Goal: Task Accomplishment & Management: Use online tool/utility

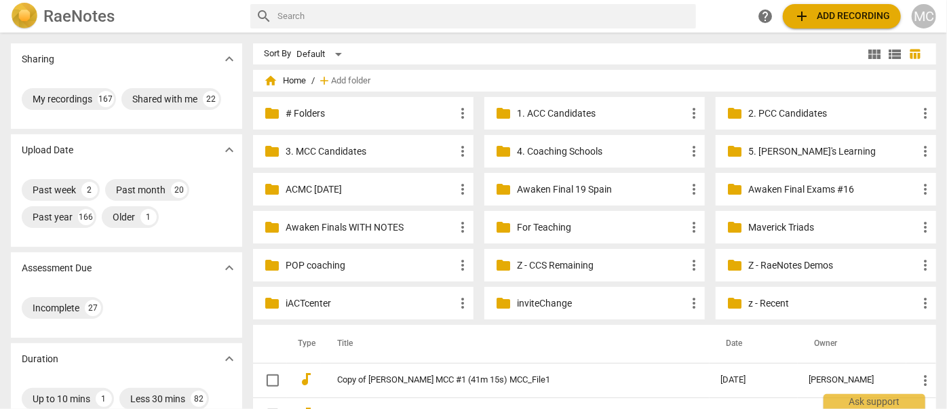
click at [544, 260] on p "Z - CCS Remaining" at bounding box center [601, 265] width 169 height 14
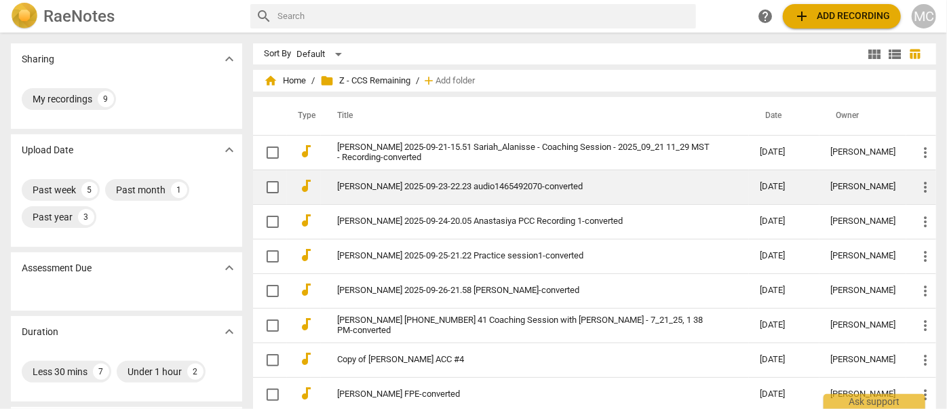
click at [380, 194] on td "[PERSON_NAME] 2025-09-23-22.23 audio1465492070-converted" at bounding box center [535, 187] width 428 height 35
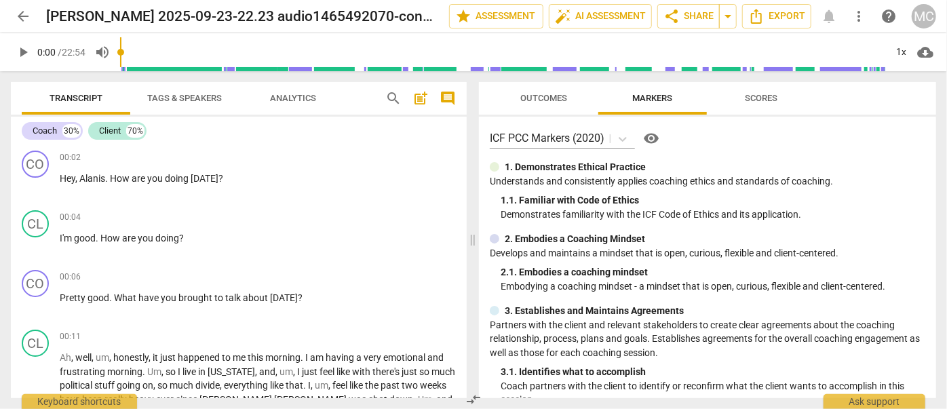
click at [393, 94] on span "search" at bounding box center [393, 98] width 16 height 16
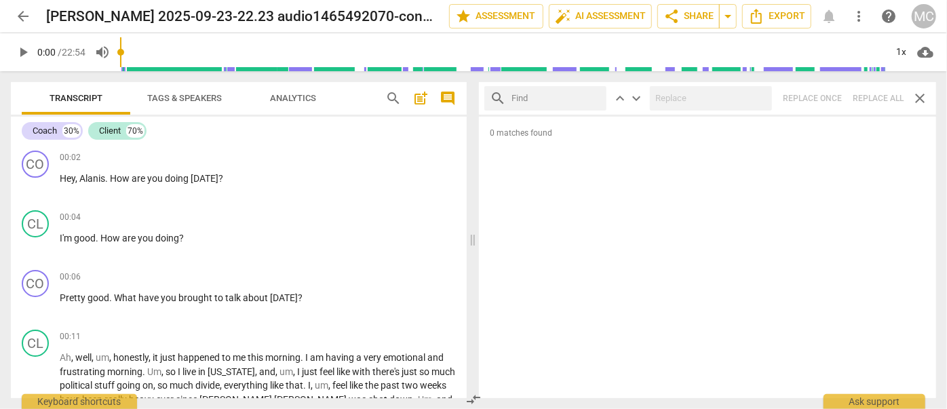
drag, startPoint x: 809, startPoint y: 3, endPoint x: 524, endPoint y: 110, distance: 304.0
click at [523, 110] on div "search" at bounding box center [545, 98] width 122 height 24
click at [873, 97] on div "search keyboard_arrow_up keyboard_arrow_down Replace once Replace all close" at bounding box center [707, 98] width 457 height 33
click at [597, 96] on input "text" at bounding box center [555, 98] width 89 height 22
click at [543, 98] on input "text" at bounding box center [555, 98] width 89 height 22
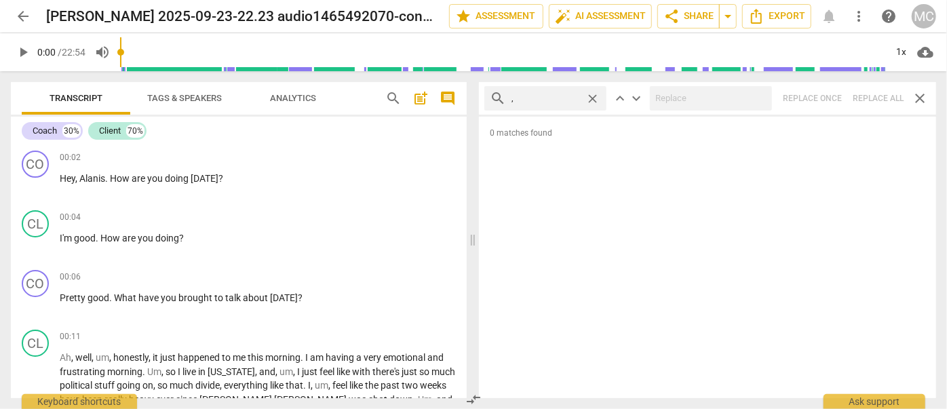
type input ","
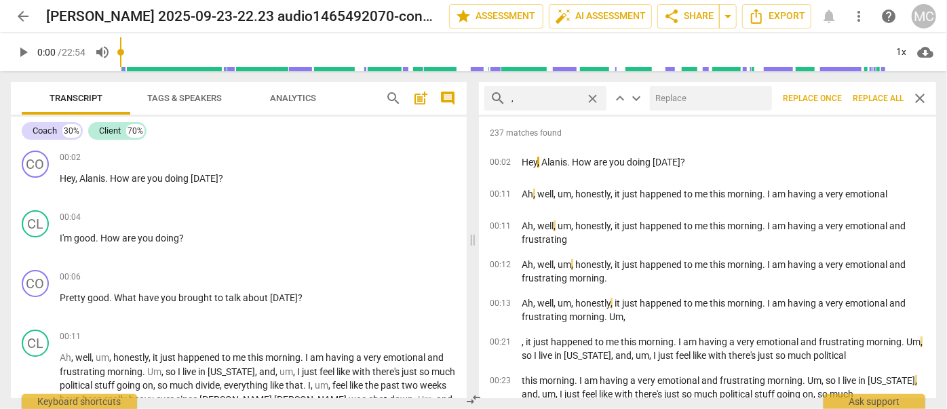
click at [869, 102] on span "Replace all" at bounding box center [877, 99] width 51 height 12
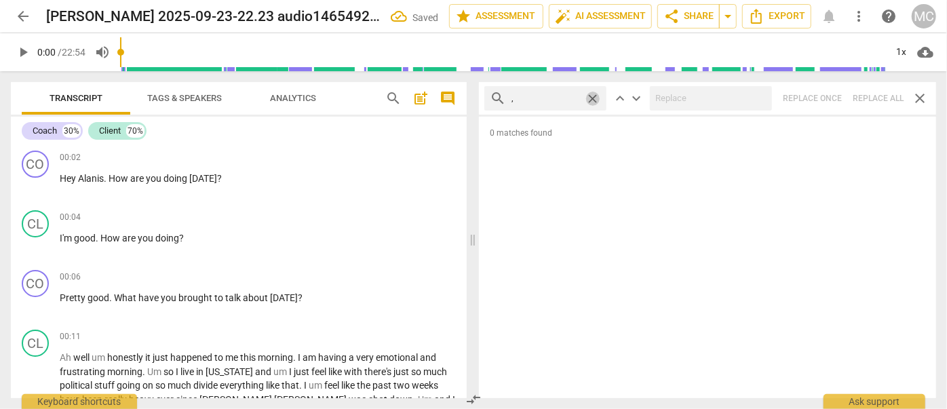
click at [593, 98] on span "close" at bounding box center [592, 99] width 14 height 14
click at [559, 97] on input "text" at bounding box center [555, 98] width 89 height 22
type input ". like"
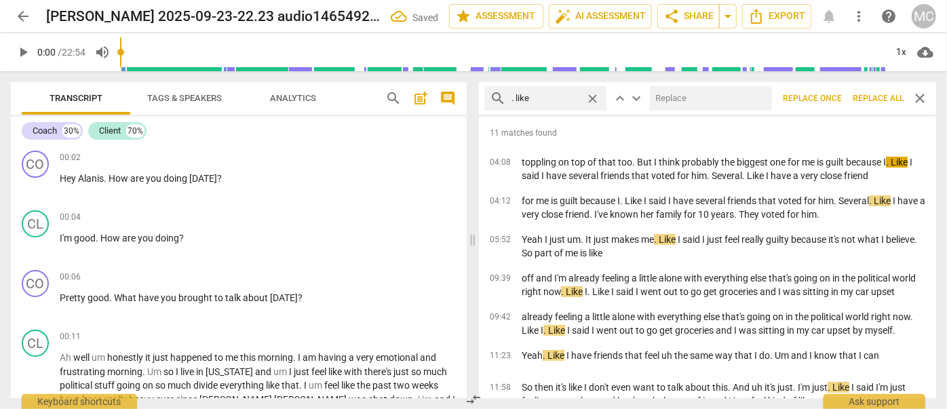
click at [698, 102] on input "text" at bounding box center [708, 98] width 117 height 22
type input "(like)"
click at [881, 96] on span "Replace all" at bounding box center [877, 99] width 51 height 12
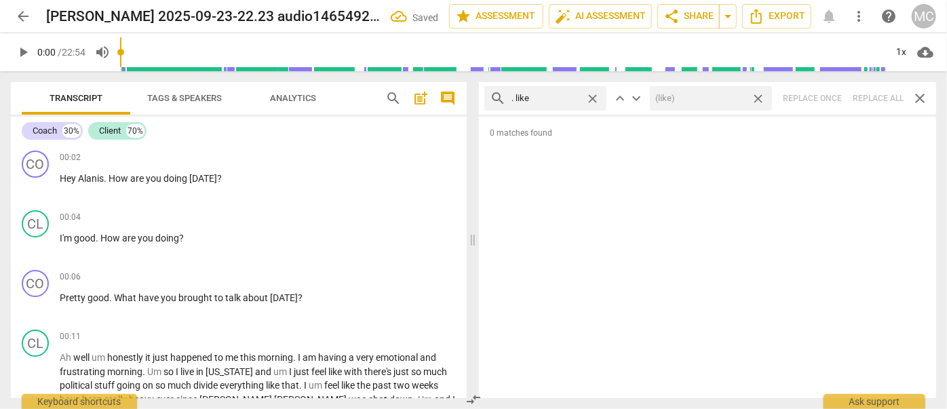
click at [757, 98] on span "close" at bounding box center [758, 99] width 14 height 14
click at [596, 95] on span "close" at bounding box center [592, 99] width 14 height 14
drag, startPoint x: 565, startPoint y: 96, endPoint x: 570, endPoint y: 85, distance: 12.2
click at [565, 96] on input "text" at bounding box center [555, 98] width 89 height 22
type input ". um"
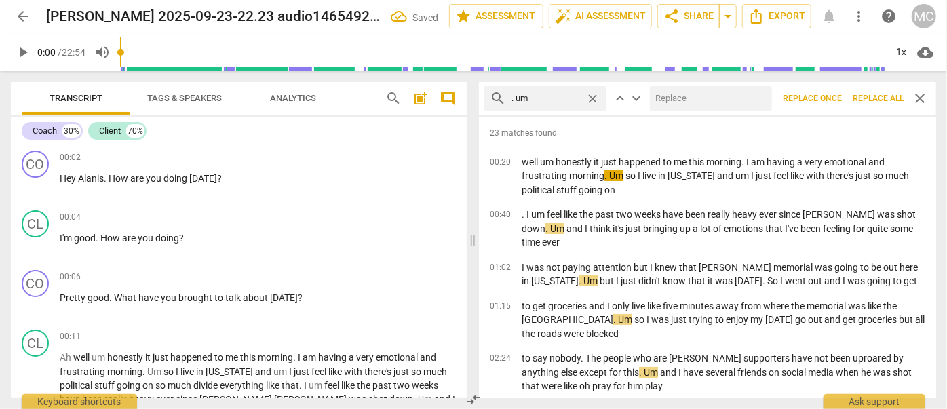
click at [665, 98] on input "text" at bounding box center [708, 98] width 117 height 22
type input "(umm)"
click at [870, 100] on span "Replace all" at bounding box center [877, 99] width 51 height 12
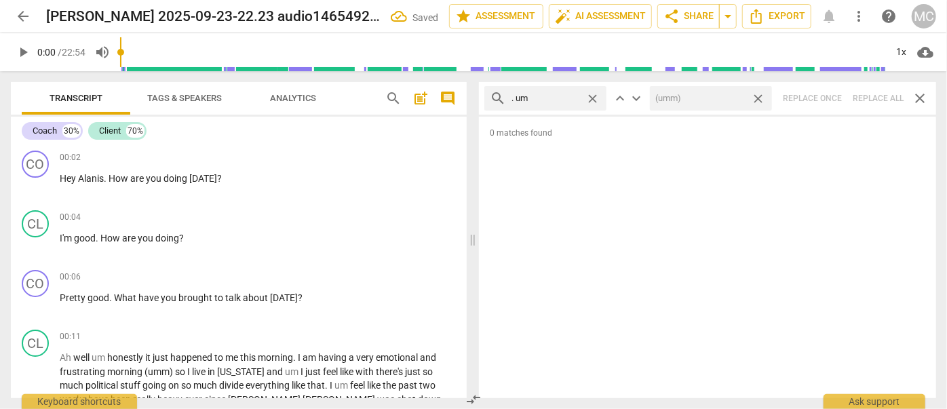
drag, startPoint x: 759, startPoint y: 97, endPoint x: 681, endPoint y: 91, distance: 78.2
click at [759, 97] on span "close" at bounding box center [758, 99] width 14 height 14
drag, startPoint x: 593, startPoint y: 97, endPoint x: 557, endPoint y: 95, distance: 36.7
click at [593, 97] on span "close" at bounding box center [592, 99] width 14 height 14
click at [553, 96] on input "text" at bounding box center [555, 98] width 89 height 22
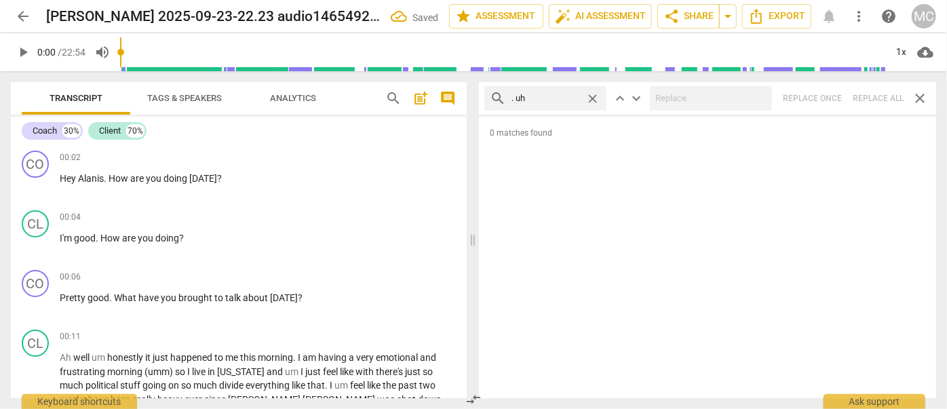
type input ". uh"
type input "1"
click at [879, 97] on div "search . uh close keyboard_arrow_up keyboard_arrow_down Replace once Replace al…" at bounding box center [707, 98] width 457 height 33
click at [589, 95] on span "close" at bounding box center [592, 99] width 14 height 14
click at [548, 100] on input "text" at bounding box center [555, 98] width 89 height 22
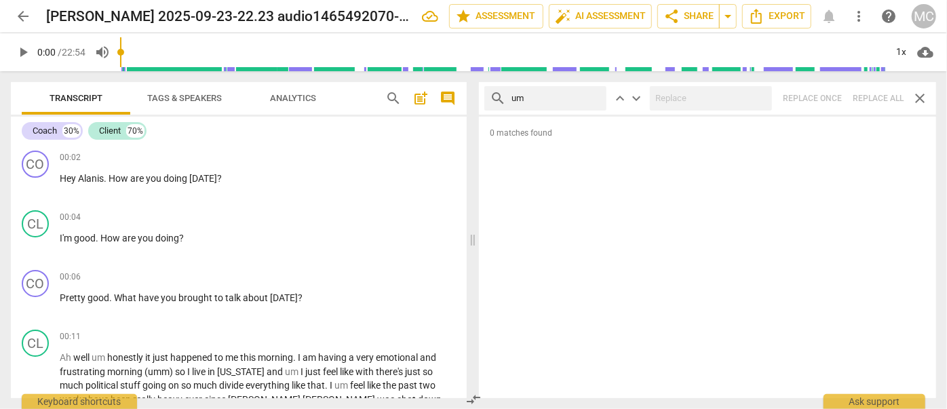
type input "um"
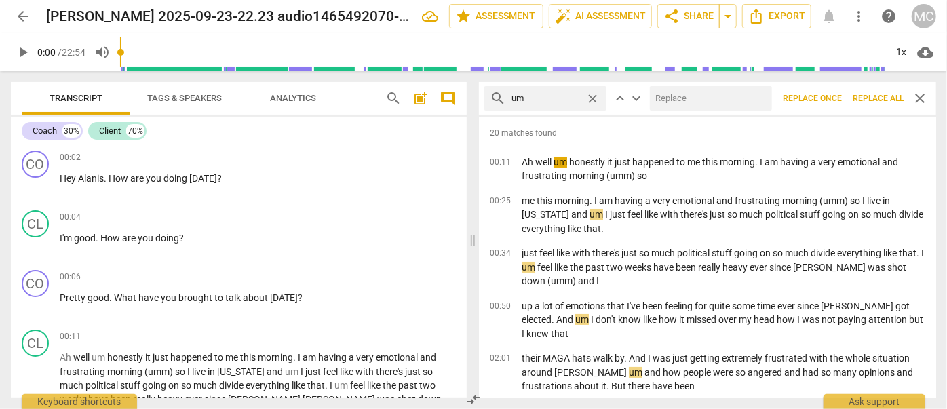
click at [706, 101] on input "text" at bounding box center [708, 98] width 117 height 22
type input "(umm)"
click at [875, 100] on span "Replace all" at bounding box center [877, 99] width 51 height 12
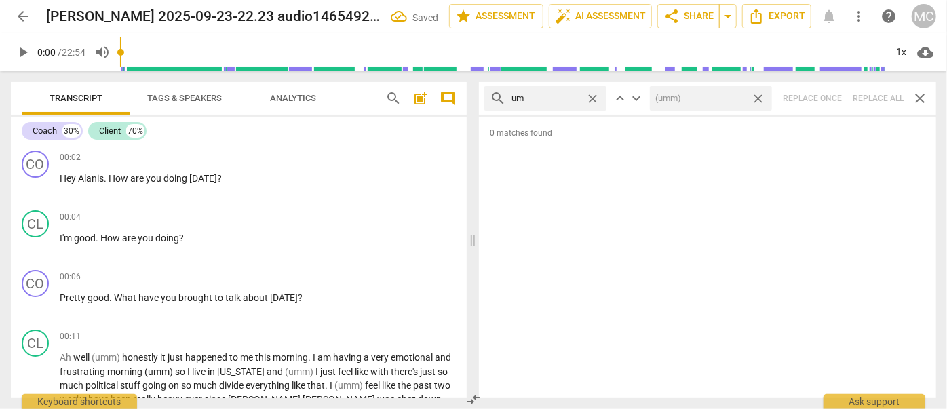
drag, startPoint x: 759, startPoint y: 96, endPoint x: 673, endPoint y: 96, distance: 86.1
click at [759, 96] on span "close" at bounding box center [758, 99] width 14 height 14
click at [594, 100] on span "close" at bounding box center [592, 99] width 14 height 14
click at [564, 100] on input "text" at bounding box center [555, 98] width 89 height 22
type input "uh"
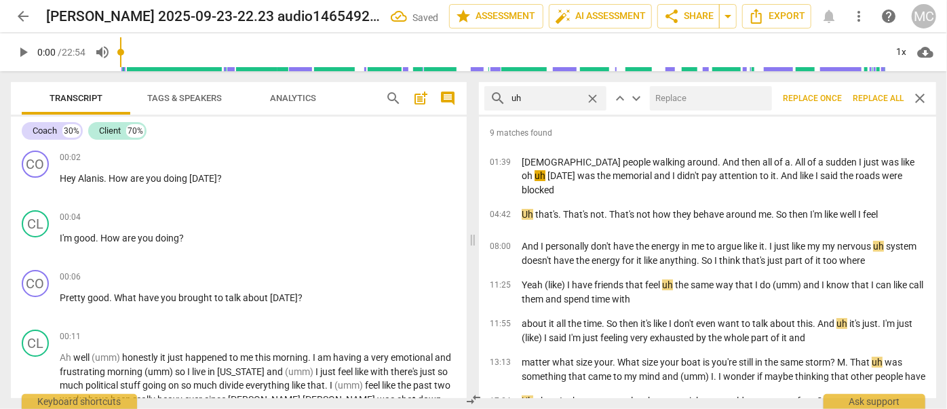
click at [691, 99] on input "text" at bounding box center [708, 98] width 117 height 22
type input "(uh)"
click at [871, 97] on span "Replace all" at bounding box center [877, 99] width 51 height 12
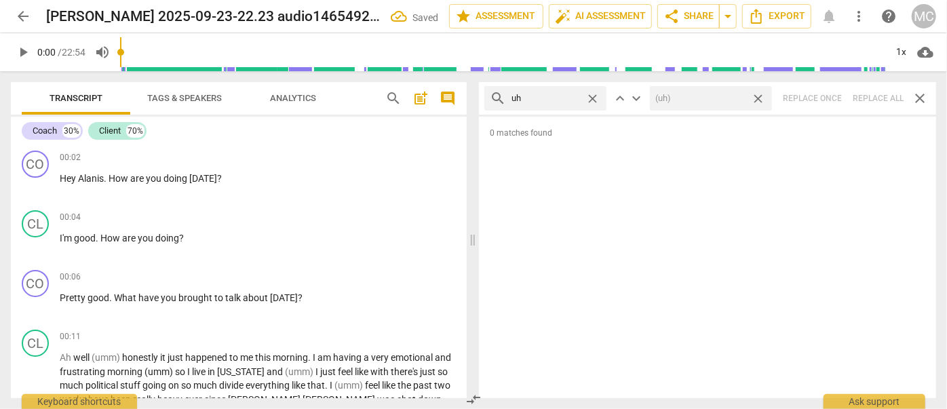
drag, startPoint x: 759, startPoint y: 100, endPoint x: 662, endPoint y: 100, distance: 97.0
click at [759, 100] on span "close" at bounding box center [758, 99] width 14 height 14
click at [593, 100] on span "close" at bounding box center [592, 99] width 14 height 14
click at [556, 96] on input "text" at bounding box center [555, 98] width 89 height 22
type input "kind of"
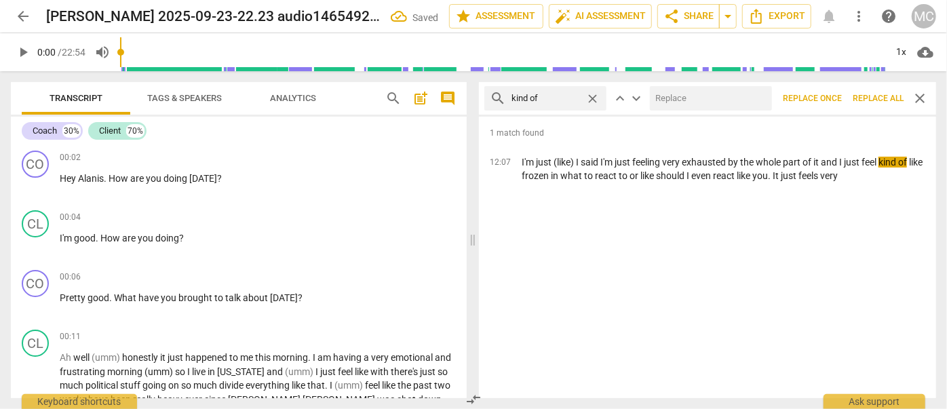
click at [686, 107] on input "text" at bounding box center [708, 98] width 117 height 22
type input "(kind of)"
click at [879, 100] on span "Replace all" at bounding box center [877, 99] width 51 height 12
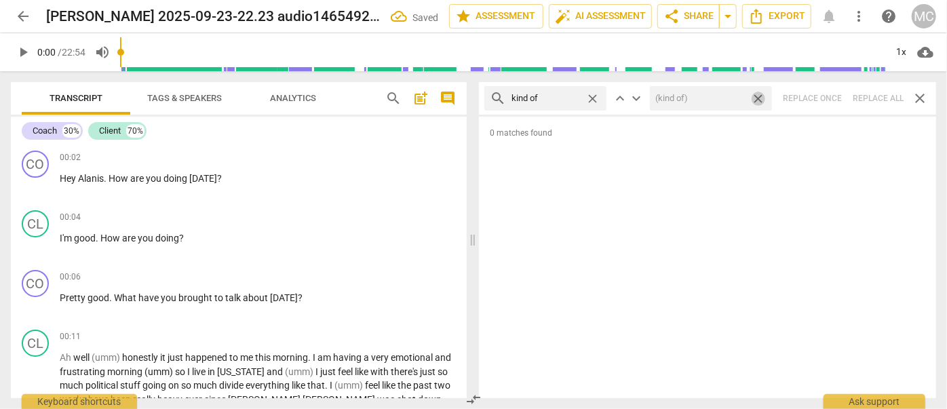
drag, startPoint x: 760, startPoint y: 99, endPoint x: 738, endPoint y: 103, distance: 22.1
click at [759, 99] on span "close" at bounding box center [758, 99] width 14 height 14
drag, startPoint x: 591, startPoint y: 97, endPoint x: 560, endPoint y: 97, distance: 31.2
click at [591, 97] on span "close" at bounding box center [592, 99] width 14 height 14
click at [560, 97] on input "text" at bounding box center [545, 98] width 68 height 22
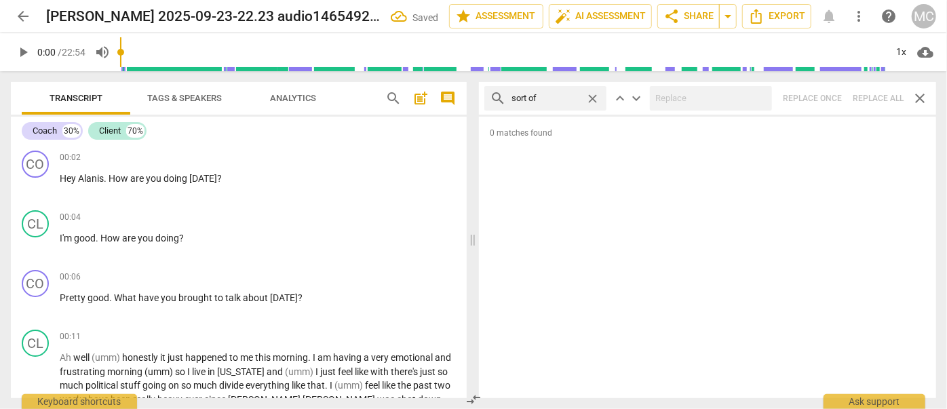
type input "sort of"
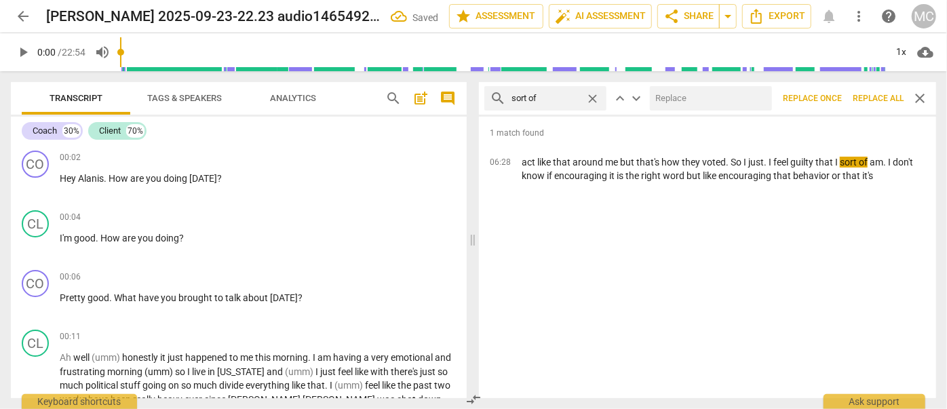
click at [690, 104] on input "text" at bounding box center [708, 98] width 117 height 22
type input "(sort of)"
click at [884, 99] on span "Replace all" at bounding box center [877, 99] width 51 height 12
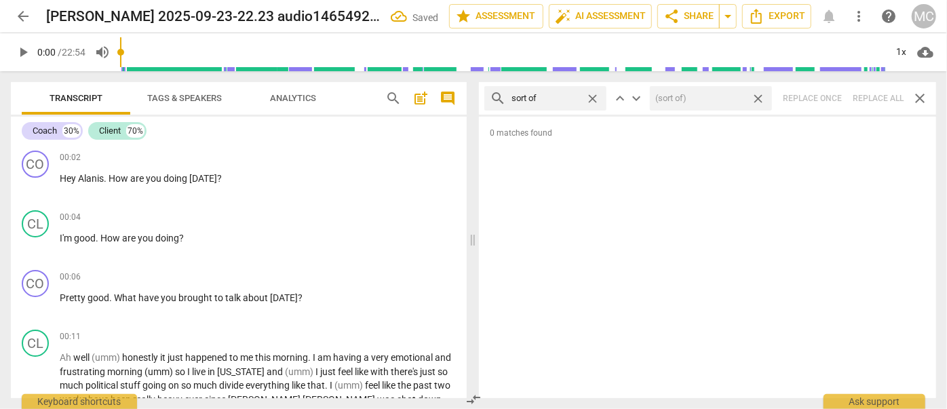
click at [761, 99] on span "close" at bounding box center [758, 99] width 14 height 14
drag, startPoint x: 595, startPoint y: 99, endPoint x: 563, endPoint y: 99, distance: 31.9
click at [595, 99] on span "close" at bounding box center [592, 99] width 14 height 14
click at [563, 99] on input "text" at bounding box center [555, 98] width 89 height 22
type input "and then"
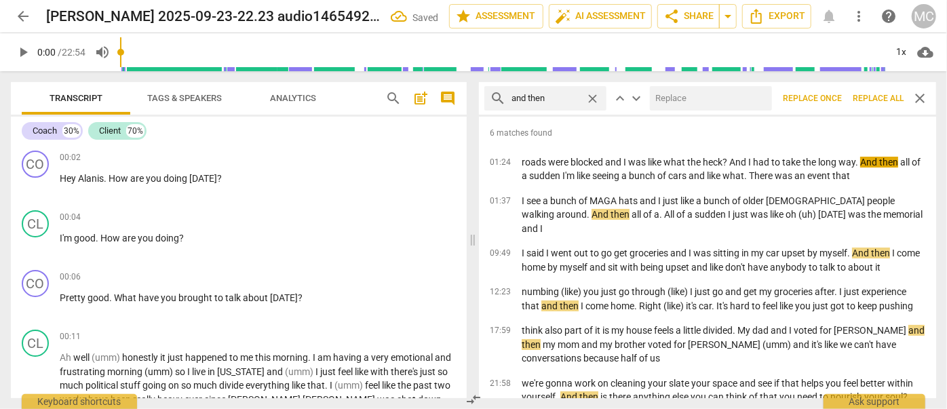
click at [674, 98] on input "text" at bounding box center [708, 98] width 117 height 22
type input "(Then)"
click at [873, 100] on span "Replace all" at bounding box center [877, 99] width 51 height 12
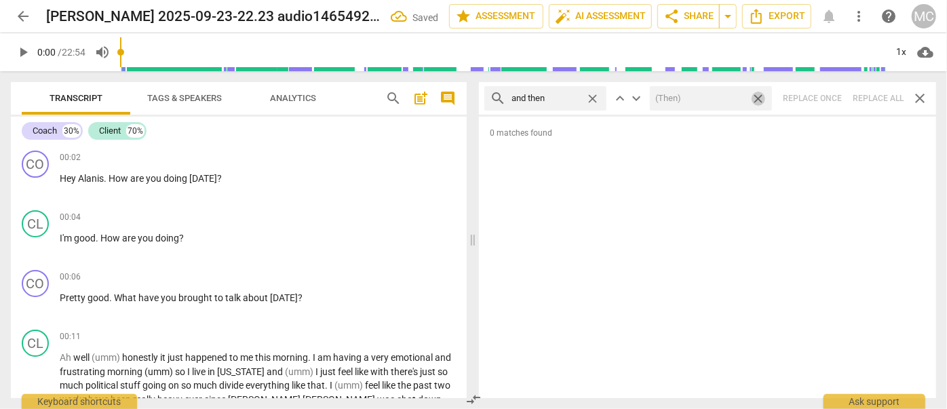
click at [757, 98] on span "close" at bounding box center [758, 99] width 14 height 14
click at [591, 97] on span "close" at bounding box center [592, 99] width 14 height 14
click at [579, 96] on input "text" at bounding box center [555, 98] width 89 height 22
type input "like"
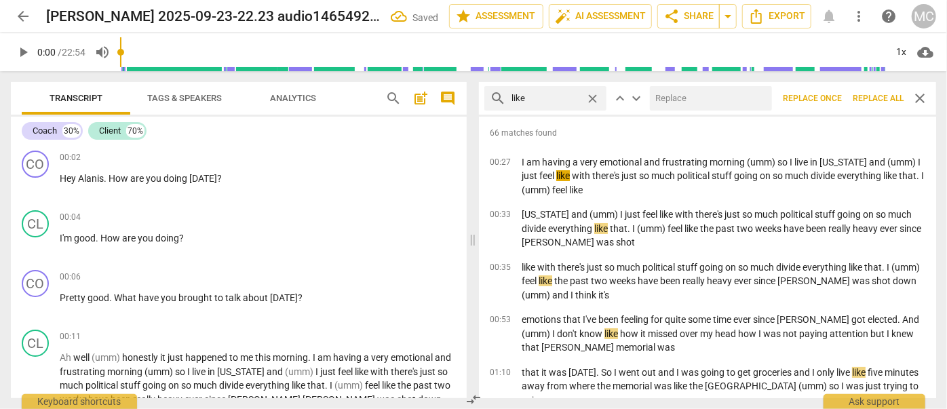
click at [669, 100] on input "text" at bounding box center [708, 98] width 117 height 22
type input "(like)"
click at [871, 100] on span "Replace all" at bounding box center [877, 99] width 51 height 12
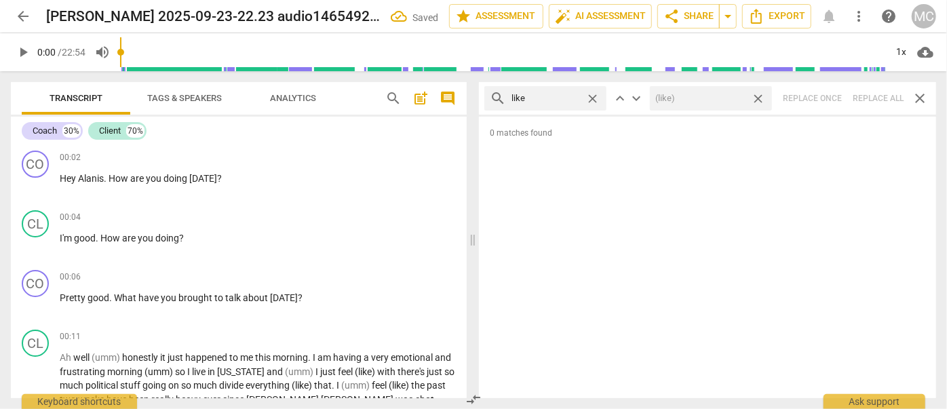
click at [761, 98] on span "close" at bounding box center [758, 99] width 14 height 14
click at [593, 97] on span "close" at bounding box center [592, 99] width 14 height 14
click at [570, 96] on input "text" at bounding box center [545, 98] width 68 height 22
type input "just"
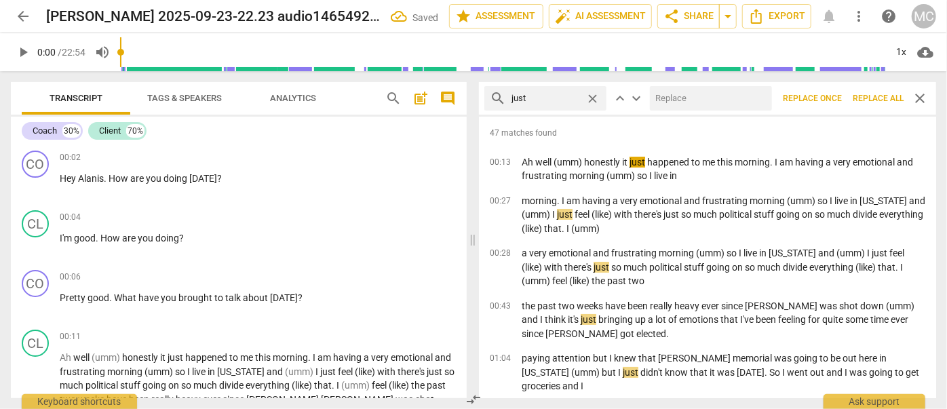
click at [674, 96] on input "text" at bounding box center [708, 98] width 117 height 22
type input "(just)"
click at [875, 100] on span "Replace all" at bounding box center [877, 99] width 51 height 12
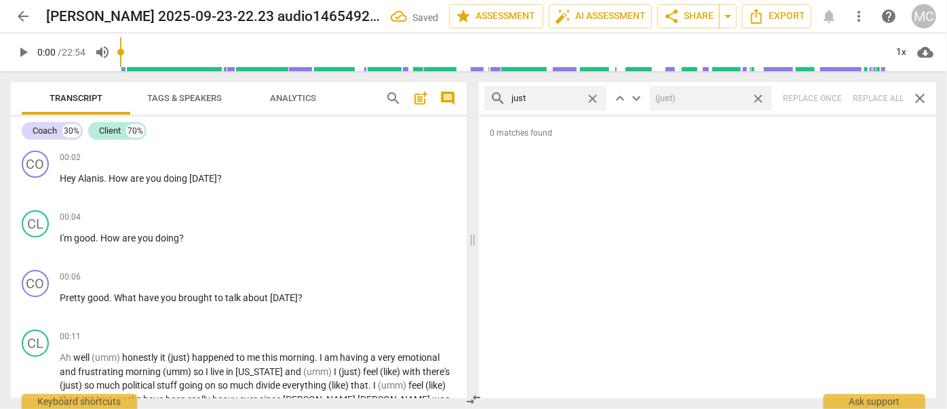
drag, startPoint x: 759, startPoint y: 97, endPoint x: 734, endPoint y: 98, distance: 25.8
click at [759, 97] on span "close" at bounding box center [758, 99] width 14 height 14
click at [589, 95] on span "close" at bounding box center [592, 99] width 14 height 14
click at [549, 96] on input "text" at bounding box center [555, 98] width 89 height 22
type input "you know"
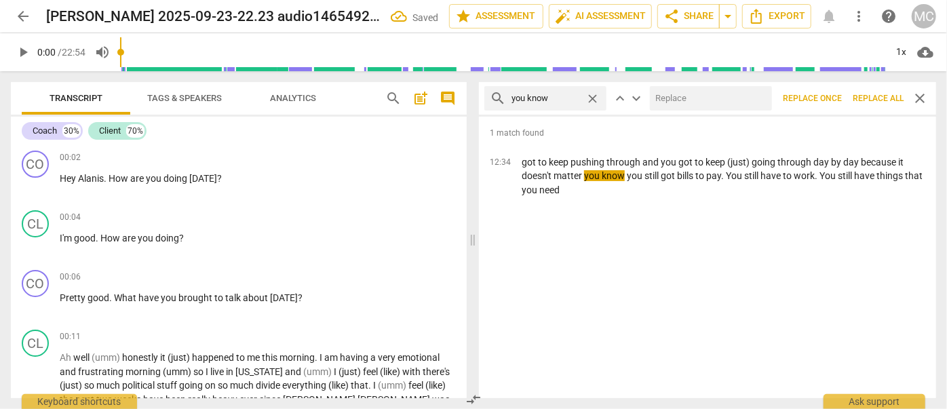
click at [672, 102] on input "text" at bounding box center [708, 98] width 117 height 22
type input "(you know)"
click at [875, 100] on span "Replace all" at bounding box center [877, 99] width 51 height 12
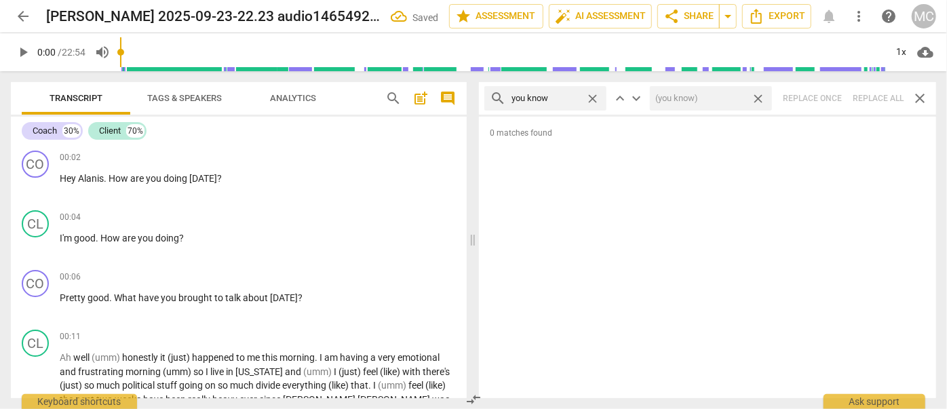
click at [755, 99] on span "close" at bounding box center [758, 99] width 14 height 14
click at [590, 94] on span "close" at bounding box center [592, 99] width 14 height 14
drag, startPoint x: 548, startPoint y: 97, endPoint x: 557, endPoint y: 82, distance: 17.7
click at [548, 97] on input "text" at bounding box center [555, 98] width 89 height 22
type input "I guess"
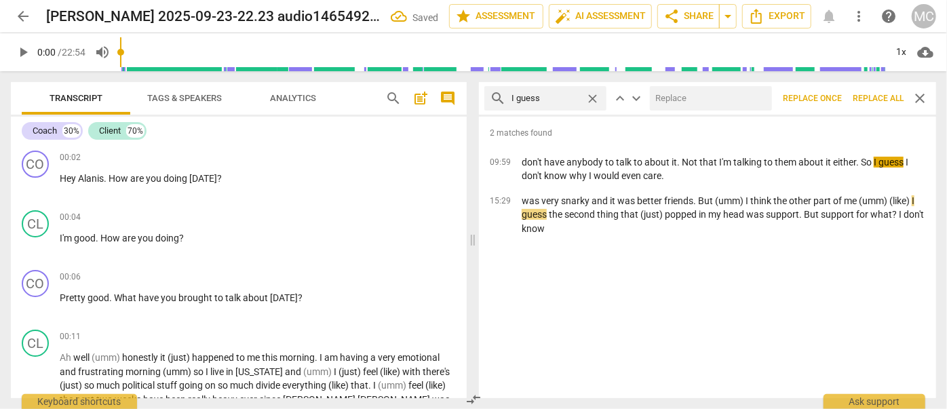
click at [699, 98] on input "text" at bounding box center [708, 98] width 117 height 22
type input "(I guess)"
click at [876, 95] on span "Replace all" at bounding box center [877, 99] width 51 height 12
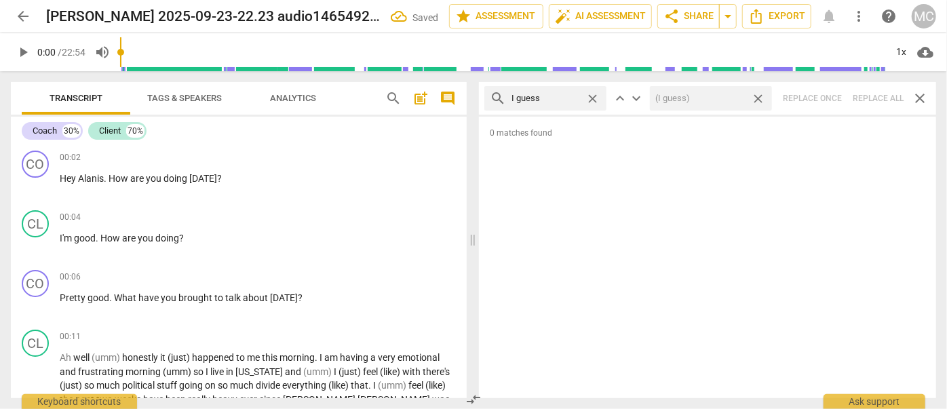
click at [760, 98] on span "close" at bounding box center [758, 99] width 14 height 14
drag, startPoint x: 593, startPoint y: 98, endPoint x: 570, endPoint y: 95, distance: 22.5
click at [593, 98] on span "close" at bounding box center [592, 99] width 14 height 14
click at [548, 95] on input "text" at bounding box center [545, 98] width 68 height 22
type input "I mean"
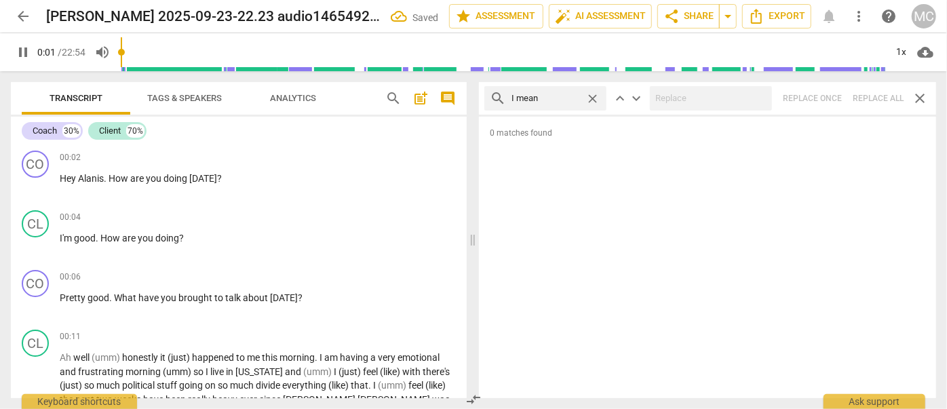
click at [865, 96] on div "search I mean close keyboard_arrow_up keyboard_arrow_down Replace once Replace …" at bounding box center [707, 98] width 457 height 33
type input "2"
click at [595, 97] on span "close" at bounding box center [592, 99] width 14 height 14
click at [565, 100] on input "text" at bounding box center [555, 98] width 89 height 22
type input "3"
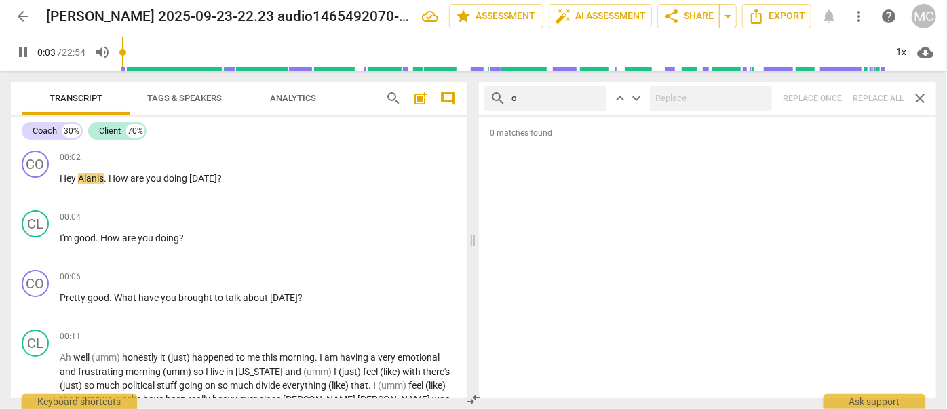
type input "ok"
type input "4"
type input "okay"
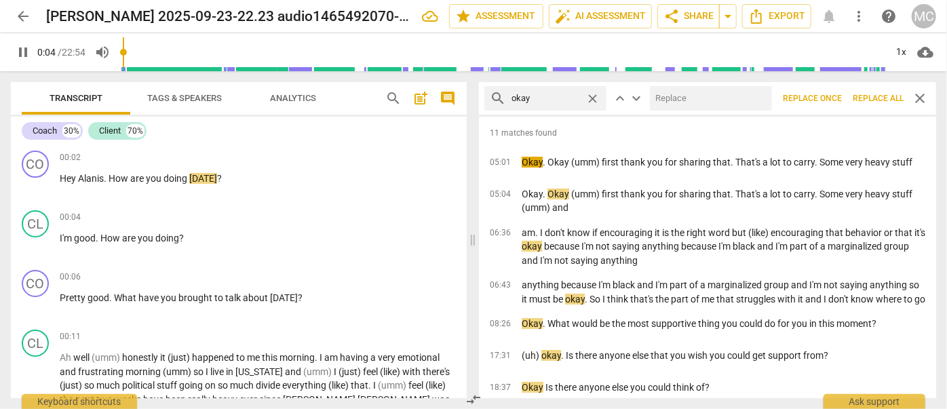
click at [717, 104] on input "text" at bounding box center [708, 98] width 117 height 22
type input "5"
type input "OK"
type input "5"
type input "OK"
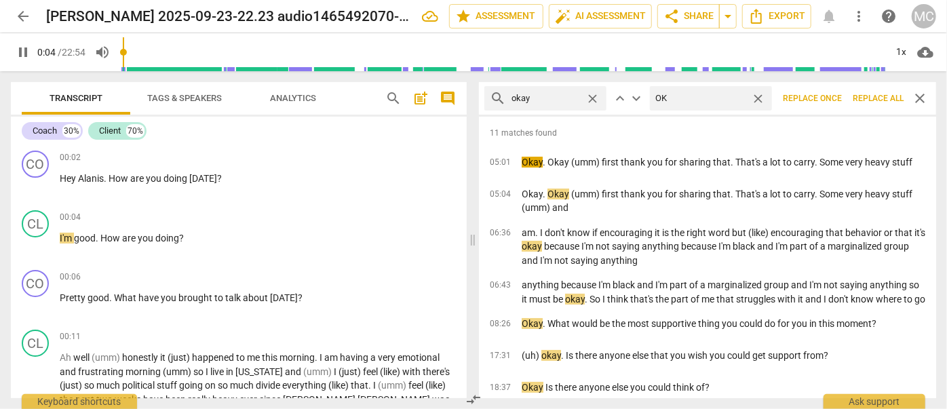
click at [864, 90] on button "Replace all" at bounding box center [878, 98] width 62 height 24
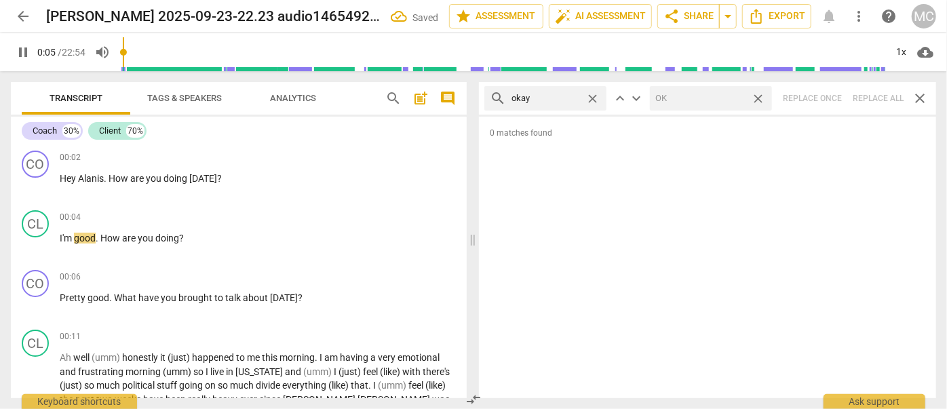
type input "6"
drag, startPoint x: 761, startPoint y: 98, endPoint x: 702, endPoint y: 98, distance: 58.3
click at [761, 98] on span "close" at bounding box center [758, 99] width 14 height 14
type input "6"
click at [592, 96] on span "close" at bounding box center [592, 99] width 14 height 14
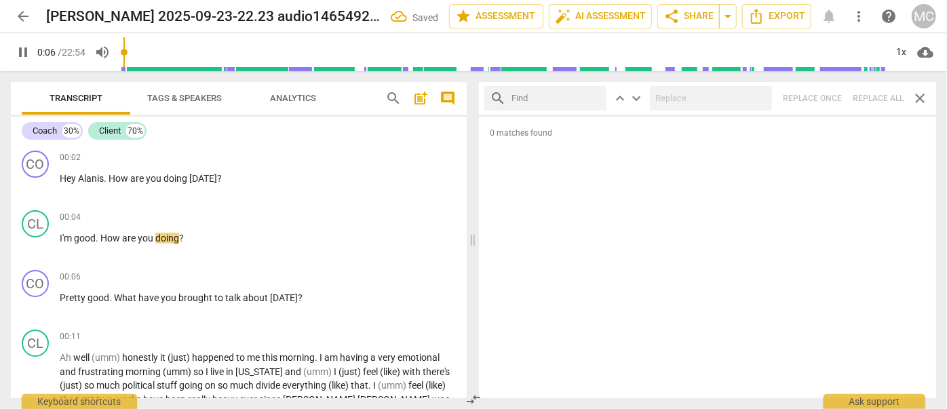
click at [575, 96] on input "text" at bounding box center [555, 98] width 89 height 22
type input "7"
type input "maybe"
type input "7"
type input "maybe"
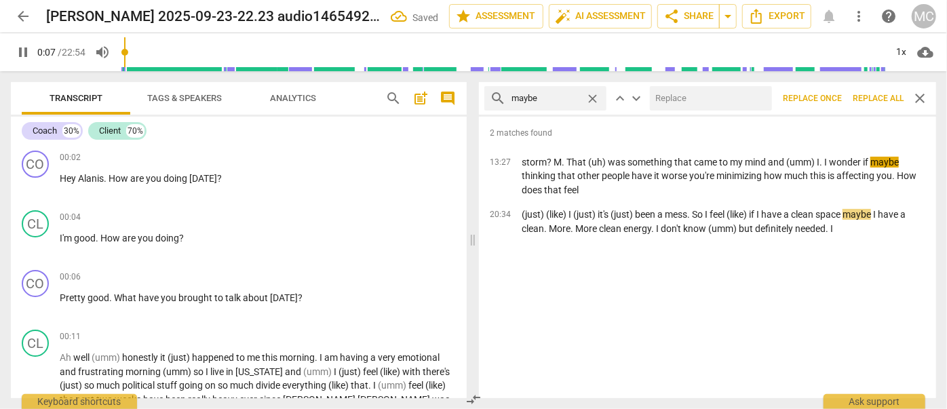
click at [690, 100] on input "text" at bounding box center [708, 98] width 117 height 22
type input "8"
type input "("
type input "8"
type input "(maybe"
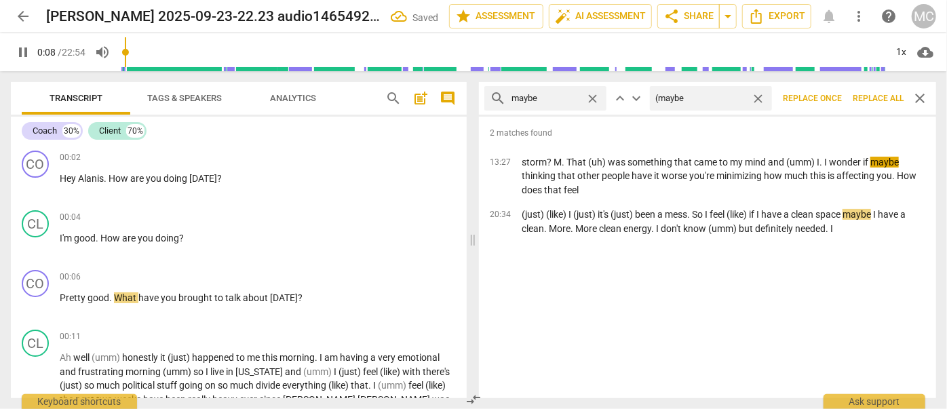
type input "9"
type input "(maybe)"
type input "9"
type input "(may"
type input "9"
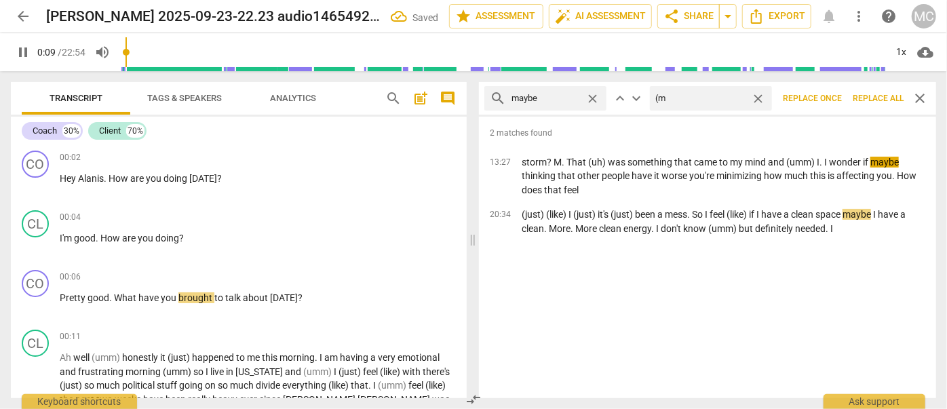
type input "("
type input "10"
type input "(Mayb"
type input "10"
type input "(Maybe)"
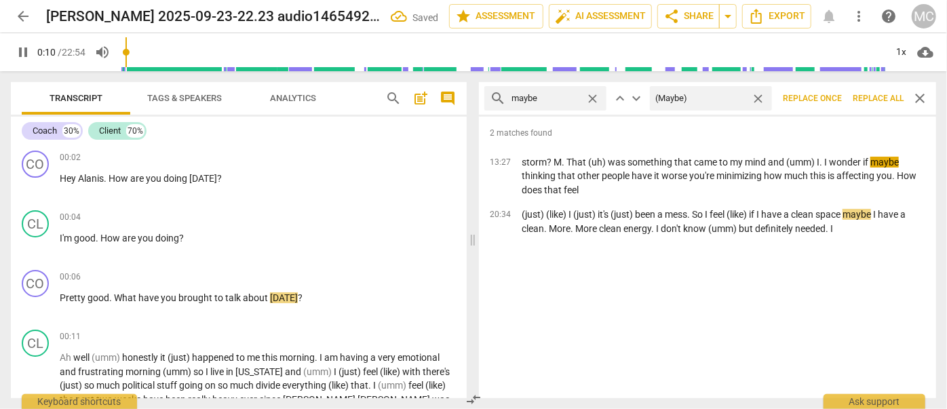
type input "10"
type input "(Maybe)"
click at [873, 94] on span "Replace all" at bounding box center [877, 99] width 51 height 12
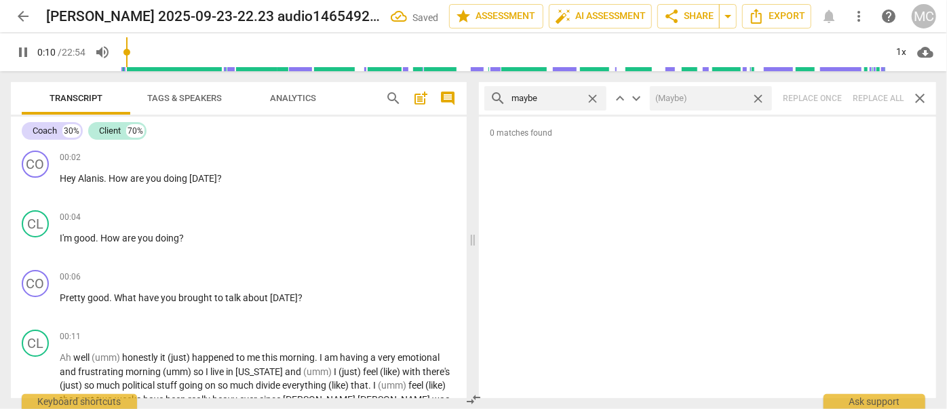
type input "11"
click at [757, 99] on span "close" at bounding box center [758, 99] width 14 height 14
click at [601, 98] on div "close" at bounding box center [595, 99] width 21 height 14
click at [597, 97] on span "close" at bounding box center [592, 99] width 14 height 14
type input "12"
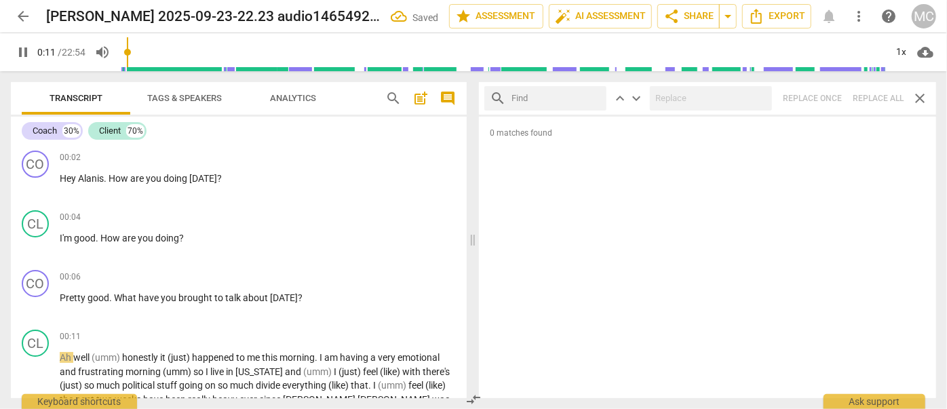
click at [568, 97] on input "text" at bounding box center [555, 98] width 89 height 22
type input "12"
type input "Peh"
type input "12"
type input "Pehraps"
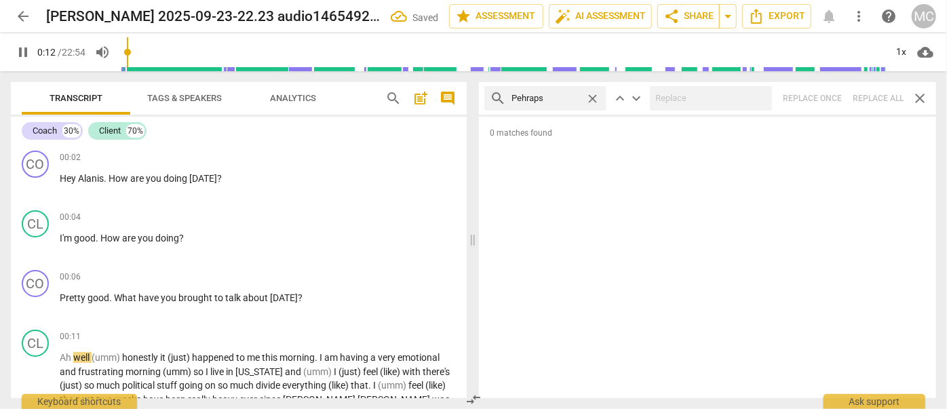
type input "13"
type input "Pehra"
type input "13"
type input "Perh"
type input "13"
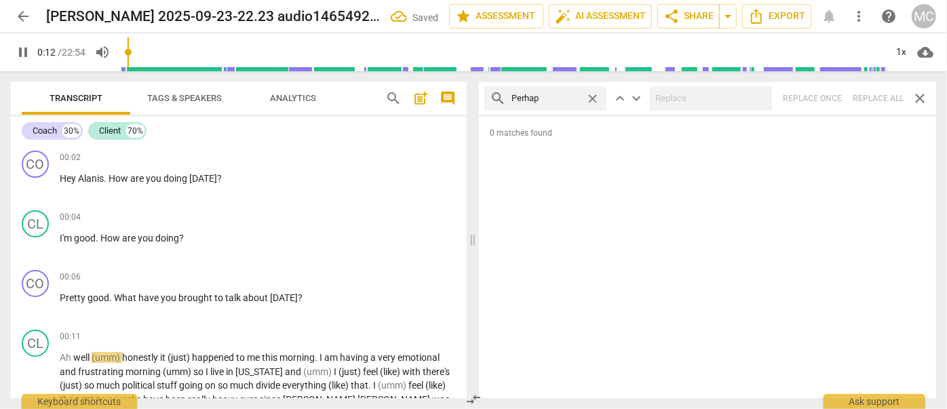
type input "Perhaps"
type input "14"
type input "Perhaps"
drag, startPoint x: 882, startPoint y: 98, endPoint x: 869, endPoint y: 98, distance: 12.9
click at [883, 98] on div "search Perhaps close keyboard_arrow_up keyboard_arrow_down Replace once Replace…" at bounding box center [707, 98] width 457 height 33
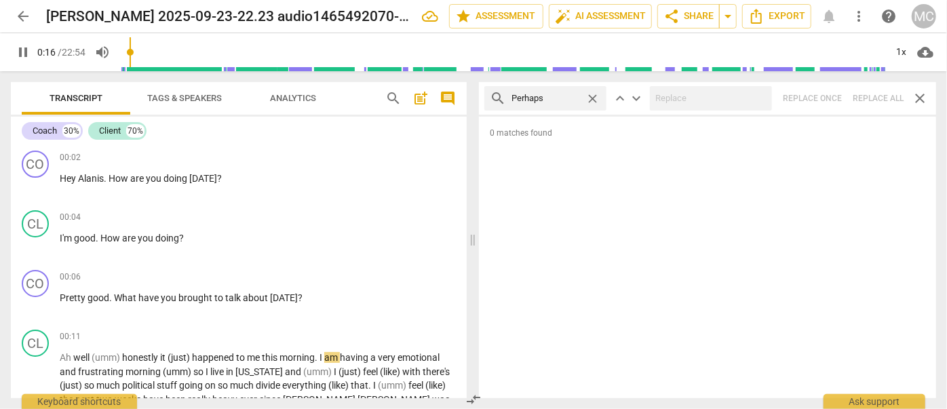
type input "17"
click at [595, 100] on span "close" at bounding box center [592, 99] width 14 height 14
type input "18"
click at [559, 100] on input "text" at bounding box center [555, 98] width 89 height 22
type input "a"
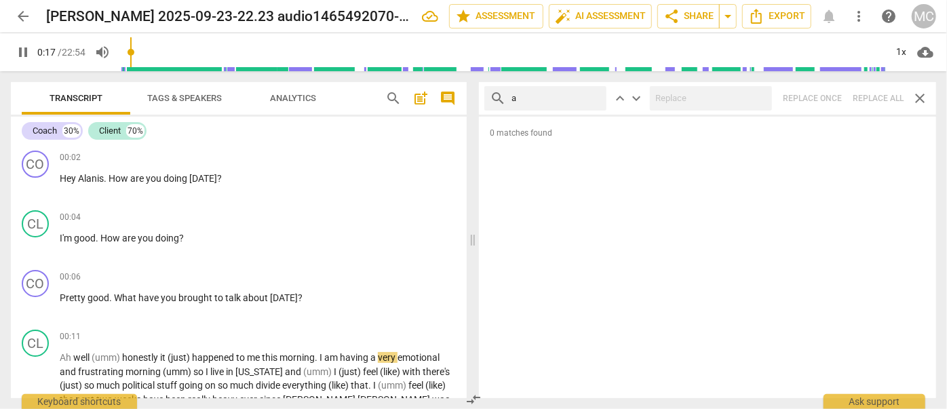
type input "18"
type input "almos"
type input "18"
type input "almost"
click at [879, 100] on div "search almost close keyboard_arrow_up keyboard_arrow_down Replace once Replace …" at bounding box center [707, 98] width 457 height 33
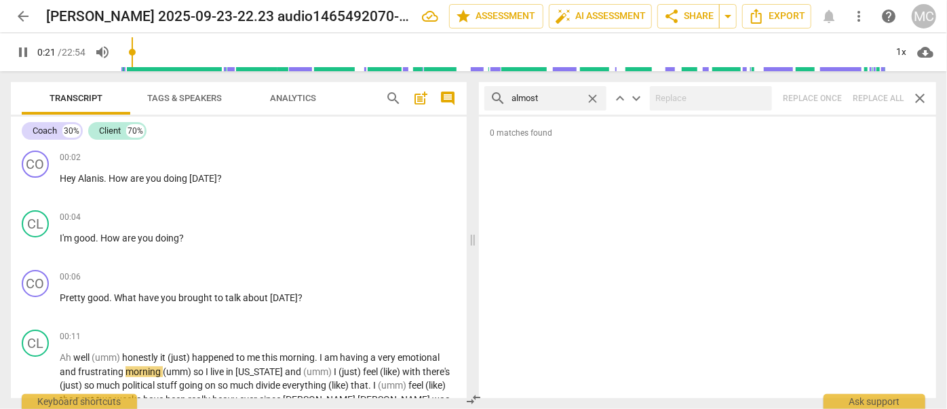
type input "21"
click at [594, 94] on span "close" at bounding box center [592, 99] width 14 height 14
click at [557, 100] on input "text" at bounding box center [555, 98] width 89 height 22
type input "22"
type input "I"
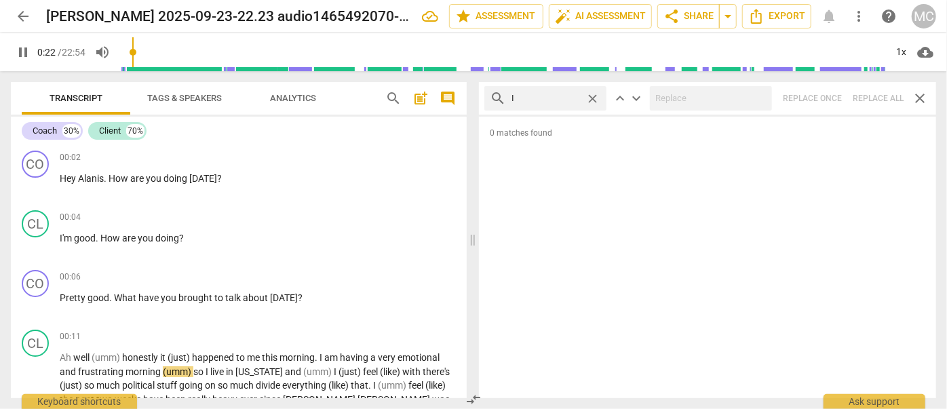
type input "22"
type input "I think"
type input "23"
type input "I think"
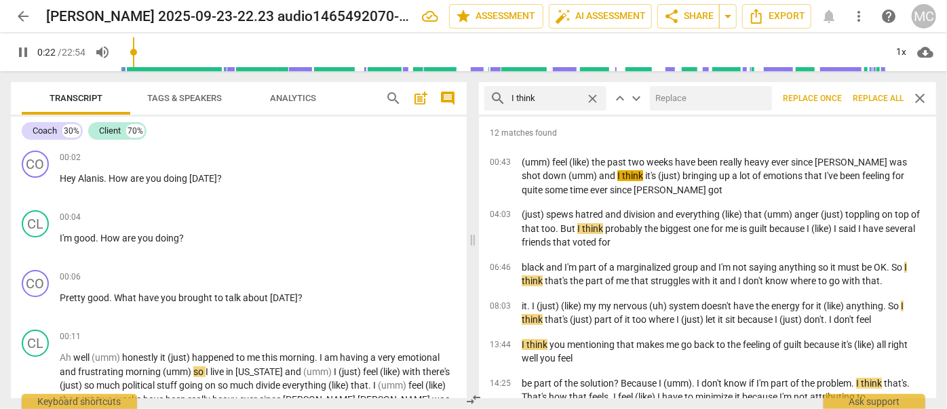
click at [688, 94] on input "text" at bounding box center [708, 98] width 117 height 22
type input "23"
type input "(I th"
type input "24"
type input "(I think)"
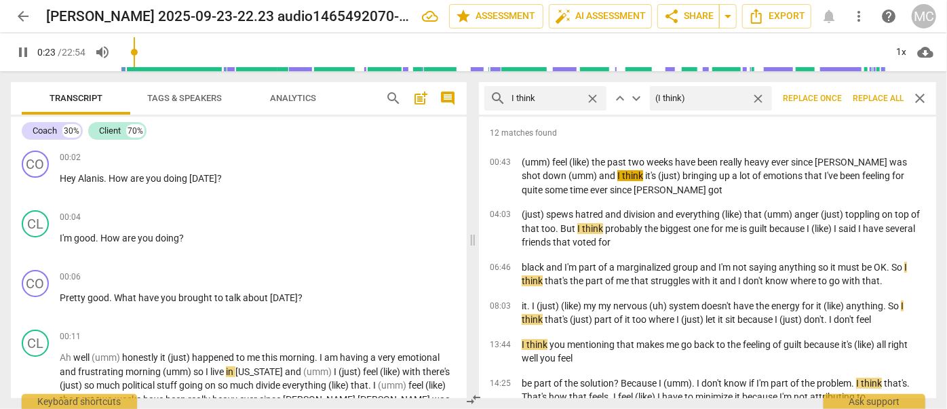
type input "24"
type input "(I think)"
click at [886, 98] on span "Replace all" at bounding box center [877, 99] width 51 height 12
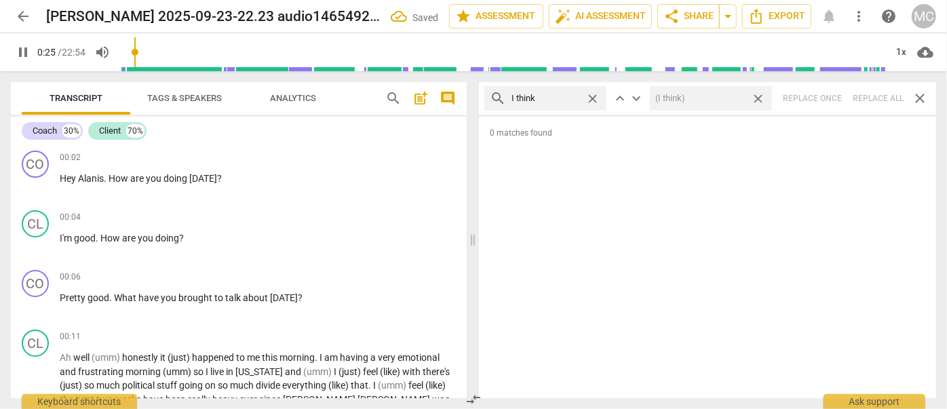
type input "25"
drag, startPoint x: 759, startPoint y: 100, endPoint x: 620, endPoint y: 106, distance: 138.4
click at [759, 100] on span "close" at bounding box center [758, 99] width 14 height 14
type input "26"
click at [591, 97] on span "close" at bounding box center [592, 99] width 14 height 14
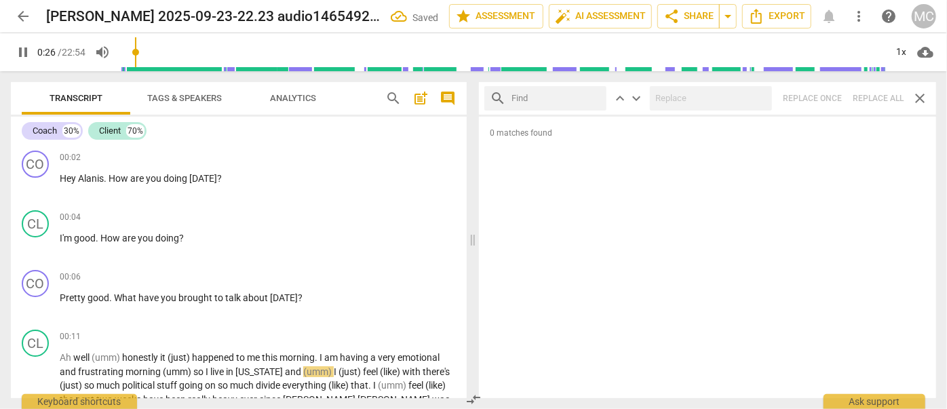
click at [561, 98] on input "text" at bounding box center [555, 98] width 89 height 22
type input "27"
type input "ba"
type input "27"
type input "basical"
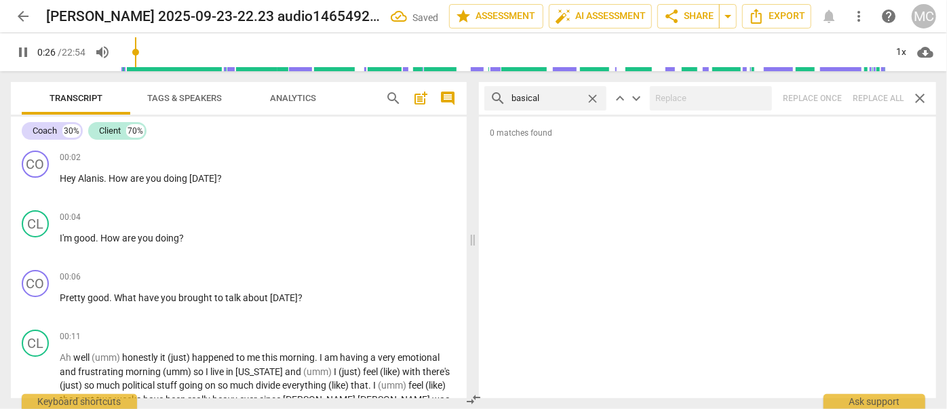
type input "27"
type input "basically"
click at [869, 89] on div "search basically close keyboard_arrow_up keyboard_arrow_down Replace once Repla…" at bounding box center [707, 98] width 457 height 33
type input "31"
click at [591, 97] on span "close" at bounding box center [592, 99] width 14 height 14
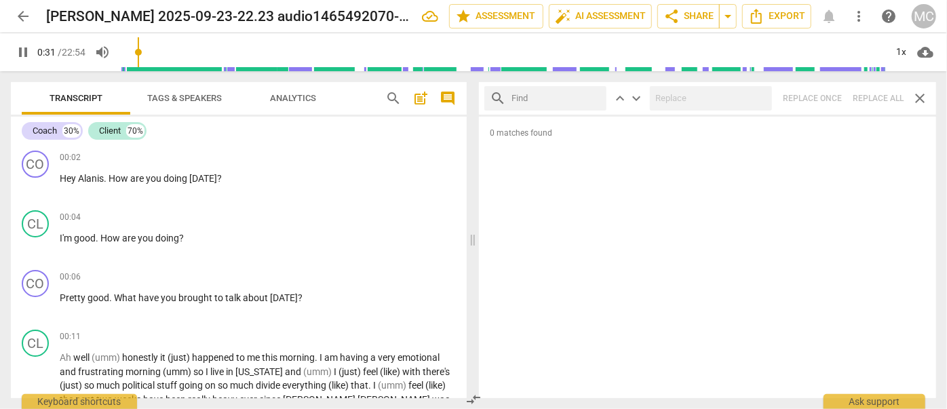
click at [556, 95] on input "text" at bounding box center [555, 98] width 89 height 22
type input "32"
type input "gon"
type input "32"
type input "gonna"
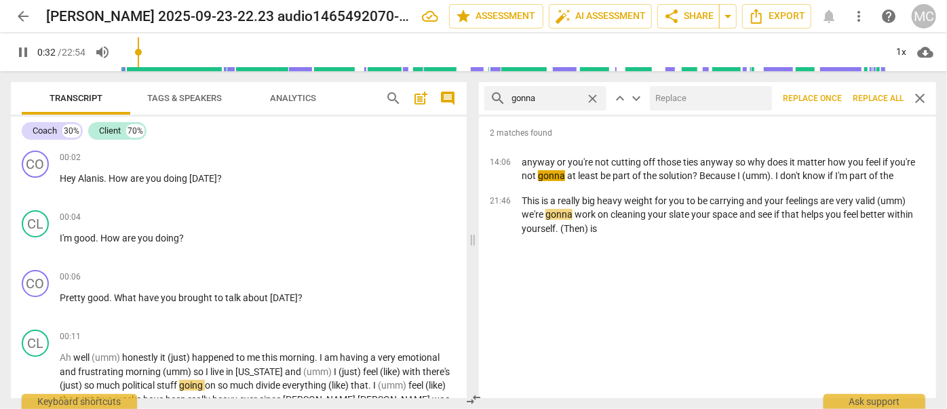
click at [697, 96] on input "text" at bounding box center [708, 98] width 117 height 22
type input "33"
type input "going"
type input "33"
type input "going to"
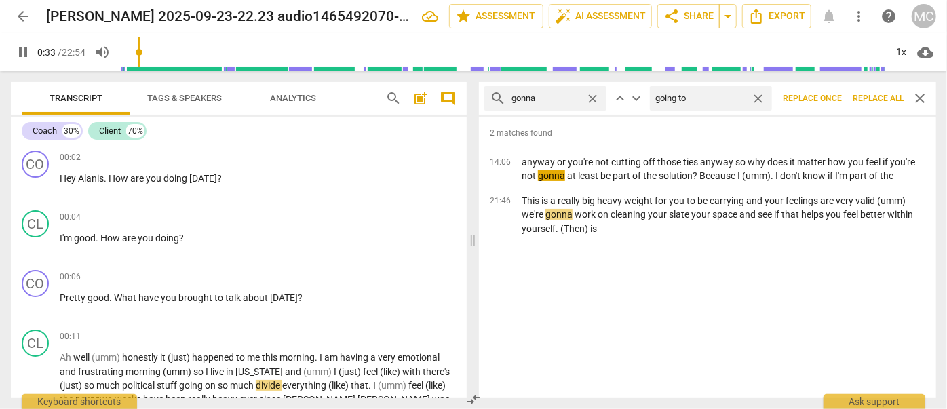
type input "34"
type input "going to"
click at [871, 92] on button "Replace all" at bounding box center [878, 98] width 62 height 24
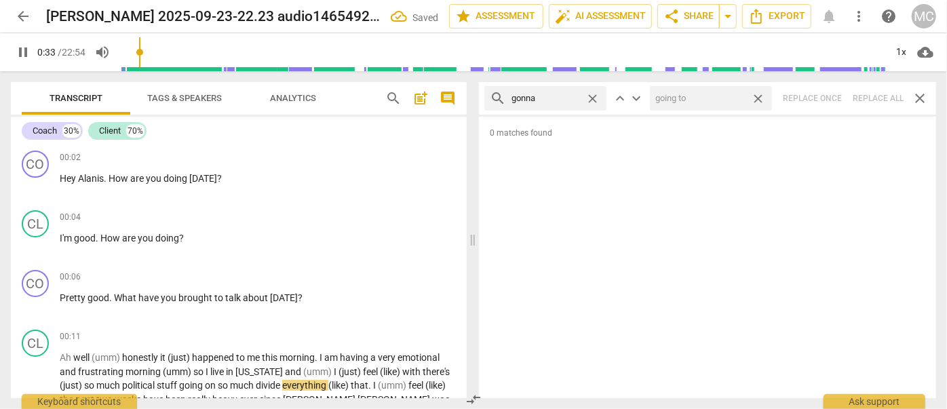
type input "34"
drag, startPoint x: 759, startPoint y: 98, endPoint x: 674, endPoint y: 100, distance: 85.5
click at [759, 98] on span "close" at bounding box center [758, 99] width 14 height 14
type input "34"
drag, startPoint x: 597, startPoint y: 98, endPoint x: 574, endPoint y: 99, distance: 23.1
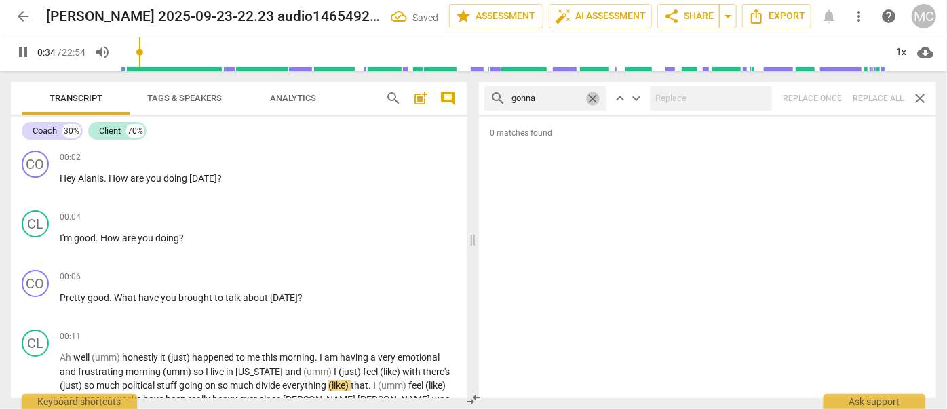
click at [598, 98] on span "close" at bounding box center [592, 99] width 14 height 14
click at [551, 99] on input "text" at bounding box center [555, 98] width 89 height 22
type input "35"
type input "wanna"
type input "35"
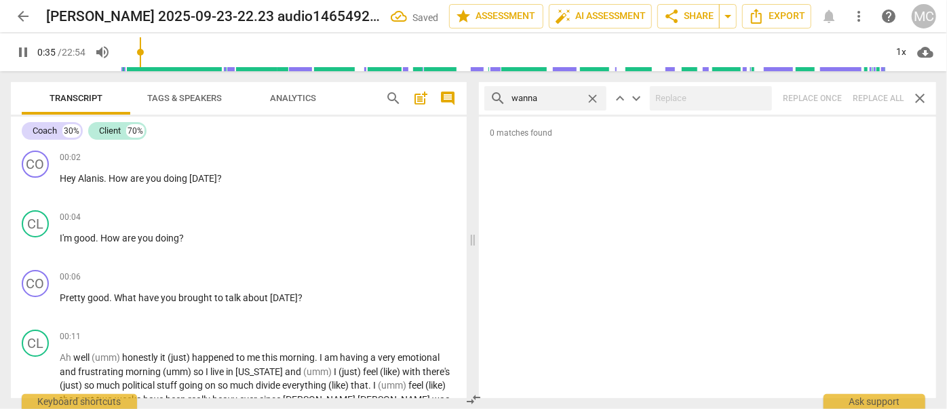
type input "wanna"
type input "36"
click at [877, 94] on div "search wanna close keyboard_arrow_up keyboard_arrow_down Replace once Replace a…" at bounding box center [707, 98] width 457 height 33
click at [591, 98] on span "close" at bounding box center [592, 99] width 14 height 14
click at [565, 98] on input "text" at bounding box center [555, 98] width 89 height 22
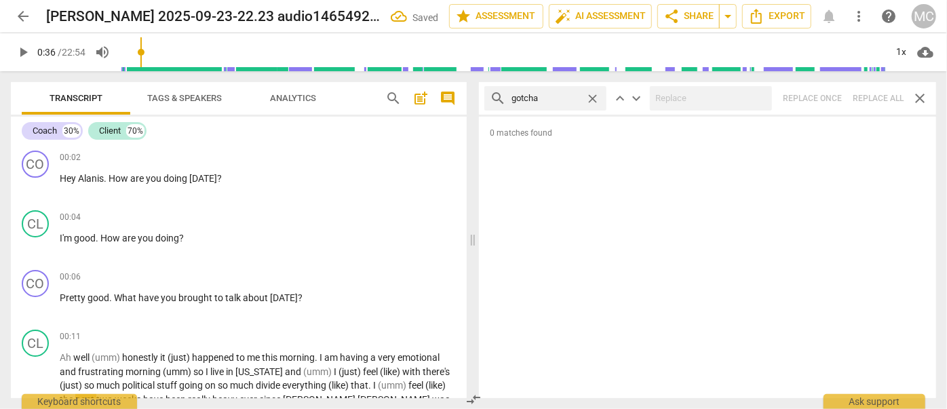
type input "gotcha"
type input "37"
click at [880, 100] on div "search gotcha close keyboard_arrow_up keyboard_arrow_down Replace once Replace …" at bounding box center [707, 98] width 457 height 33
click at [592, 95] on span "close" at bounding box center [592, 99] width 14 height 14
click at [577, 98] on input "text" at bounding box center [555, 98] width 89 height 22
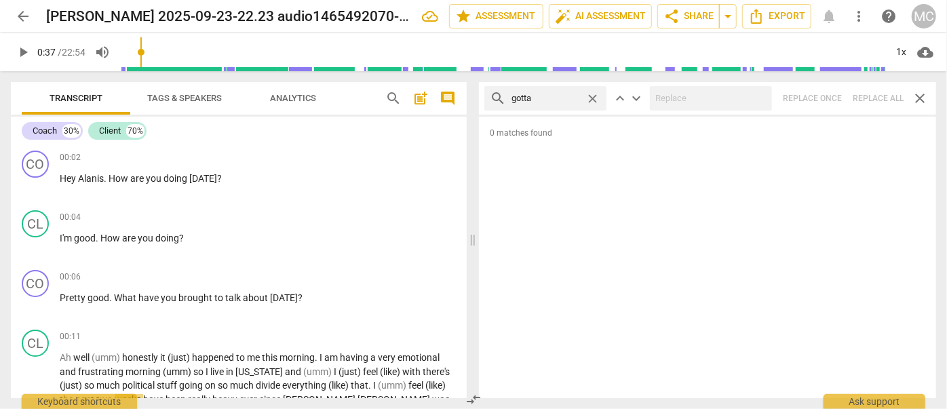
type input "gotta"
click at [875, 103] on div "search gotta close keyboard_arrow_up keyboard_arrow_down Replace once Replace a…" at bounding box center [707, 98] width 457 height 33
type input "39"
click at [598, 99] on span "close" at bounding box center [592, 99] width 14 height 14
click at [578, 101] on input "text" at bounding box center [555, 98] width 89 height 22
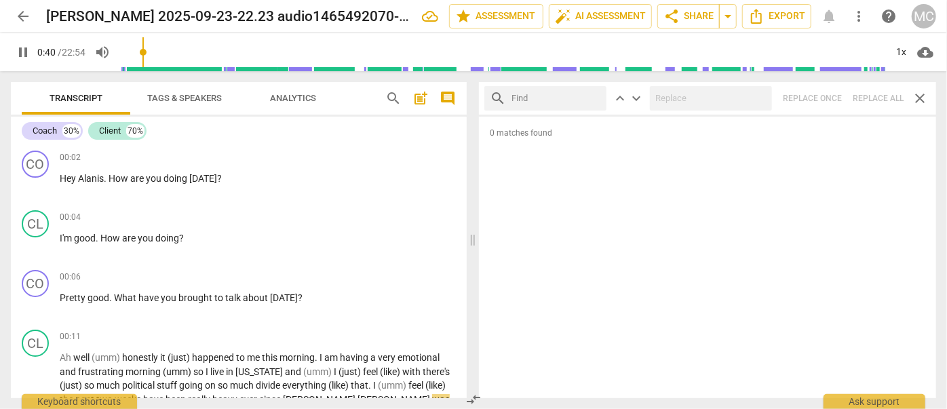
type input "41"
type input "."
type input "41"
type input ". and"
type input "42"
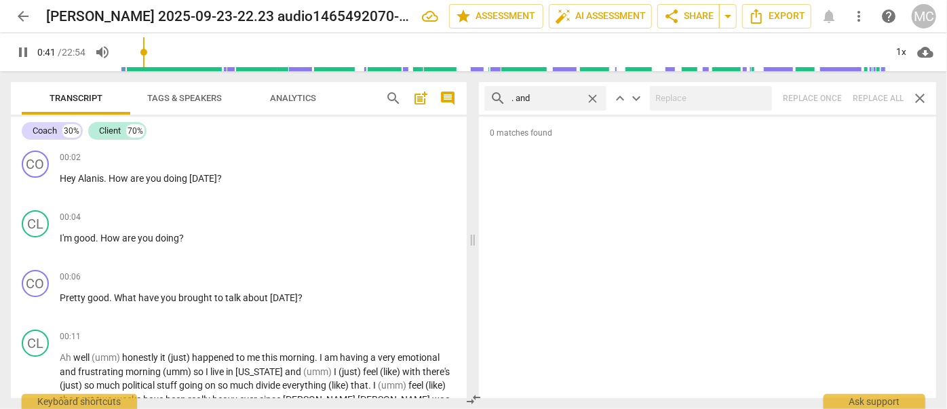
type input ". and"
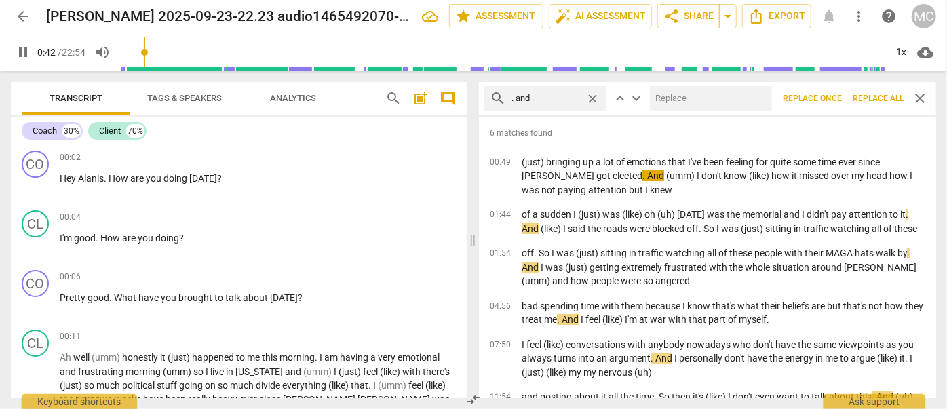
click at [679, 94] on input "text" at bounding box center [708, 98] width 117 height 22
type input "42"
type input ", an"
type input "43"
type input ", and"
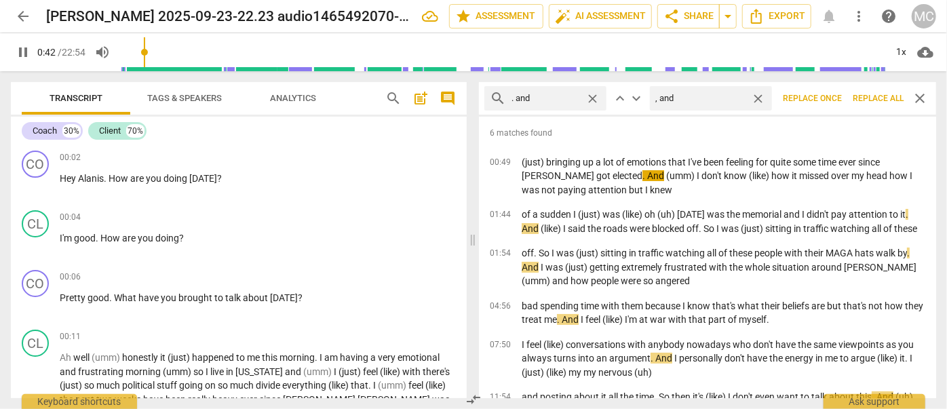
type input "43"
type input ", and"
click at [877, 99] on span "Replace all" at bounding box center [877, 99] width 51 height 12
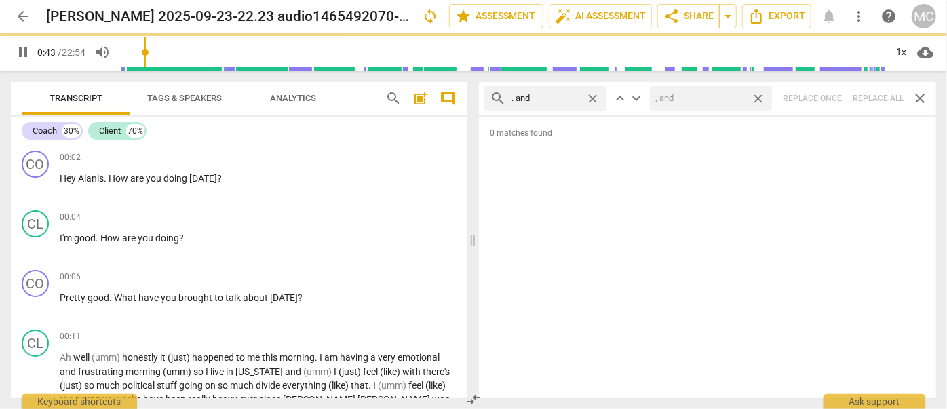
type input "44"
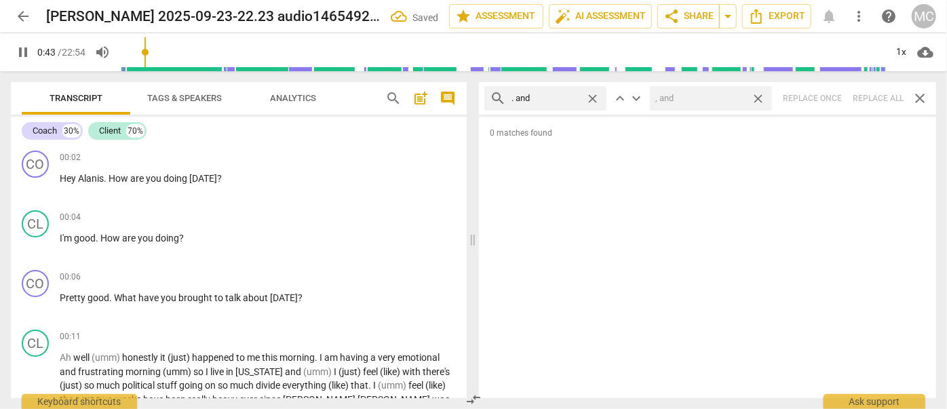
drag, startPoint x: 757, startPoint y: 96, endPoint x: 598, endPoint y: 96, distance: 159.3
click at [757, 96] on span "close" at bounding box center [758, 99] width 14 height 14
type input "44"
click at [595, 96] on span "close" at bounding box center [592, 99] width 14 height 14
click at [549, 92] on input "text" at bounding box center [555, 98] width 89 height 22
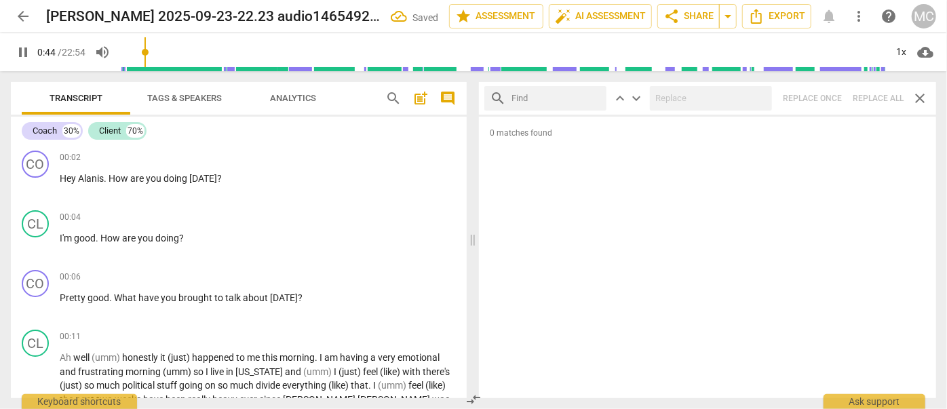
scroll to position [260, 0]
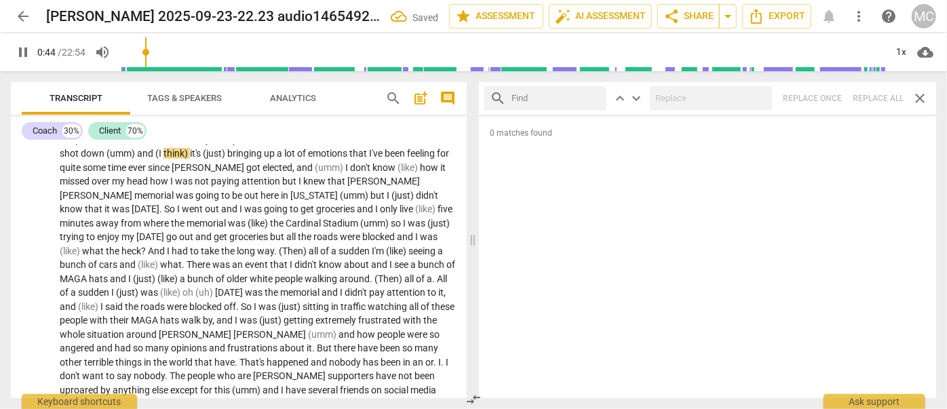
type input "45"
type input "."
type input "45"
type input ". but"
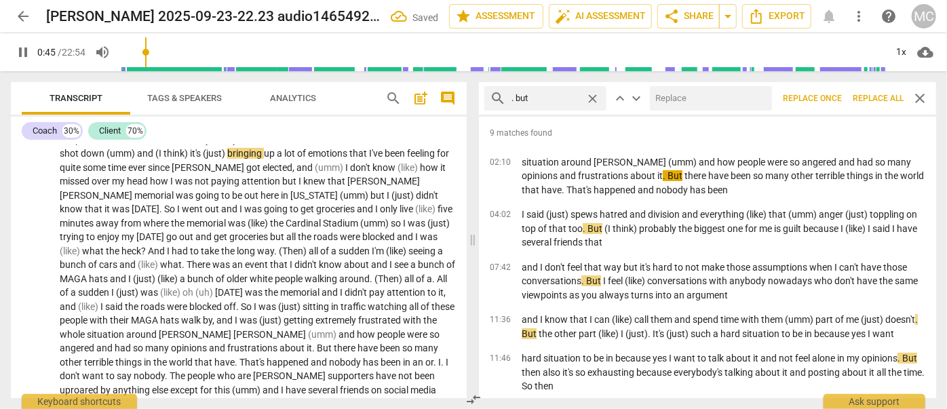
click at [695, 99] on input "text" at bounding box center [708, 98] width 117 height 22
type input "46"
type input ", but"
type input "46"
type input ", but"
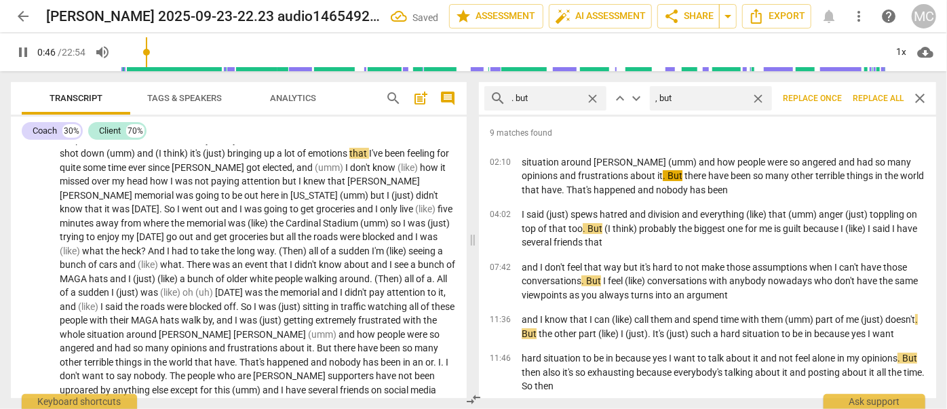
click at [870, 97] on span "Replace all" at bounding box center [877, 99] width 51 height 12
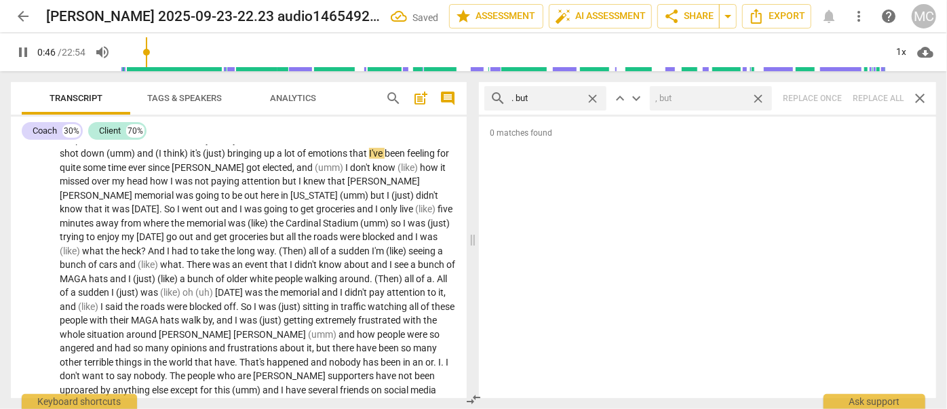
type input "47"
drag, startPoint x: 757, startPoint y: 97, endPoint x: 591, endPoint y: 92, distance: 165.5
click at [757, 98] on span "close" at bounding box center [758, 99] width 14 height 14
type input "47"
click at [591, 93] on span "close" at bounding box center [592, 99] width 14 height 14
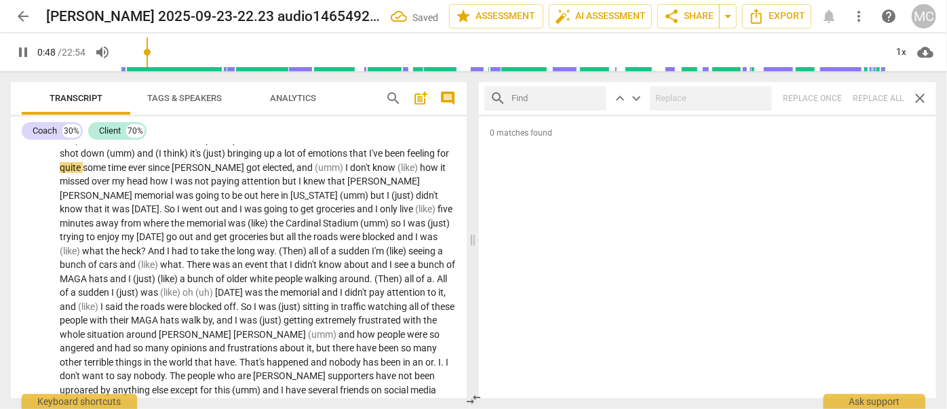
click at [549, 95] on input "text" at bounding box center [555, 98] width 89 height 22
type input "48"
type input "."
type input "49"
type input ". so"
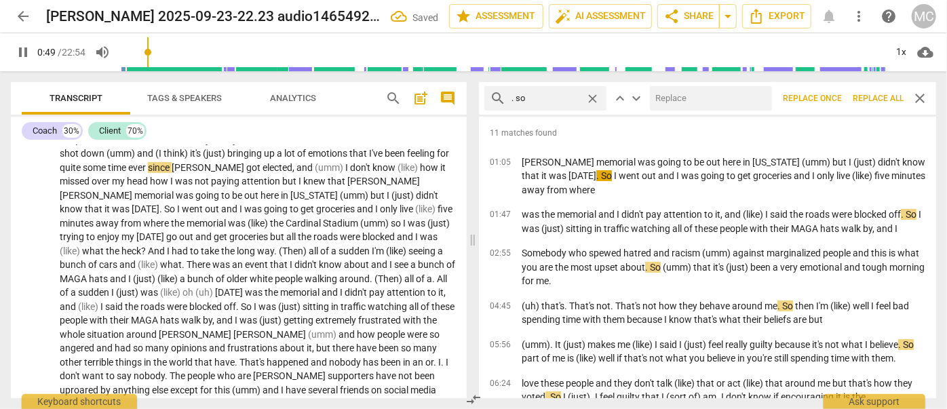
click at [700, 106] on input "text" at bounding box center [708, 98] width 117 height 22
type input "49"
type input ","
type input "50"
type input ", so"
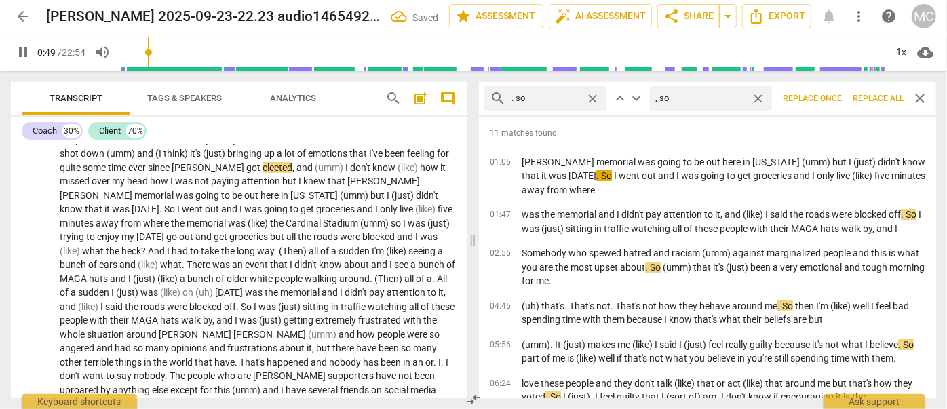
type input "50"
type input ", so"
click at [874, 100] on span "Replace all" at bounding box center [877, 99] width 51 height 12
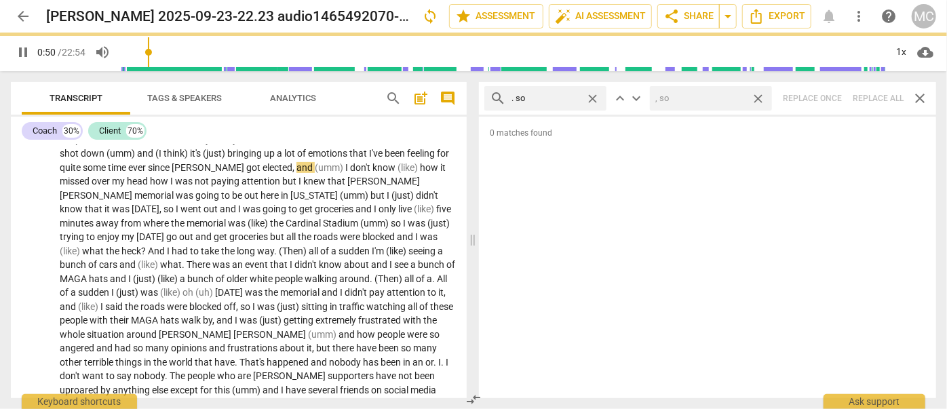
type input "51"
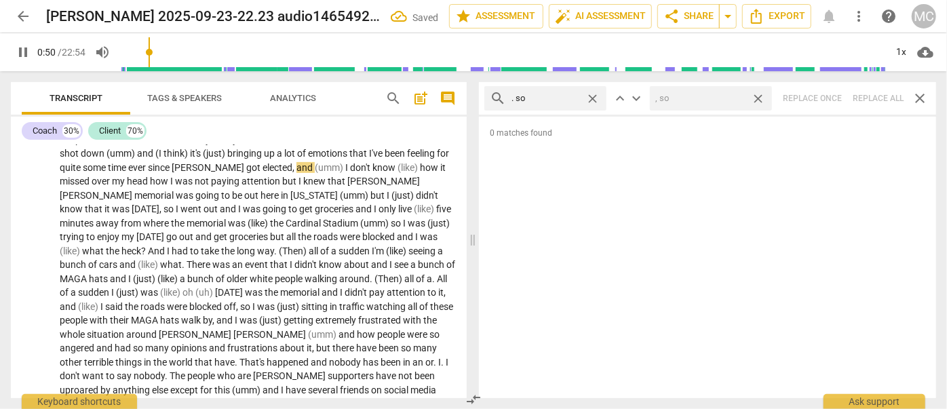
click at [755, 98] on span "close" at bounding box center [758, 99] width 14 height 14
type input "51"
drag, startPoint x: 593, startPoint y: 97, endPoint x: 564, endPoint y: 97, distance: 29.2
click at [593, 97] on span "close" at bounding box center [592, 99] width 14 height 14
drag, startPoint x: 555, startPoint y: 98, endPoint x: 561, endPoint y: 84, distance: 15.8
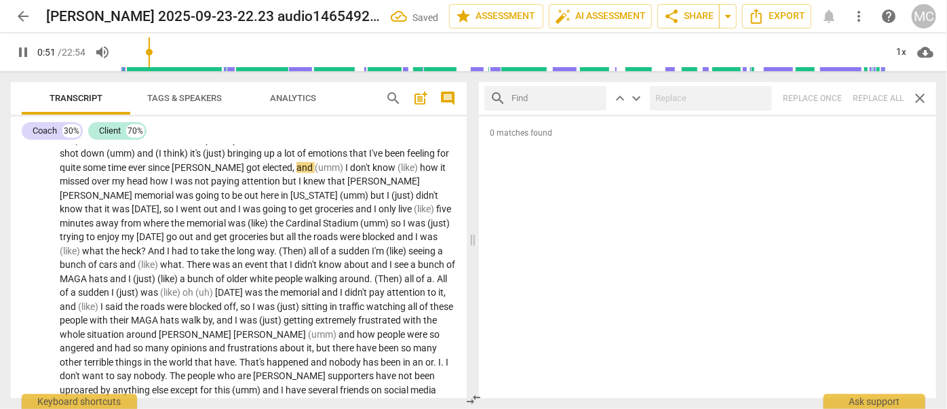
click at [555, 99] on input "text" at bounding box center [555, 98] width 89 height 22
type input "52"
type input ". o"
type input "52"
type input ". or"
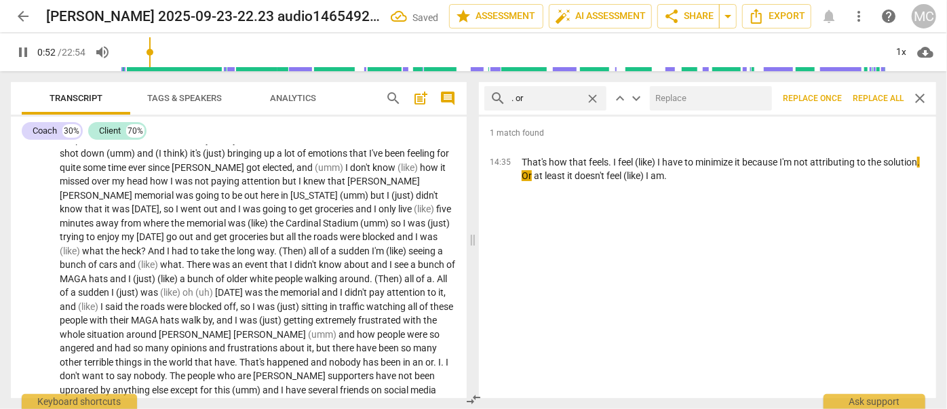
click at [671, 100] on input "text" at bounding box center [708, 98] width 117 height 22
type input "53"
type input ","
type input "53"
type input ", or"
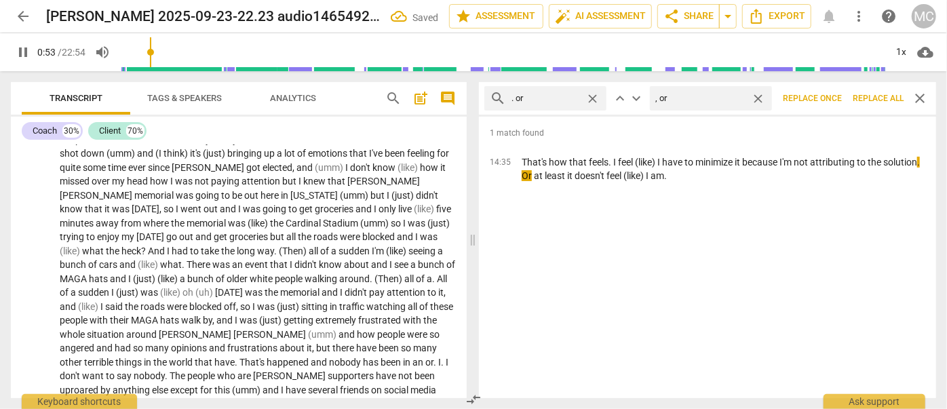
type input "53"
type input ", or"
click at [875, 106] on button "Replace all" at bounding box center [878, 98] width 62 height 24
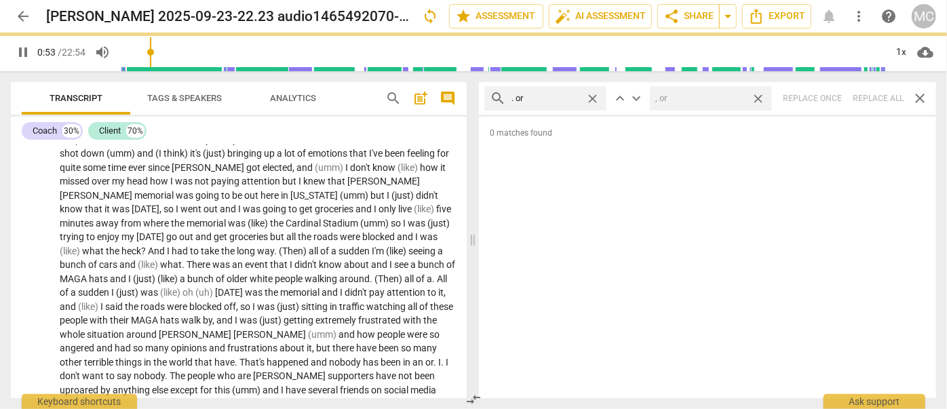
type input "54"
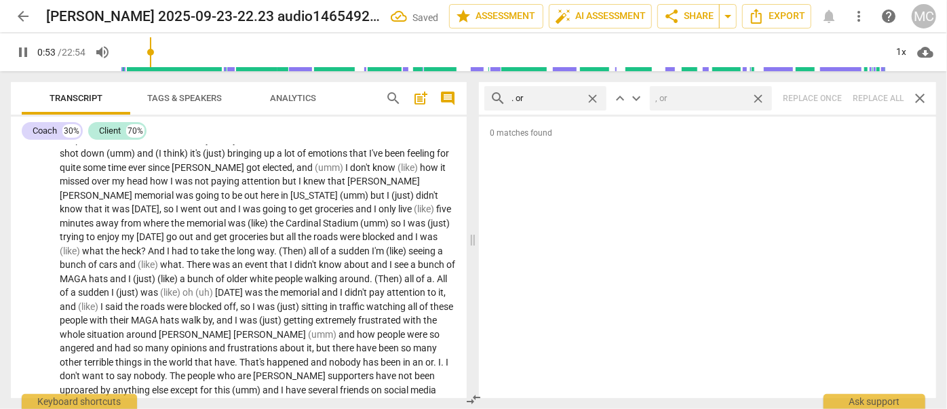
click at [759, 96] on span "close" at bounding box center [758, 99] width 14 height 14
type input "54"
click at [597, 95] on span "close" at bounding box center [592, 99] width 14 height 14
click at [561, 96] on input "text" at bounding box center [555, 98] width 89 height 22
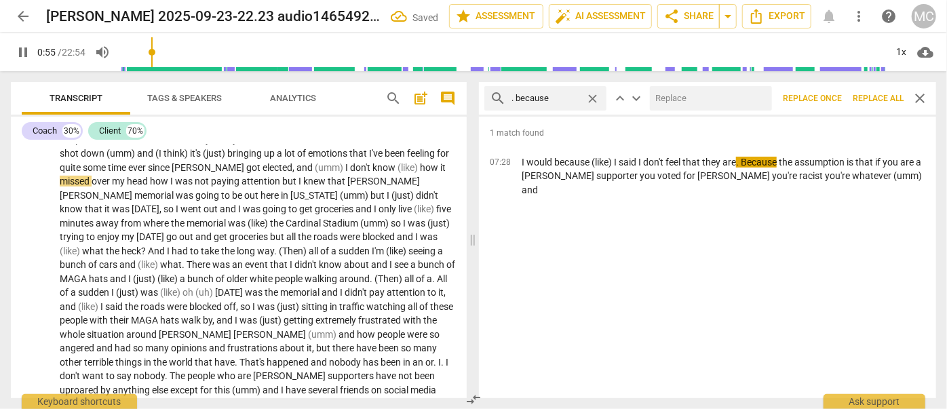
click at [697, 98] on input "text" at bounding box center [708, 98] width 117 height 22
click at [866, 100] on span "Replace all" at bounding box center [877, 99] width 51 height 12
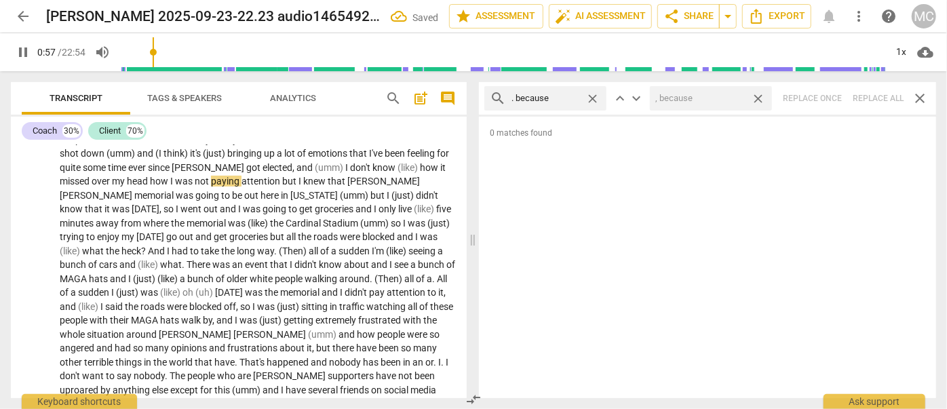
click at [763, 99] on span "close" at bounding box center [758, 99] width 14 height 14
click at [587, 97] on span "close" at bounding box center [592, 99] width 14 height 14
click at [557, 99] on input "text" at bounding box center [555, 98] width 89 height 22
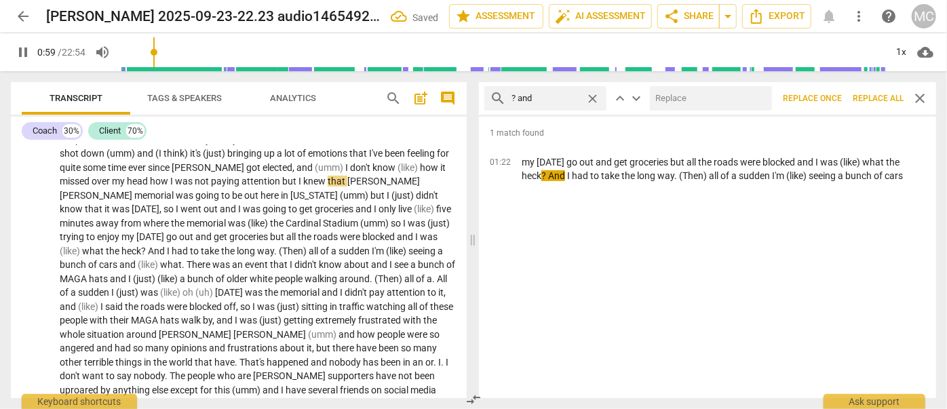
click at [725, 94] on input "text" at bounding box center [708, 98] width 117 height 22
click at [877, 94] on span "Replace all" at bounding box center [877, 99] width 51 height 12
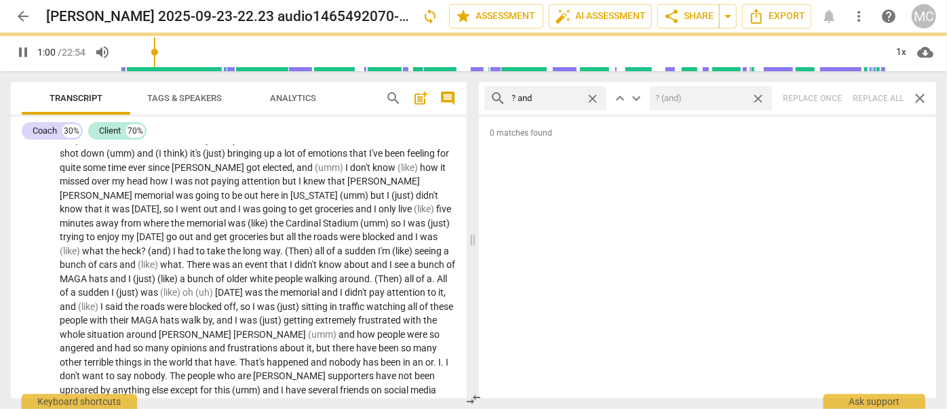
scroll to position [266, 0]
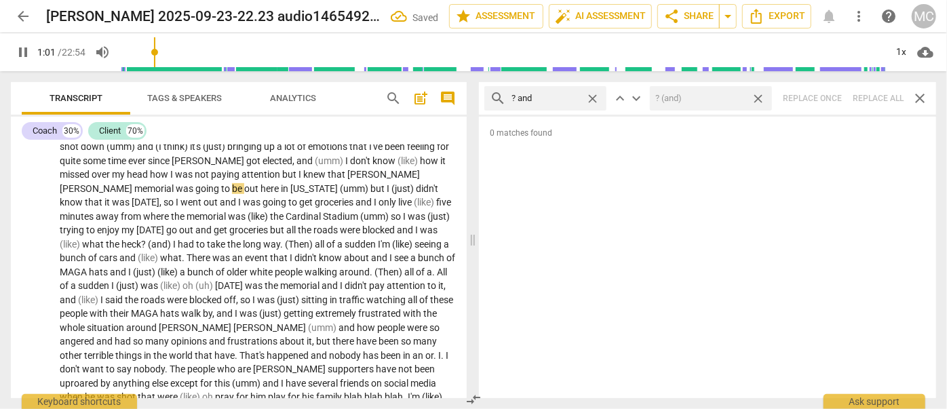
click at [761, 100] on span "close" at bounding box center [758, 99] width 14 height 14
click at [593, 98] on span "close" at bounding box center [592, 99] width 14 height 14
click at [563, 99] on input "text" at bounding box center [555, 98] width 89 height 22
click at [869, 98] on div "search ? but close keyboard_arrow_up keyboard_arrow_down Replace once Replace a…" at bounding box center [707, 98] width 457 height 33
click at [595, 99] on span "close" at bounding box center [592, 99] width 14 height 14
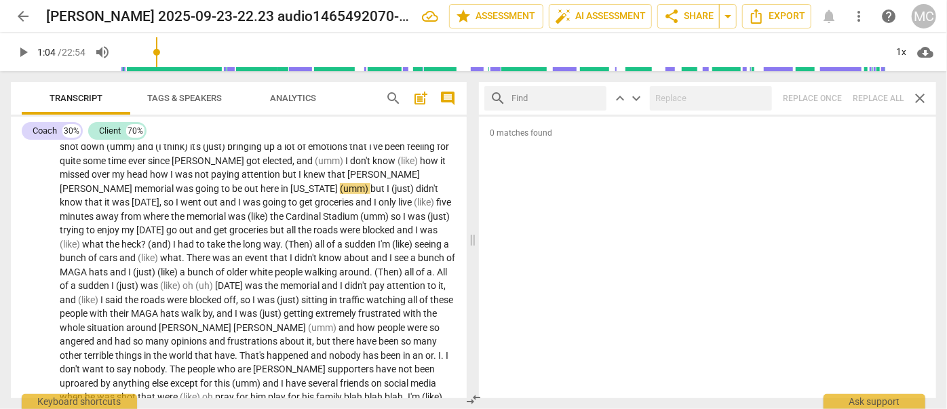
click at [552, 100] on input "text" at bounding box center [555, 98] width 89 height 22
click at [873, 103] on div "search ? So close keyboard_arrow_up keyboard_arrow_down Replace once Replace al…" at bounding box center [707, 98] width 457 height 33
drag, startPoint x: 593, startPoint y: 98, endPoint x: 579, endPoint y: 98, distance: 14.2
click at [593, 98] on span "close" at bounding box center [592, 99] width 14 height 14
click at [555, 100] on input "text" at bounding box center [555, 98] width 89 height 22
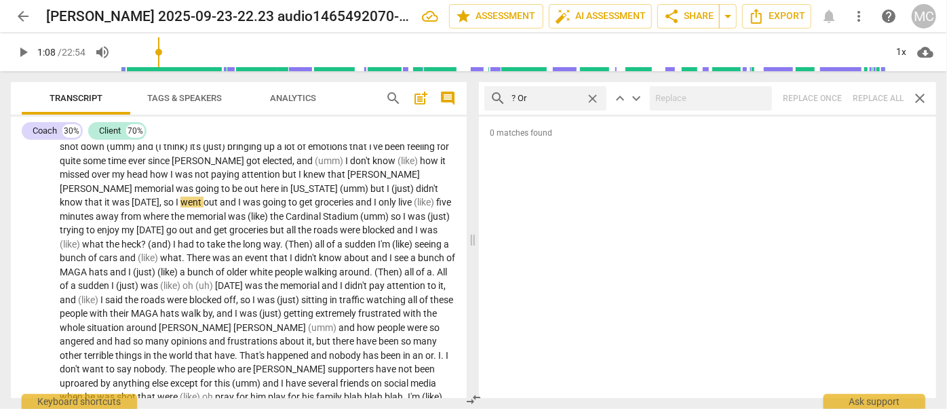
click at [877, 100] on div "search ? Or close keyboard_arrow_up keyboard_arrow_down Replace once Replace al…" at bounding box center [707, 98] width 457 height 33
click at [594, 98] on span "close" at bounding box center [592, 99] width 14 height 14
click at [557, 96] on input "text" at bounding box center [555, 98] width 89 height 22
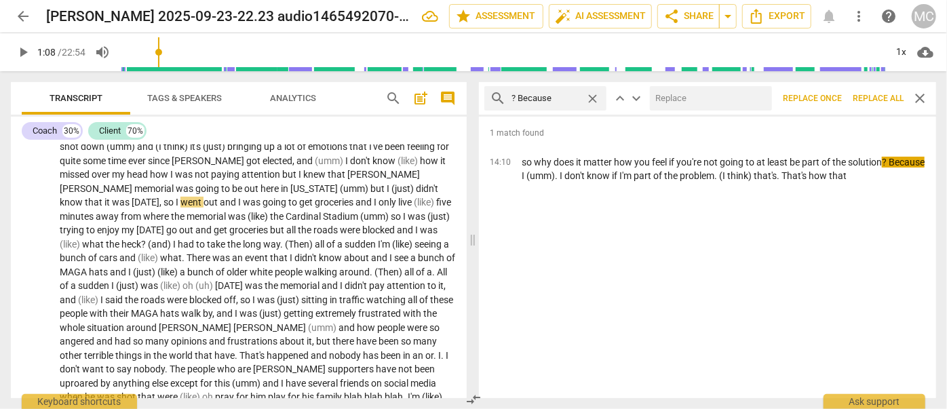
click at [727, 100] on input "text" at bounding box center [708, 98] width 117 height 22
click at [878, 93] on span "Replace all" at bounding box center [877, 99] width 51 height 12
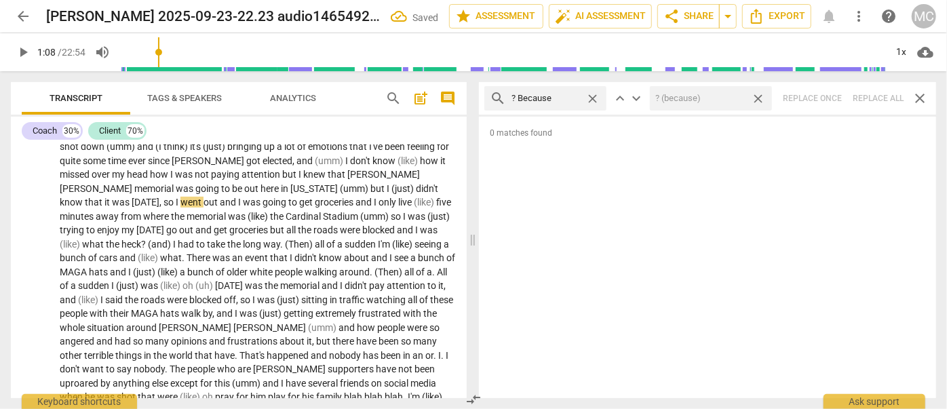
drag, startPoint x: 760, startPoint y: 100, endPoint x: 636, endPoint y: 98, distance: 124.1
click at [760, 100] on span "close" at bounding box center [758, 99] width 14 height 14
click at [592, 99] on span "close" at bounding box center [592, 99] width 14 height 14
click at [576, 100] on input "text" at bounding box center [555, 98] width 89 height 22
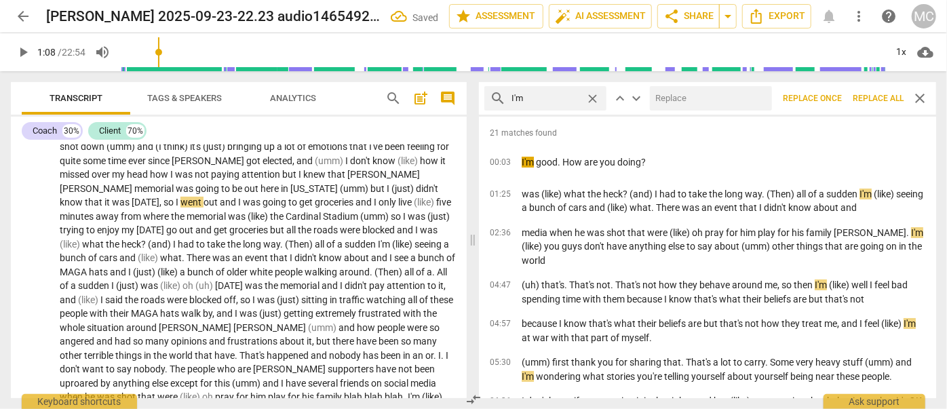
click at [683, 102] on input "text" at bounding box center [708, 98] width 117 height 22
click at [877, 97] on span "Replace all" at bounding box center [877, 99] width 51 height 12
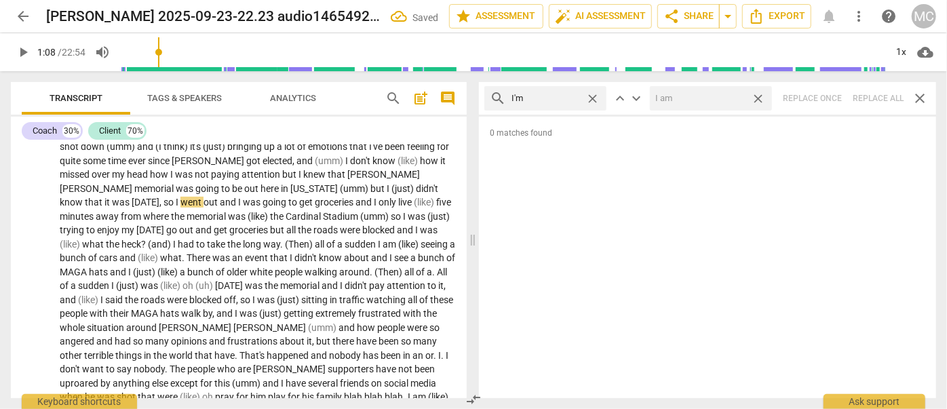
click at [762, 99] on span "close" at bounding box center [758, 99] width 14 height 14
click at [595, 98] on span "close" at bounding box center [592, 99] width 14 height 14
click at [562, 96] on input "text" at bounding box center [555, 98] width 89 height 22
click at [698, 102] on input "text" at bounding box center [708, 98] width 117 height 22
click at [881, 102] on span "Replace all" at bounding box center [877, 99] width 51 height 12
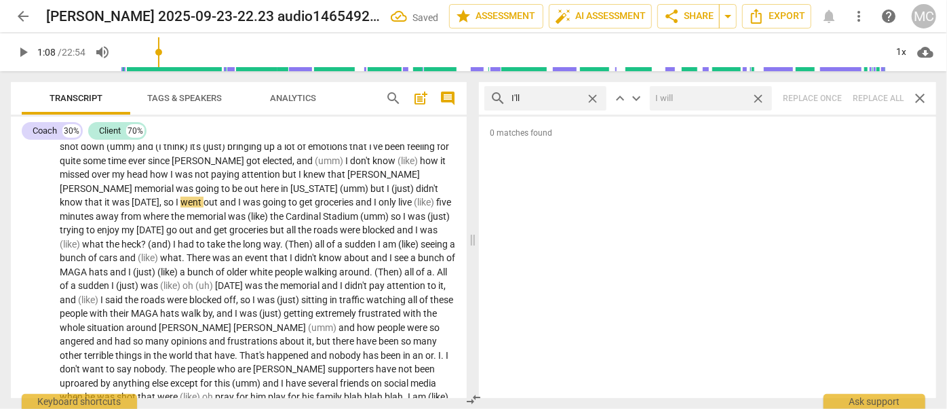
drag, startPoint x: 760, startPoint y: 99, endPoint x: 677, endPoint y: 107, distance: 83.8
click at [760, 99] on span "close" at bounding box center [758, 99] width 14 height 14
click at [595, 99] on span "close" at bounding box center [592, 99] width 14 height 14
click at [563, 99] on input "text" at bounding box center [555, 98] width 89 height 22
click at [862, 96] on div "search you'll close keyboard_arrow_up keyboard_arrow_down Replace once Replace …" at bounding box center [707, 98] width 457 height 33
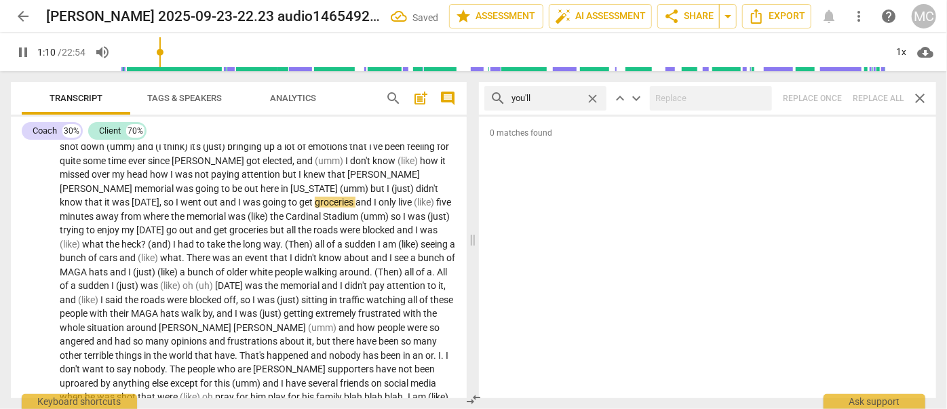
click at [589, 98] on span "close" at bounding box center [592, 99] width 14 height 14
click at [551, 98] on input "text" at bounding box center [555, 98] width 89 height 22
click at [880, 98] on div "search he'll close keyboard_arrow_up keyboard_arrow_down Replace once Replace a…" at bounding box center [707, 98] width 457 height 33
click at [589, 98] on span "close" at bounding box center [592, 99] width 14 height 14
click at [559, 99] on input "text" at bounding box center [555, 98] width 89 height 22
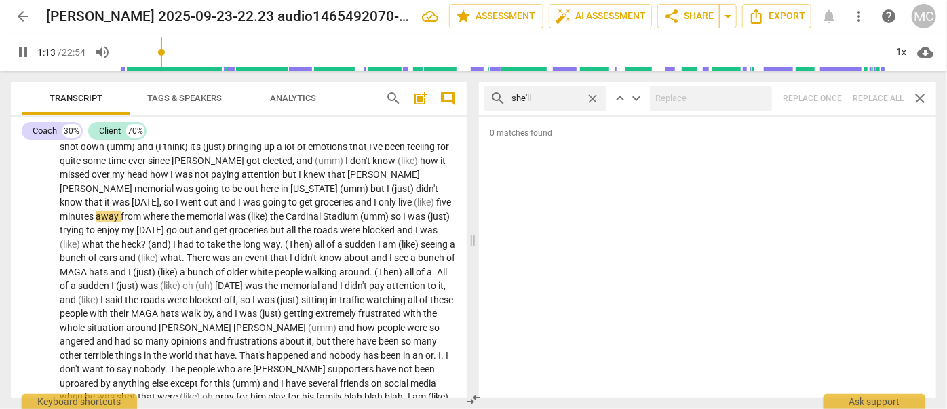
drag, startPoint x: 881, startPoint y: 94, endPoint x: 856, endPoint y: 94, distance: 25.1
click at [882, 94] on div "search she'll close keyboard_arrow_up keyboard_arrow_down Replace once Replace …" at bounding box center [707, 98] width 457 height 33
click at [592, 96] on span "close" at bounding box center [592, 99] width 14 height 14
click at [564, 96] on input "text" at bounding box center [555, 98] width 89 height 22
drag, startPoint x: 876, startPoint y: 97, endPoint x: 860, endPoint y: 100, distance: 16.0
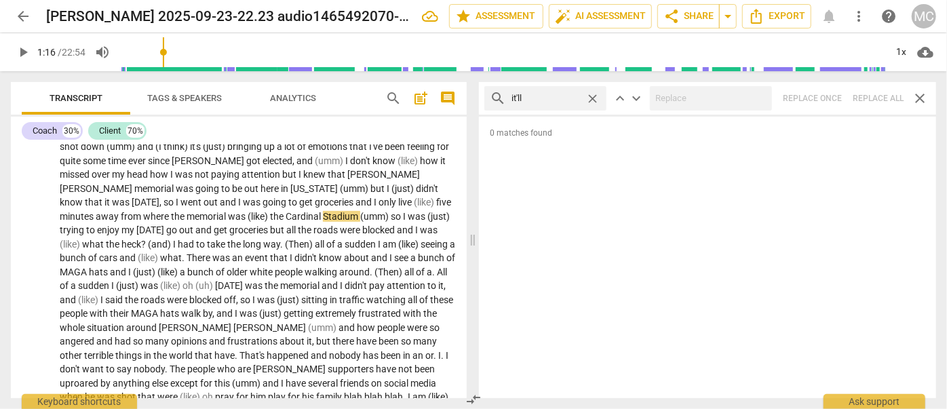
click at [877, 97] on div "search it'll close keyboard_arrow_up keyboard_arrow_down Replace once Replace a…" at bounding box center [707, 98] width 457 height 33
click at [593, 96] on span "close" at bounding box center [592, 99] width 14 height 14
click at [564, 96] on input "text" at bounding box center [555, 98] width 89 height 22
click at [876, 97] on div "search we'll close keyboard_arrow_up keyboard_arrow_down Replace once Replace a…" at bounding box center [707, 98] width 457 height 33
click at [596, 99] on span "close" at bounding box center [592, 99] width 14 height 14
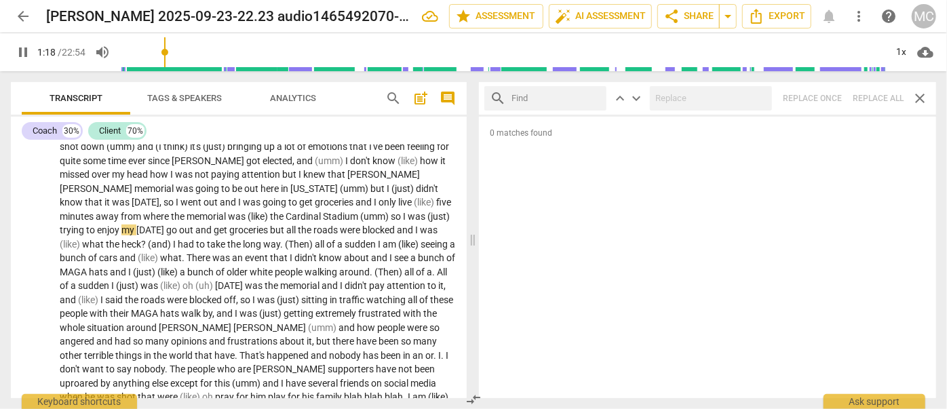
click at [559, 100] on input "text" at bounding box center [555, 98] width 89 height 22
click at [881, 99] on div "search they'll close keyboard_arrow_up keyboard_arrow_down Replace once Replace…" at bounding box center [707, 98] width 457 height 33
drag, startPoint x: 591, startPoint y: 98, endPoint x: 580, endPoint y: 98, distance: 10.8
click at [591, 98] on span "close" at bounding box center [592, 99] width 14 height 14
click at [573, 99] on input "text" at bounding box center [555, 98] width 89 height 22
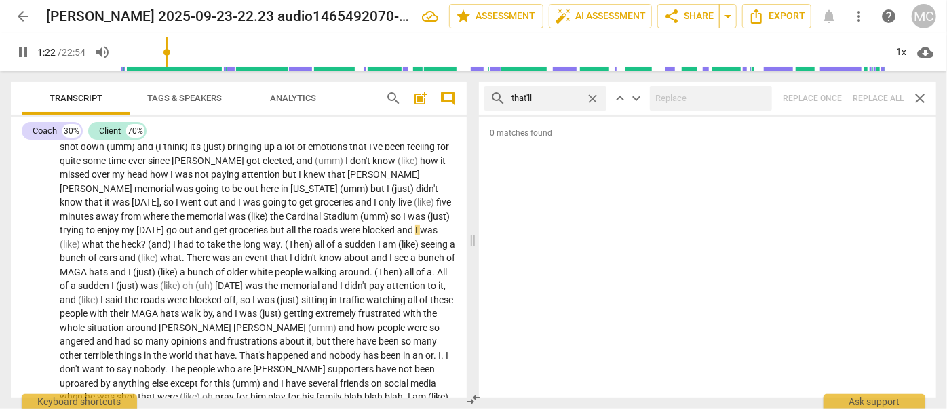
click at [881, 97] on div "search that'll close keyboard_arrow_up keyboard_arrow_down Replace once Replace…" at bounding box center [707, 98] width 457 height 33
click at [599, 98] on span "close" at bounding box center [592, 99] width 14 height 14
click at [568, 98] on input "text" at bounding box center [555, 98] width 89 height 22
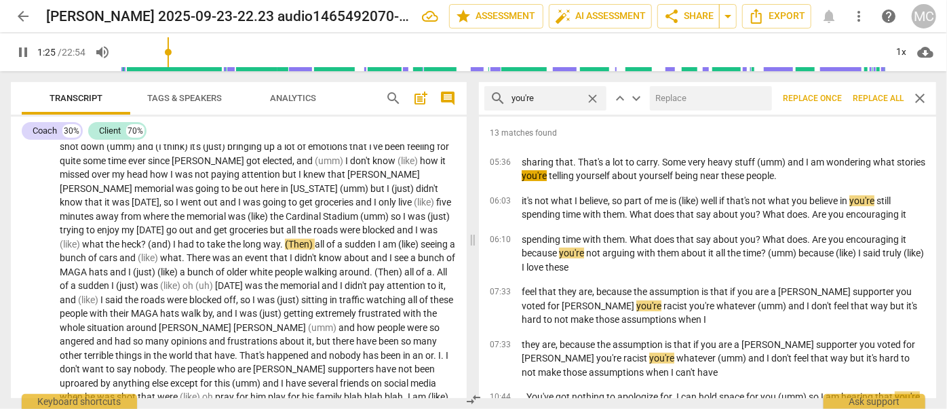
click at [701, 105] on input "text" at bounding box center [708, 98] width 117 height 22
click at [879, 100] on span "Replace all" at bounding box center [877, 99] width 51 height 12
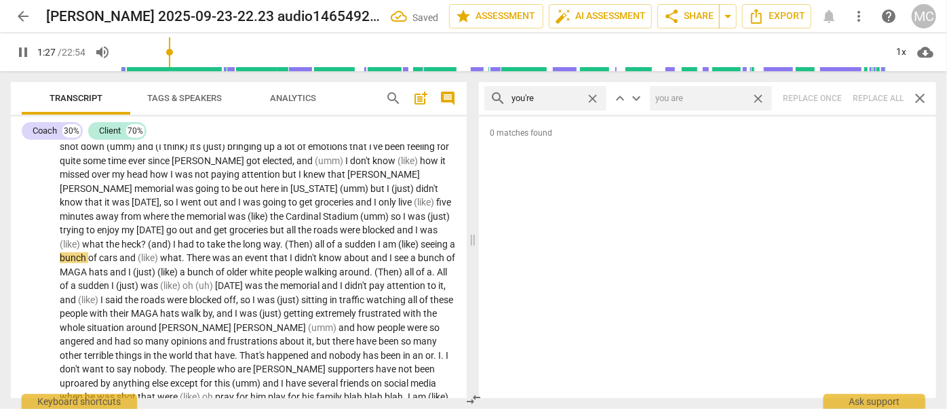
click at [757, 99] on span "close" at bounding box center [758, 99] width 14 height 14
click at [593, 97] on span "close" at bounding box center [592, 99] width 14 height 14
click at [549, 98] on input "text" at bounding box center [555, 98] width 89 height 22
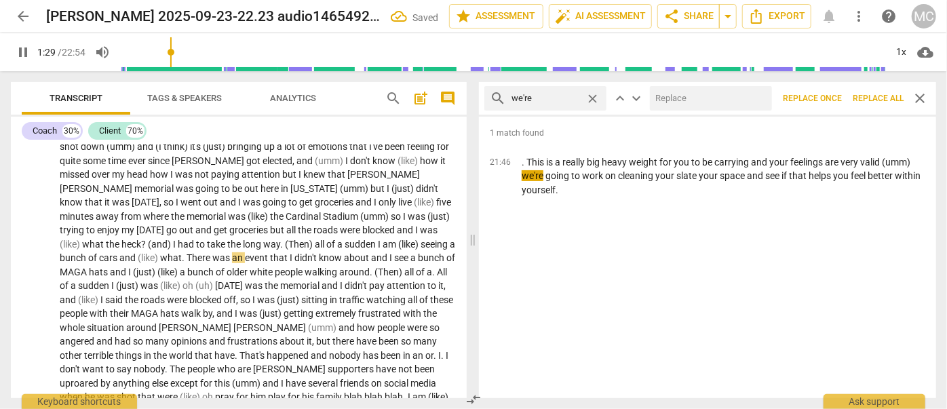
click at [703, 96] on input "text" at bounding box center [708, 98] width 117 height 22
click at [881, 101] on span "Replace all" at bounding box center [877, 99] width 51 height 12
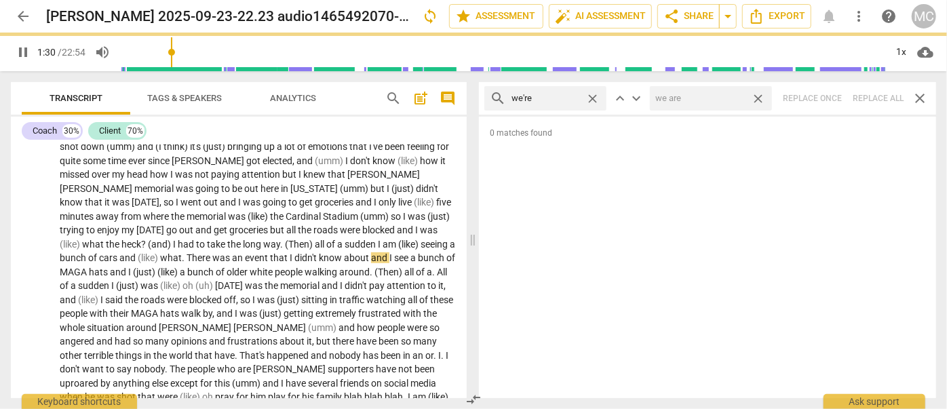
click at [761, 100] on span "close" at bounding box center [758, 99] width 14 height 14
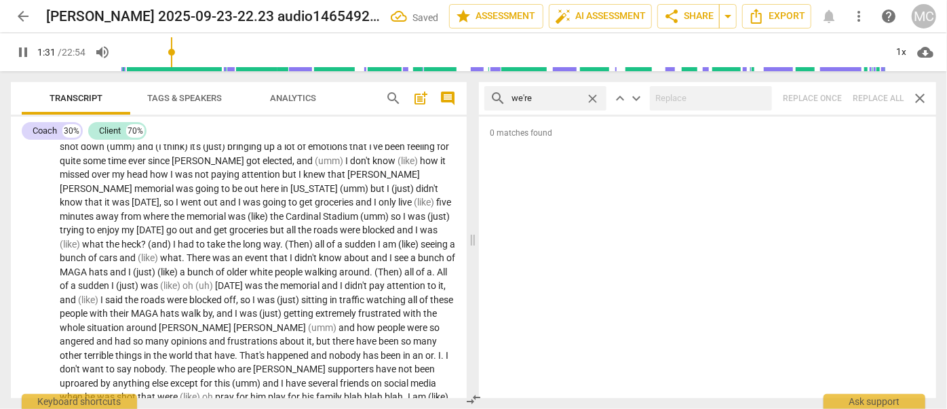
click at [595, 97] on span "close" at bounding box center [592, 99] width 14 height 14
click at [558, 96] on input "text" at bounding box center [555, 98] width 89 height 22
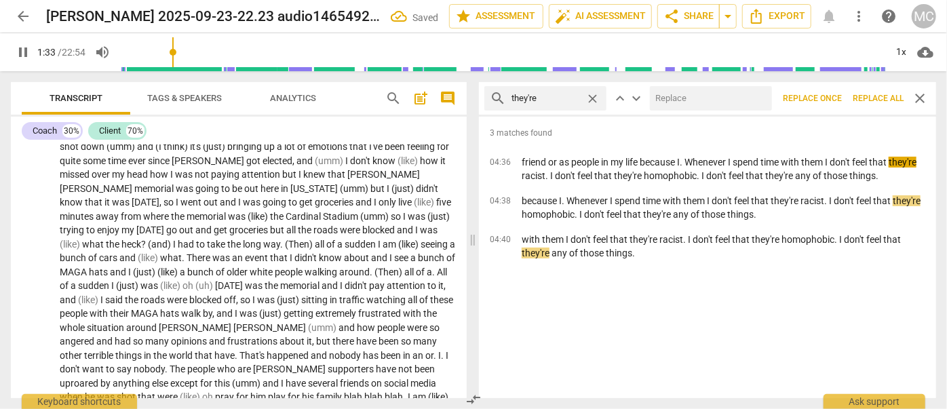
click at [671, 102] on input "text" at bounding box center [708, 98] width 117 height 22
click at [879, 100] on span "Replace all" at bounding box center [877, 99] width 51 height 12
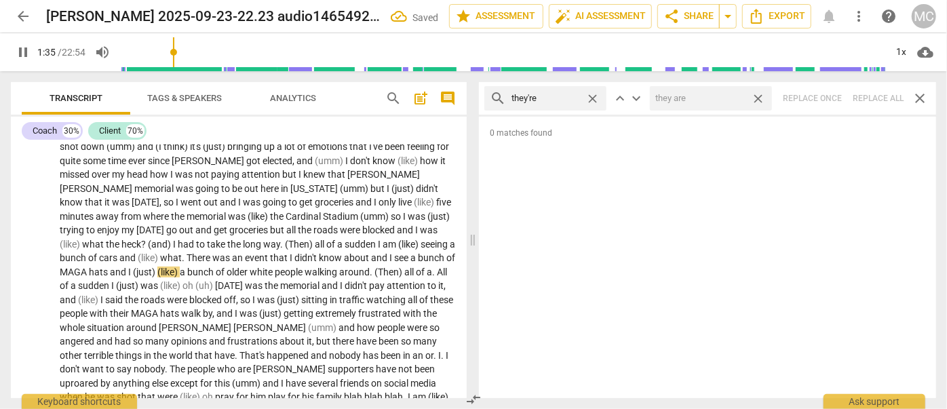
drag, startPoint x: 761, startPoint y: 98, endPoint x: 601, endPoint y: 115, distance: 160.2
click at [761, 99] on span "close" at bounding box center [758, 99] width 14 height 14
click at [593, 98] on span "close" at bounding box center [592, 99] width 14 height 14
click at [557, 100] on input "text" at bounding box center [555, 98] width 89 height 22
click at [875, 99] on div "search aren't close keyboard_arrow_up keyboard_arrow_down Replace once Replace …" at bounding box center [707, 98] width 457 height 33
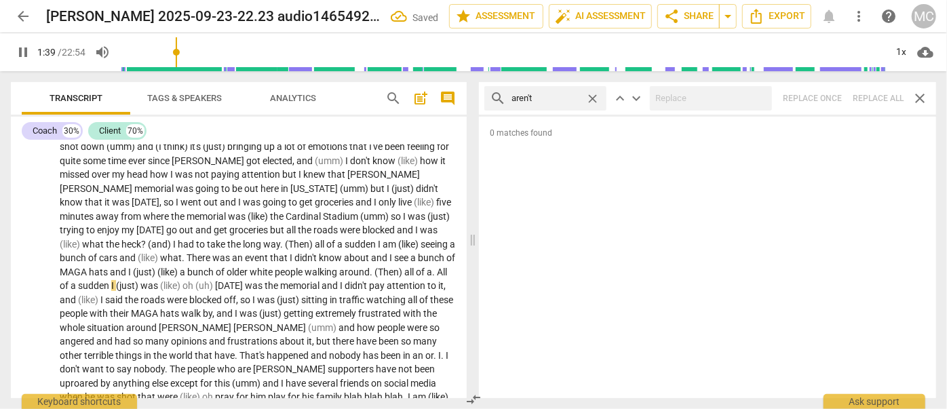
click at [597, 97] on span "close" at bounding box center [592, 99] width 14 height 14
click at [571, 96] on input "text" at bounding box center [555, 98] width 89 height 22
click at [877, 97] on div "search isn't close keyboard_arrow_up keyboard_arrow_down Replace once Replace a…" at bounding box center [707, 98] width 457 height 33
drag, startPoint x: 591, startPoint y: 98, endPoint x: 562, endPoint y: 98, distance: 29.2
click at [591, 98] on span "close" at bounding box center [592, 99] width 14 height 14
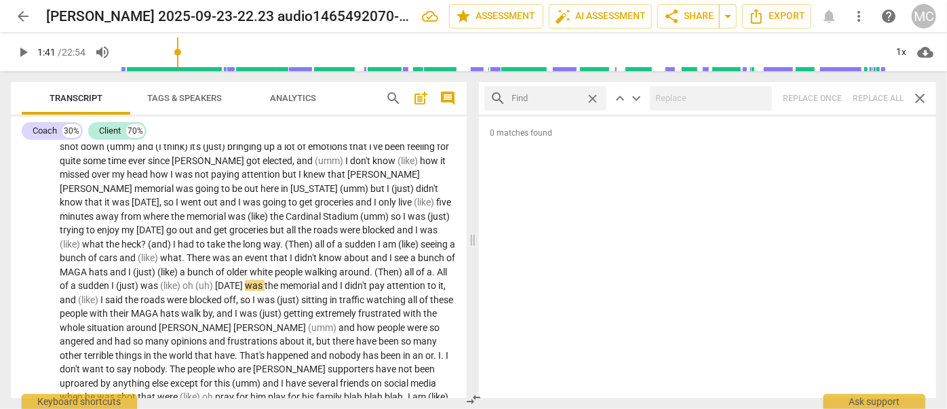
click at [562, 98] on input "text" at bounding box center [545, 98] width 68 height 22
click at [880, 96] on div "search wasn't close keyboard_arrow_up keyboard_arrow_down Replace once Replace …" at bounding box center [707, 98] width 457 height 33
click at [593, 95] on span "close" at bounding box center [592, 99] width 14 height 14
click at [540, 97] on input "text" at bounding box center [555, 98] width 89 height 22
drag, startPoint x: 873, startPoint y: 98, endPoint x: 787, endPoint y: 97, distance: 86.8
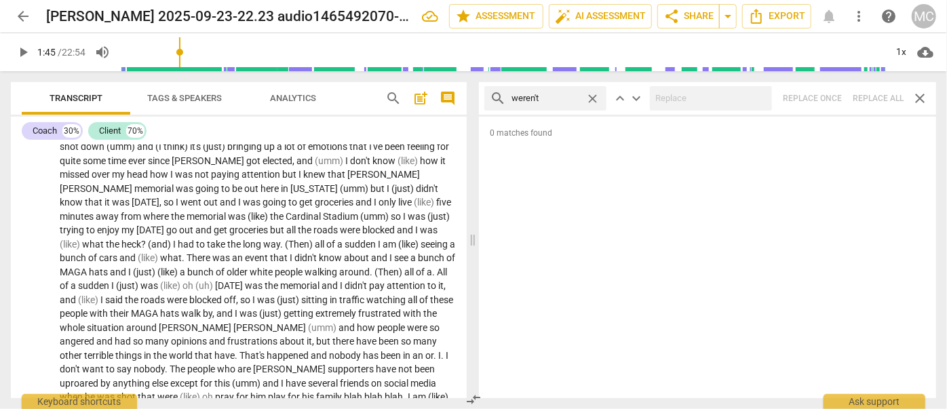
click at [873, 98] on div "search weren't close keyboard_arrow_up keyboard_arrow_down Replace once Replace…" at bounding box center [707, 98] width 457 height 33
click at [589, 92] on span "close" at bounding box center [592, 99] width 14 height 14
click at [568, 98] on input "text" at bounding box center [555, 98] width 89 height 22
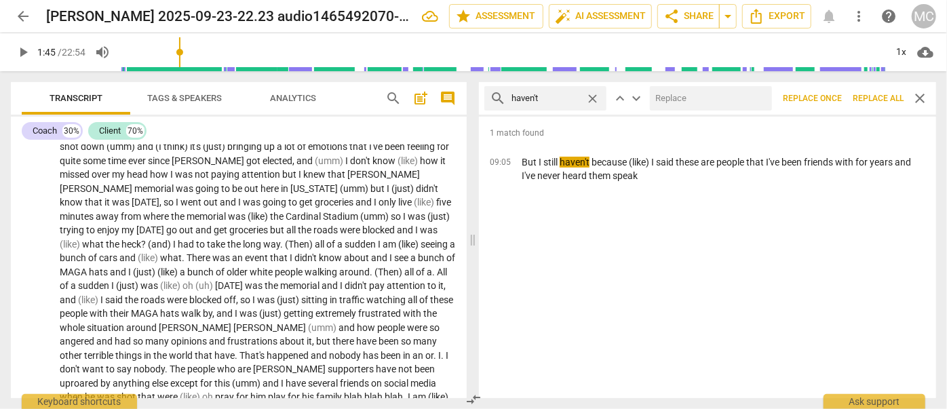
click at [703, 92] on input "text" at bounding box center [708, 98] width 117 height 22
click at [883, 95] on span "Replace all" at bounding box center [877, 99] width 51 height 12
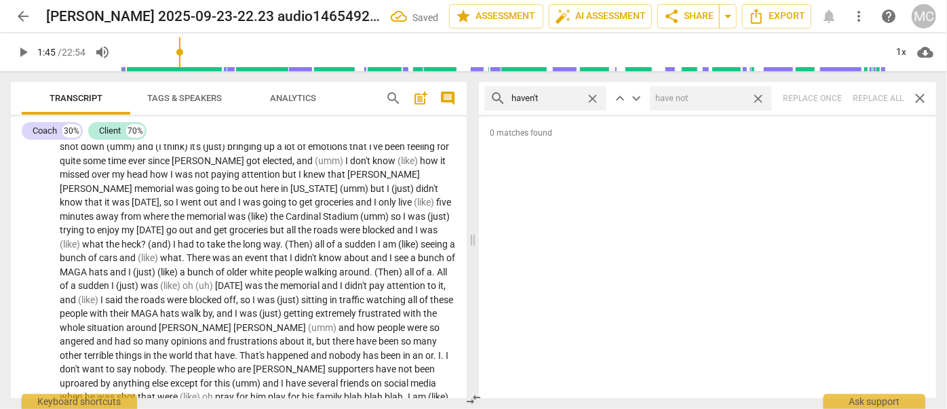
drag, startPoint x: 755, startPoint y: 98, endPoint x: 598, endPoint y: 92, distance: 157.4
click at [755, 98] on span "close" at bounding box center [758, 99] width 14 height 14
click at [590, 95] on span "close" at bounding box center [592, 99] width 14 height 14
click at [556, 98] on input "text" at bounding box center [555, 98] width 89 height 22
click at [700, 110] on div at bounding box center [711, 98] width 122 height 24
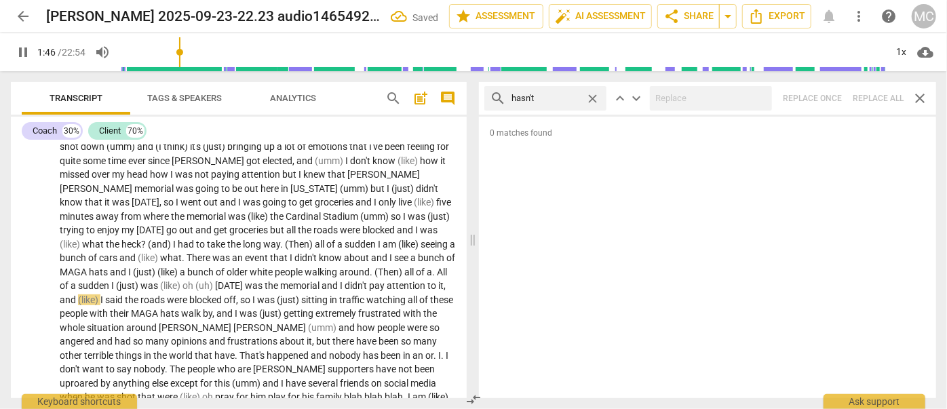
click at [868, 96] on div "search hasn't close keyboard_arrow_up keyboard_arrow_down Replace once Replace …" at bounding box center [707, 98] width 457 height 33
drag, startPoint x: 593, startPoint y: 98, endPoint x: 575, endPoint y: 98, distance: 17.6
click at [593, 98] on span "close" at bounding box center [592, 99] width 14 height 14
click at [575, 98] on input "text" at bounding box center [555, 98] width 89 height 22
click at [878, 90] on div "search hadn't close keyboard_arrow_up keyboard_arrow_down Replace once Replace …" at bounding box center [707, 98] width 457 height 33
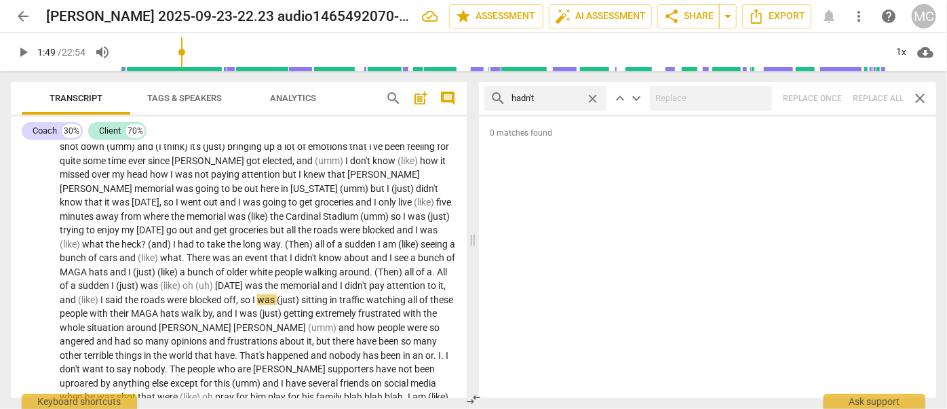
click at [596, 99] on span "close" at bounding box center [592, 99] width 14 height 14
click at [553, 98] on input "text" at bounding box center [555, 98] width 89 height 22
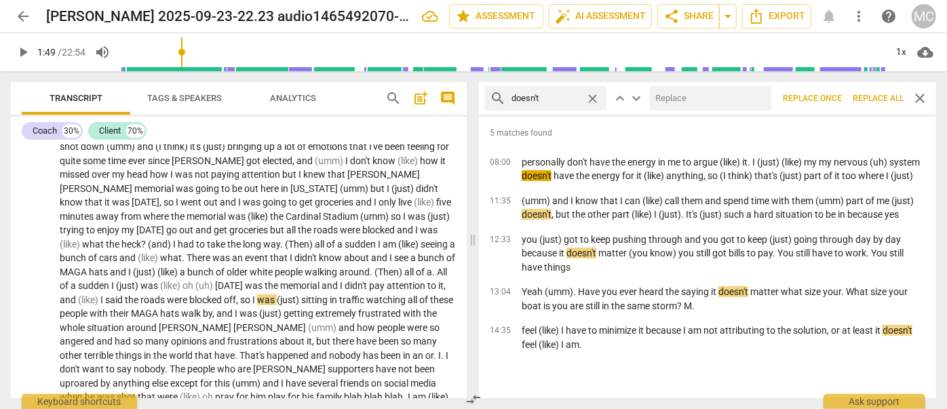
click at [692, 98] on input "text" at bounding box center [708, 98] width 117 height 22
click at [881, 98] on span "Replace all" at bounding box center [877, 99] width 51 height 12
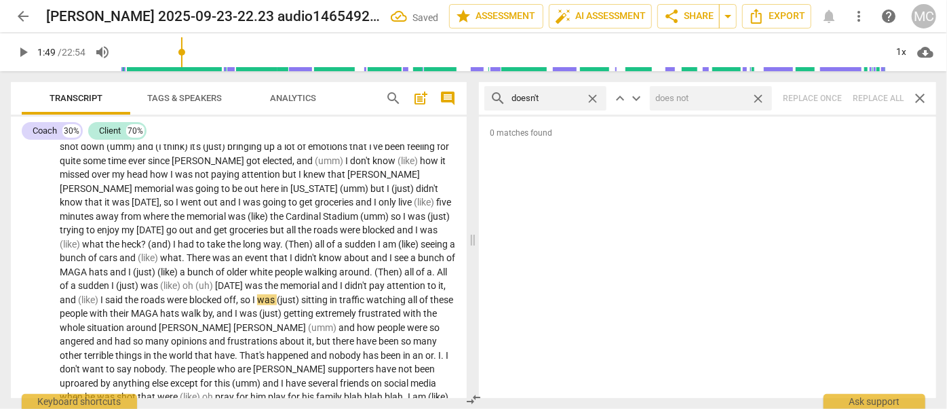
click at [763, 100] on span "close" at bounding box center [758, 99] width 14 height 14
click at [593, 94] on span "close" at bounding box center [592, 99] width 14 height 14
click at [557, 100] on input "text" at bounding box center [555, 98] width 89 height 22
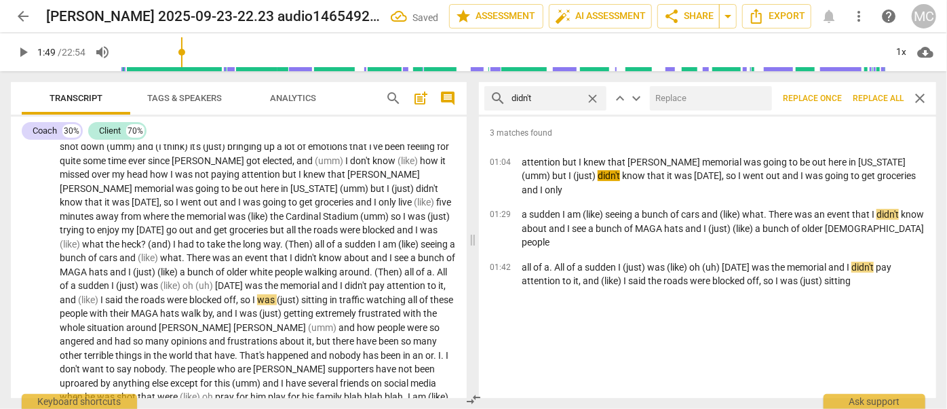
click at [717, 100] on input "text" at bounding box center [708, 98] width 117 height 22
click at [885, 98] on span "Replace all" at bounding box center [877, 99] width 51 height 12
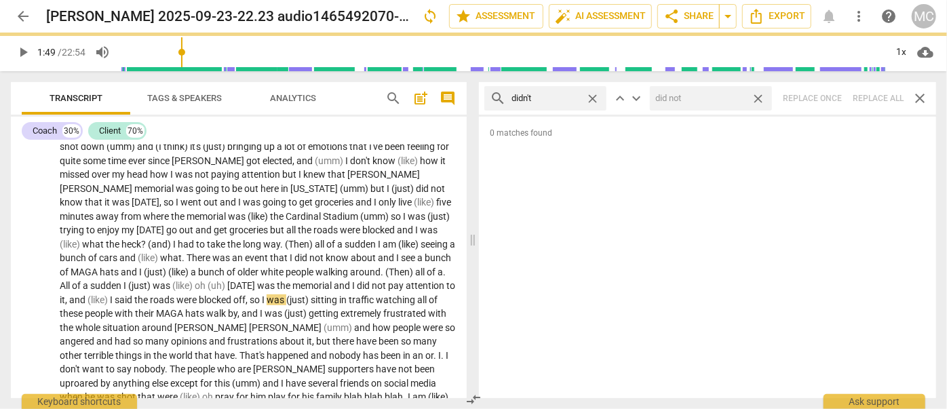
click at [756, 98] on span "close" at bounding box center [758, 99] width 14 height 14
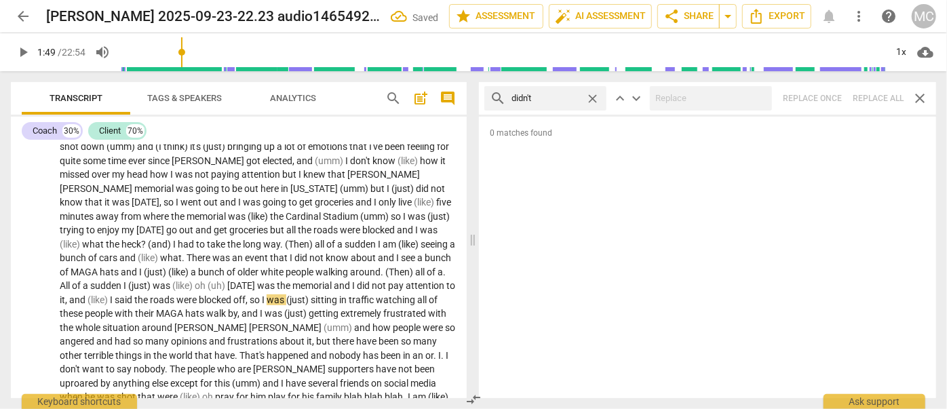
click at [593, 94] on span "close" at bounding box center [592, 99] width 14 height 14
click at [576, 97] on input "text" at bounding box center [555, 98] width 89 height 22
click at [902, 104] on div "search wouldn't close keyboard_arrow_up keyboard_arrow_down Replace once Replac…" at bounding box center [707, 98] width 457 height 33
click at [595, 97] on span "close" at bounding box center [592, 99] width 14 height 14
click at [586, 96] on input "text" at bounding box center [555, 98] width 89 height 22
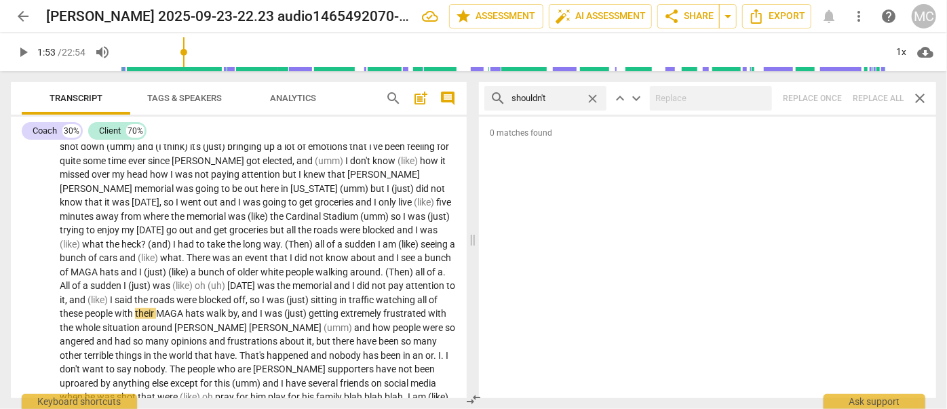
click at [871, 99] on div "search shouldn't close keyboard_arrow_up keyboard_arrow_down Replace once Repla…" at bounding box center [707, 98] width 457 height 33
drag, startPoint x: 595, startPoint y: 97, endPoint x: 570, endPoint y: 97, distance: 25.1
click at [595, 97] on span "close" at bounding box center [592, 99] width 14 height 14
click at [554, 95] on input "text" at bounding box center [555, 98] width 89 height 22
click at [873, 96] on div "search couldn't close keyboard_arrow_up keyboard_arrow_down Replace once Replac…" at bounding box center [707, 98] width 457 height 33
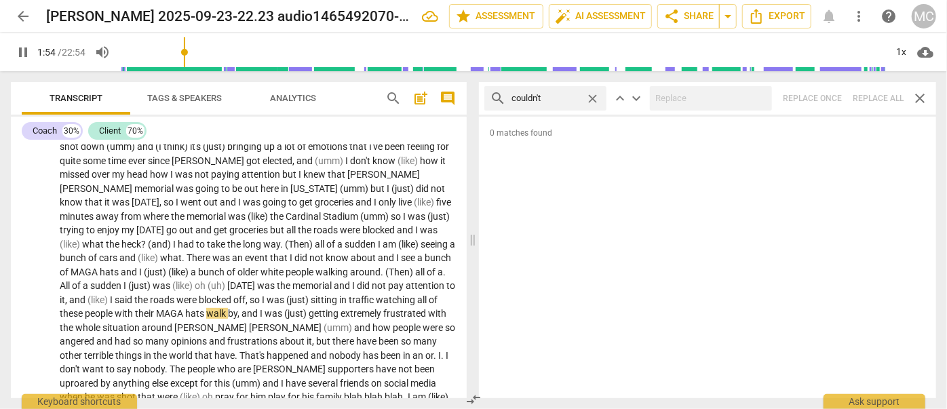
click at [597, 100] on span "close" at bounding box center [592, 99] width 14 height 14
drag, startPoint x: 569, startPoint y: 99, endPoint x: 553, endPoint y: 100, distance: 15.6
click at [569, 99] on input "text" at bounding box center [555, 98] width 89 height 22
drag, startPoint x: 890, startPoint y: 103, endPoint x: 881, endPoint y: 103, distance: 8.8
click at [890, 103] on div "search won't close keyboard_arrow_up keyboard_arrow_down Replace once Replace a…" at bounding box center [707, 98] width 457 height 33
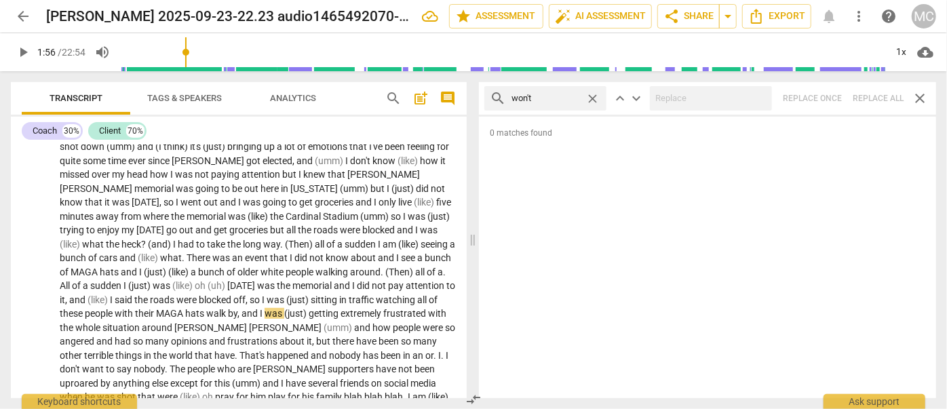
click at [598, 95] on span "close" at bounding box center [592, 99] width 14 height 14
click at [551, 106] on input "text" at bounding box center [555, 98] width 89 height 22
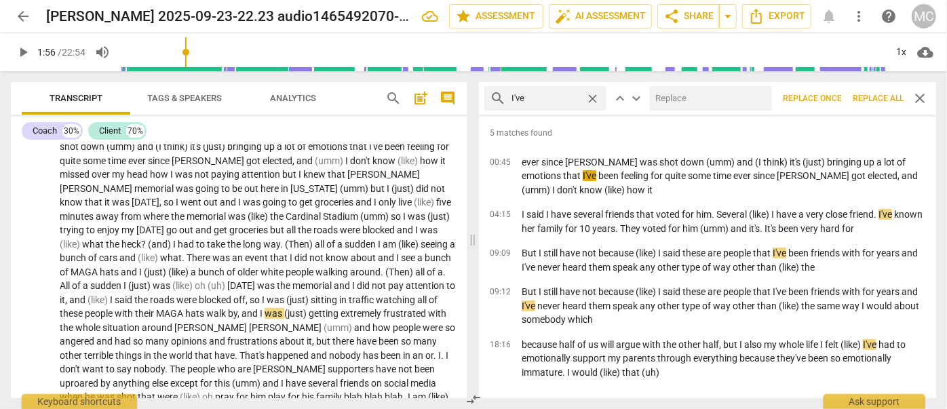
click at [671, 104] on input "text" at bounding box center [708, 98] width 117 height 22
click at [862, 94] on span "Replace all" at bounding box center [877, 99] width 51 height 12
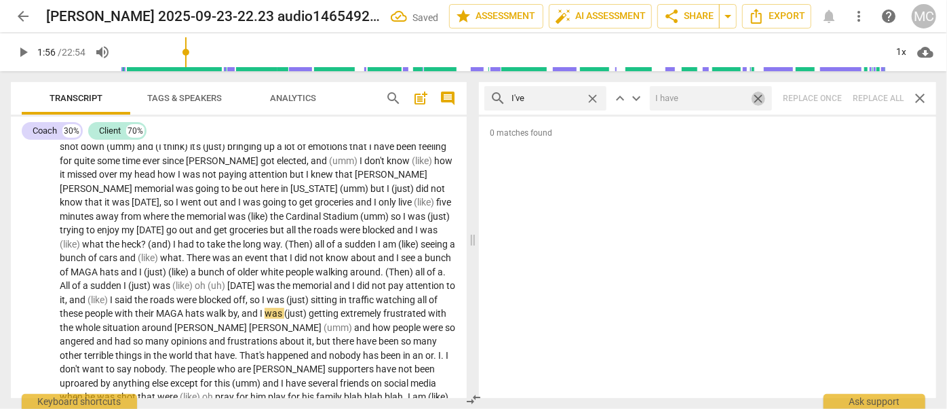
drag, startPoint x: 760, startPoint y: 99, endPoint x: 599, endPoint y: 97, distance: 161.4
click at [760, 99] on span "close" at bounding box center [758, 99] width 14 height 14
click at [593, 97] on span "close" at bounding box center [592, 99] width 14 height 14
click at [542, 98] on input "text" at bounding box center [555, 98] width 89 height 22
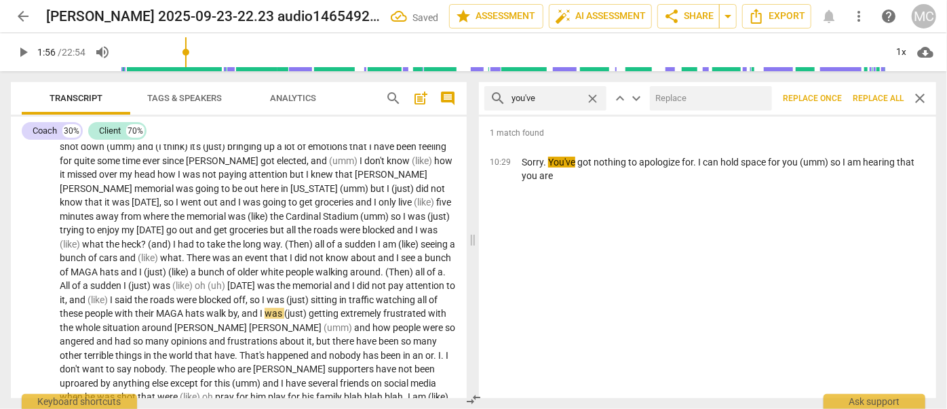
click at [689, 97] on input "text" at bounding box center [708, 98] width 117 height 22
click at [876, 102] on span "Replace all" at bounding box center [877, 99] width 51 height 12
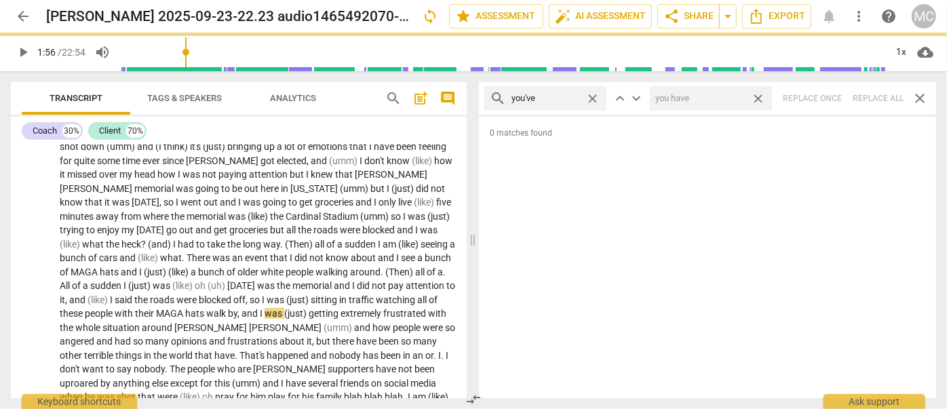
click at [757, 97] on span "close" at bounding box center [758, 99] width 14 height 14
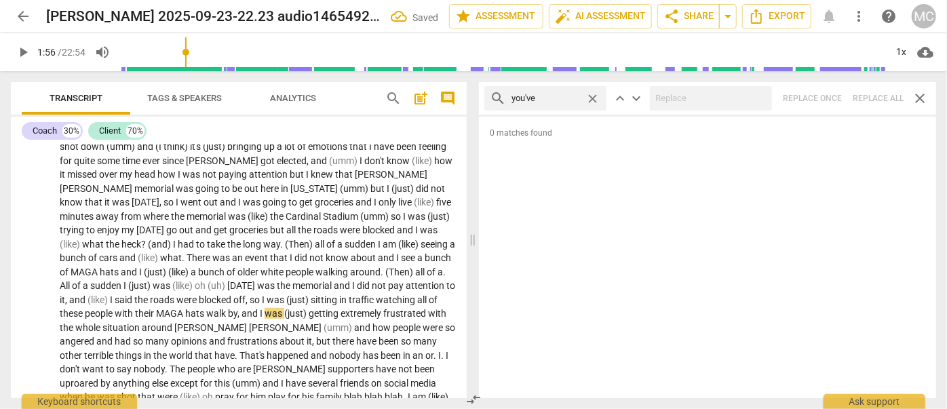
click at [595, 98] on span "close" at bounding box center [592, 99] width 14 height 14
click at [558, 101] on input "text" at bounding box center [555, 98] width 89 height 22
click at [878, 89] on div "search we've close keyboard_arrow_up keyboard_arrow_down Replace once Replace a…" at bounding box center [707, 98] width 457 height 33
click at [595, 97] on span "close" at bounding box center [592, 99] width 14 height 14
click at [578, 99] on input "text" at bounding box center [555, 98] width 89 height 22
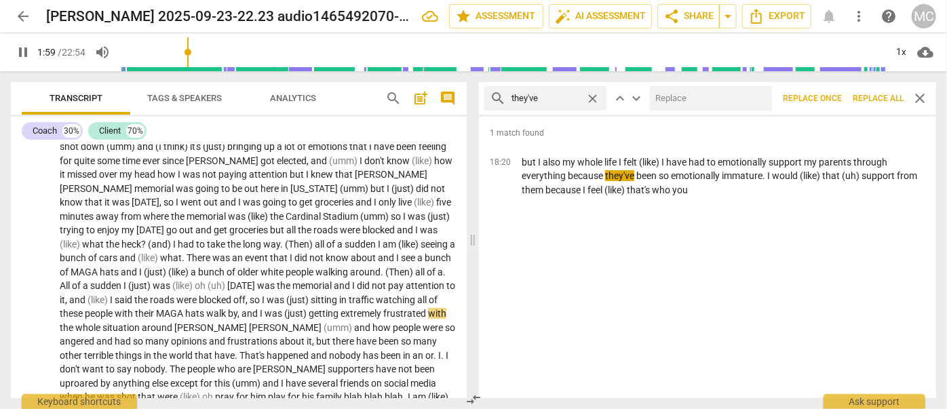
click at [708, 100] on input "text" at bounding box center [708, 98] width 117 height 22
click at [882, 96] on span "Replace all" at bounding box center [877, 99] width 51 height 12
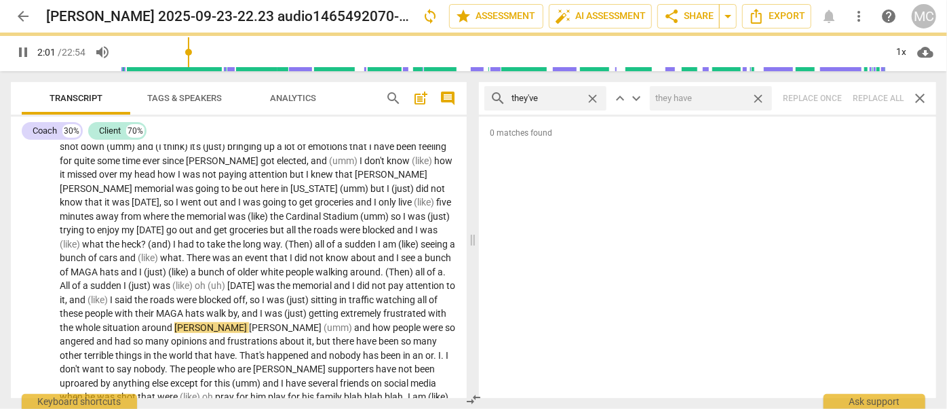
click at [763, 100] on span "close" at bounding box center [758, 99] width 14 height 14
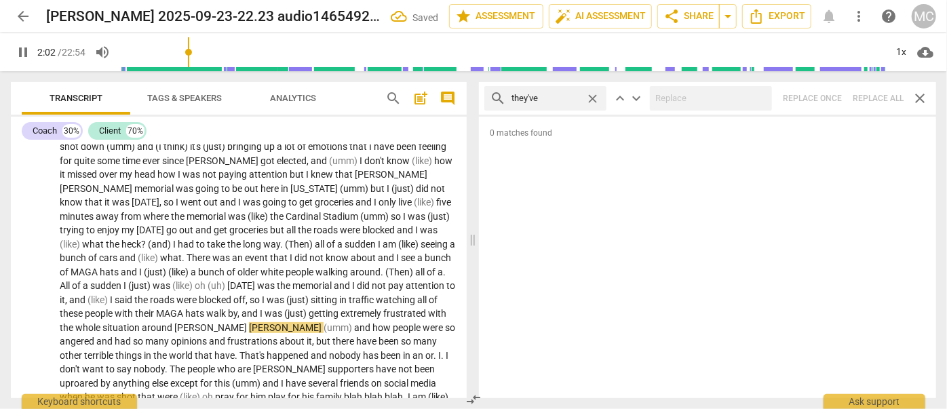
click at [593, 98] on span "close" at bounding box center [592, 99] width 14 height 14
click at [586, 99] on input "text" at bounding box center [555, 98] width 89 height 22
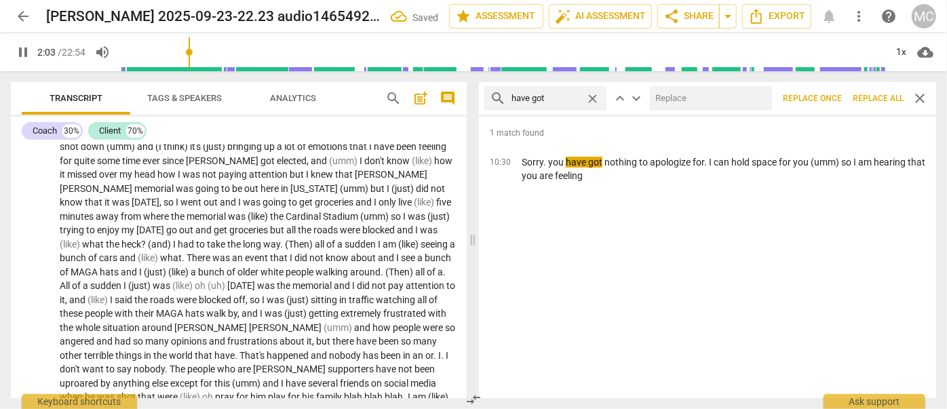
click at [699, 104] on input "text" at bounding box center [708, 98] width 117 height 22
click at [868, 97] on span "Replace all" at bounding box center [877, 99] width 51 height 12
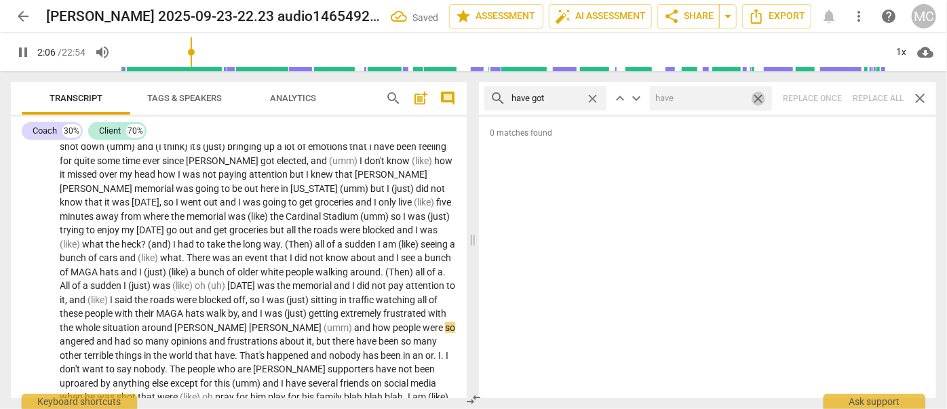
drag, startPoint x: 757, startPoint y: 100, endPoint x: 681, endPoint y: 104, distance: 76.7
click at [757, 100] on span "close" at bounding box center [758, 99] width 14 height 14
click at [594, 97] on span "close" at bounding box center [592, 99] width 14 height 14
click at [561, 100] on input "text" at bounding box center [555, 98] width 89 height 22
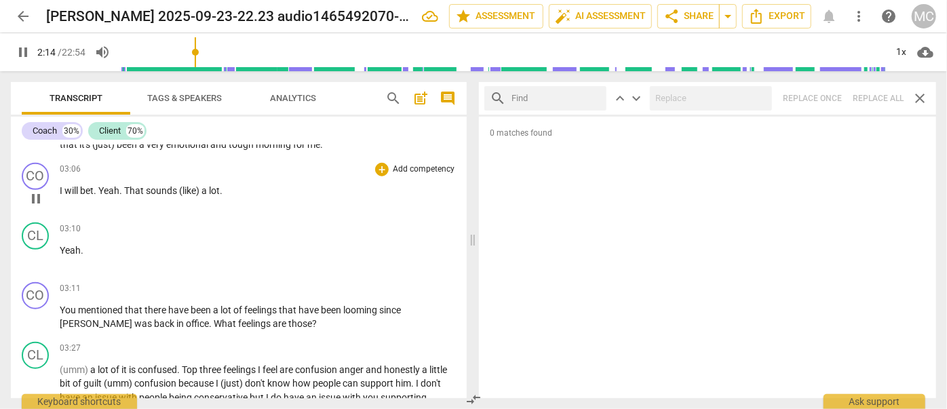
scroll to position [575, 0]
click at [25, 49] on span "pause" at bounding box center [23, 52] width 16 height 16
click at [776, 18] on span "Export" at bounding box center [776, 16] width 57 height 16
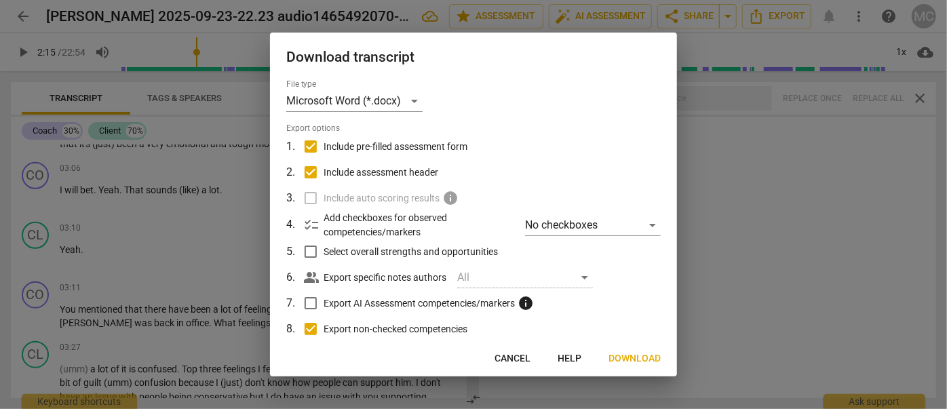
click at [652, 366] on button "Download" at bounding box center [634, 358] width 74 height 24
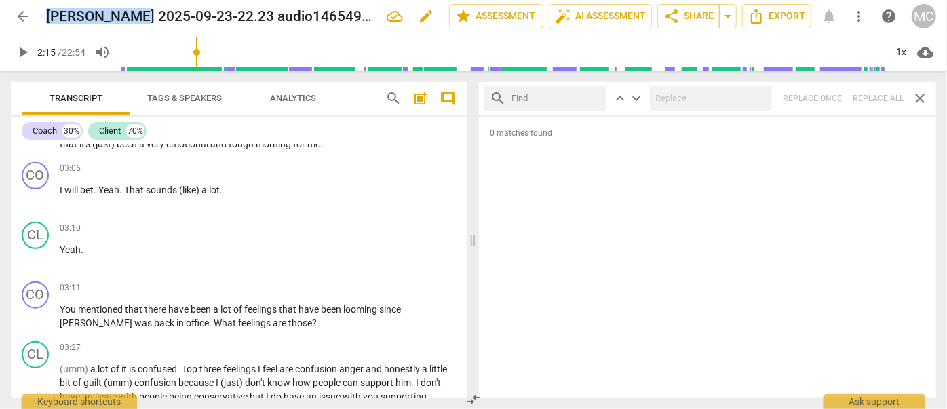
drag, startPoint x: 127, startPoint y: 14, endPoint x: 47, endPoint y: 18, distance: 80.1
click at [47, 18] on h2 "[PERSON_NAME] 2025-09-23-22.23 audio1465492070-converted" at bounding box center [211, 16] width 330 height 17
copy h2 "Sariah Busby"
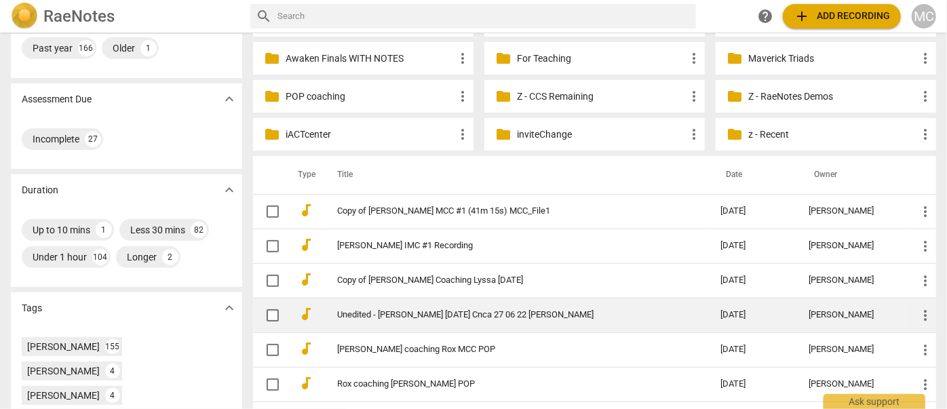
scroll to position [184, 0]
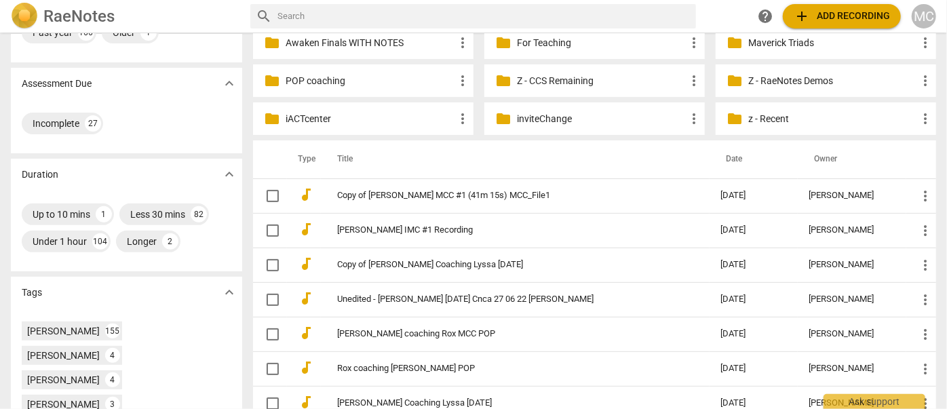
click at [538, 71] on div "folder Z - CCS Remaining more_vert" at bounding box center [594, 80] width 220 height 33
click at [548, 78] on p "Z - CCS Remaining" at bounding box center [601, 81] width 169 height 14
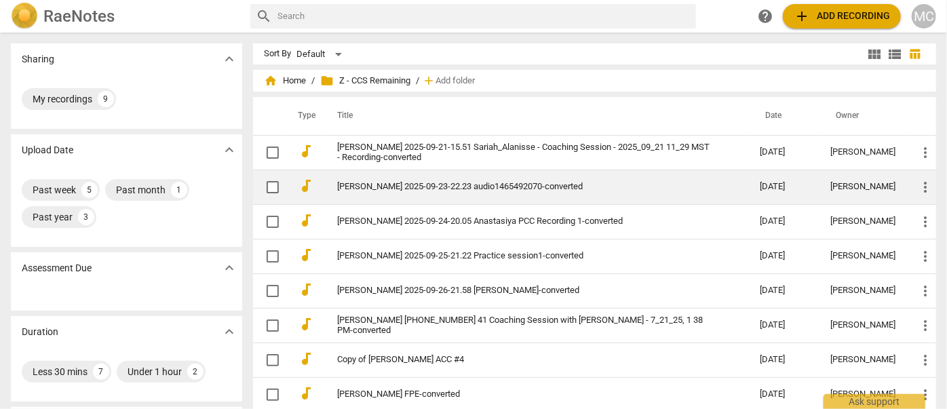
click at [375, 186] on link "[PERSON_NAME] 2025-09-23-22.23 audio1465492070-converted" at bounding box center [524, 187] width 374 height 10
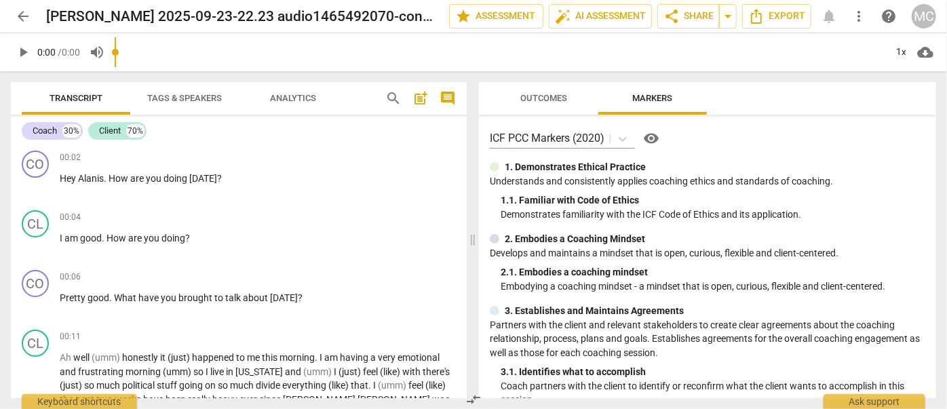
click at [287, 66] on input "range" at bounding box center [500, 52] width 771 height 43
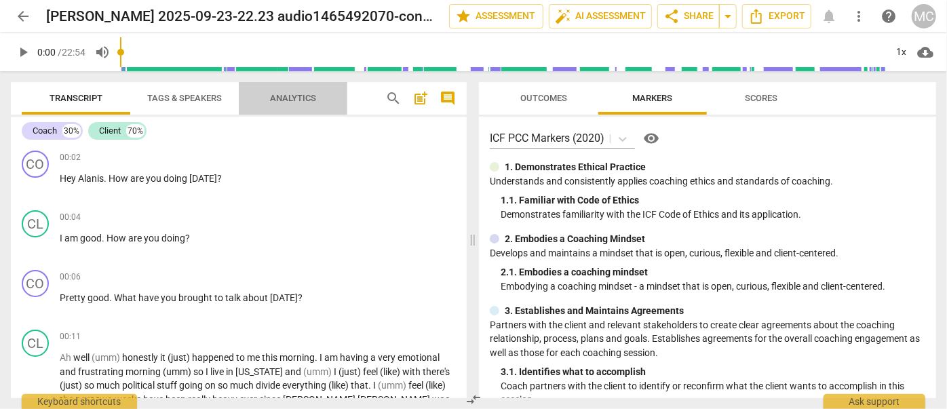
click at [293, 99] on span "Analytics" at bounding box center [293, 98] width 46 height 10
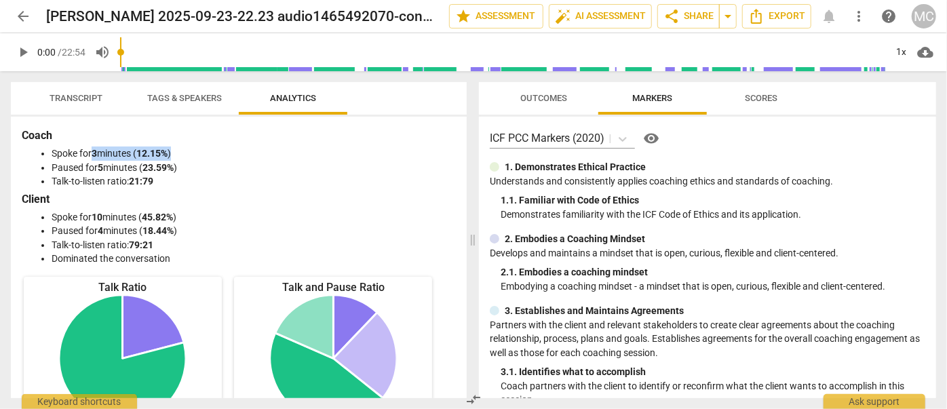
drag, startPoint x: 95, startPoint y: 151, endPoint x: 186, endPoint y: 151, distance: 90.9
click at [184, 151] on li "Spoke for 3 minutes ( 12.15% )" at bounding box center [252, 153] width 401 height 14
copy li "3 minutes ( 12.15% )"
drag, startPoint x: 115, startPoint y: 166, endPoint x: 239, endPoint y: 164, distance: 123.4
click at [239, 164] on li "Paused for 5 minutes ( 23.59% )" at bounding box center [252, 168] width 401 height 14
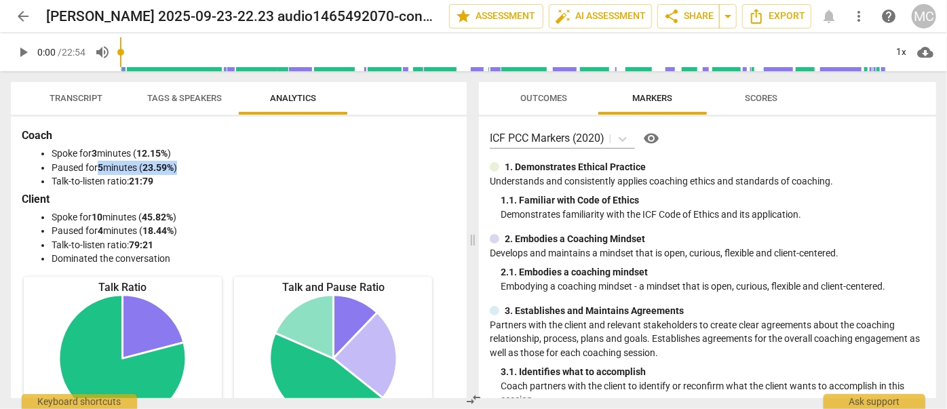
copy li "5 minutes ( 23.59% )"
drag, startPoint x: 94, startPoint y: 217, endPoint x: 242, endPoint y: 215, distance: 147.8
click at [242, 215] on li "Spoke for 10 minutes ( 45.82% )" at bounding box center [252, 217] width 401 height 14
copy li "10 minutes ( 45.82% )"
drag, startPoint x: 99, startPoint y: 230, endPoint x: 224, endPoint y: 231, distance: 125.4
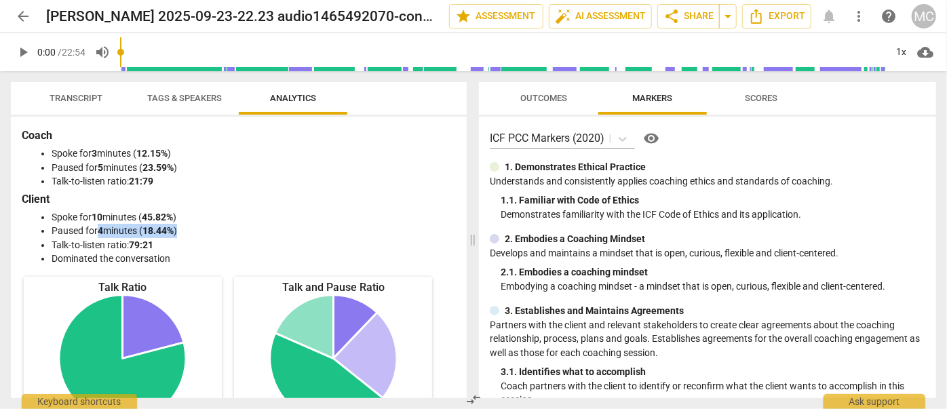
click at [224, 231] on li "Paused for 4 minutes ( 18.44% )" at bounding box center [252, 231] width 401 height 14
copy li "4 minutes ( 18.44% )"
click at [63, 105] on span "Transcript" at bounding box center [75, 98] width 85 height 18
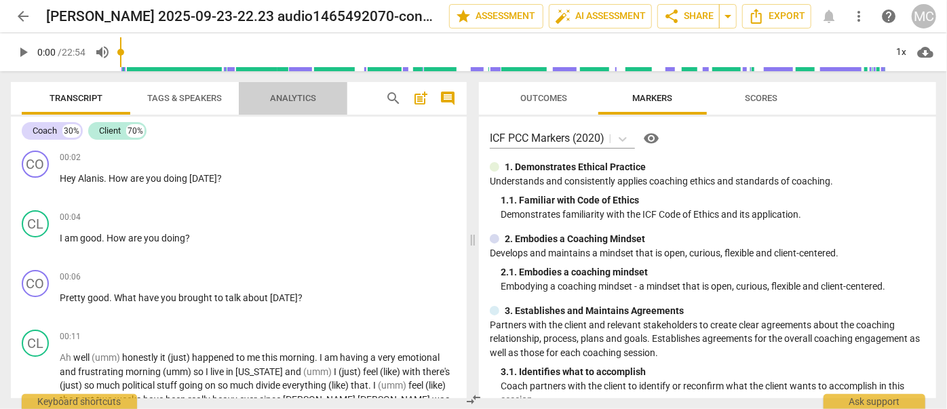
click at [277, 99] on span "Analytics" at bounding box center [293, 98] width 46 height 10
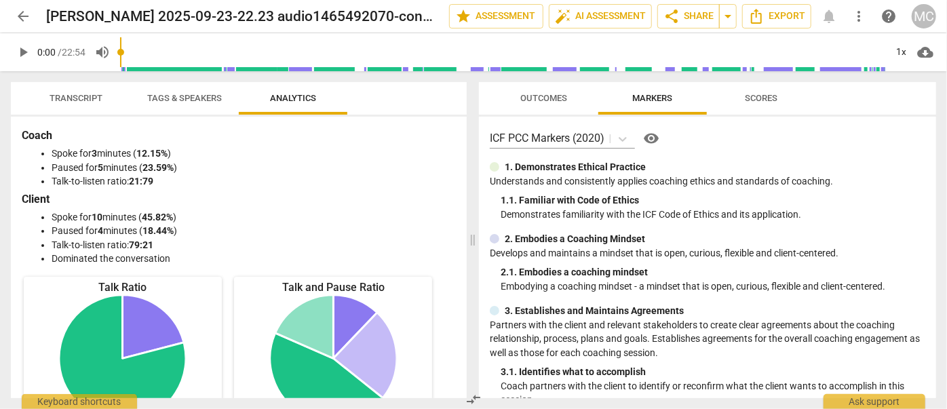
click at [50, 93] on span "Transcript" at bounding box center [75, 98] width 53 height 10
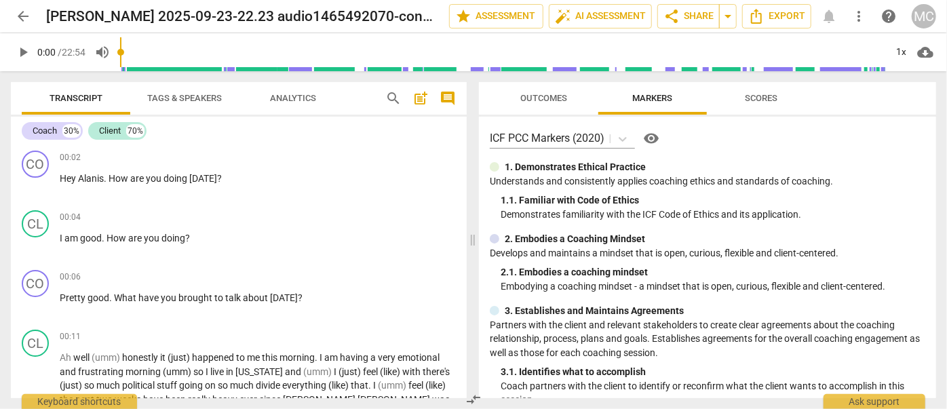
click at [22, 14] on span "arrow_back" at bounding box center [23, 16] width 16 height 16
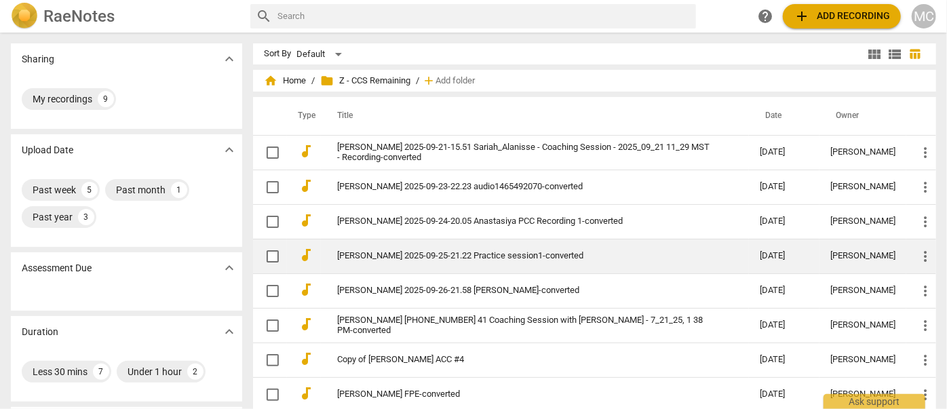
click at [400, 251] on link "[PERSON_NAME] 2025-09-25-21.22 Practice session1-converted" at bounding box center [524, 256] width 374 height 10
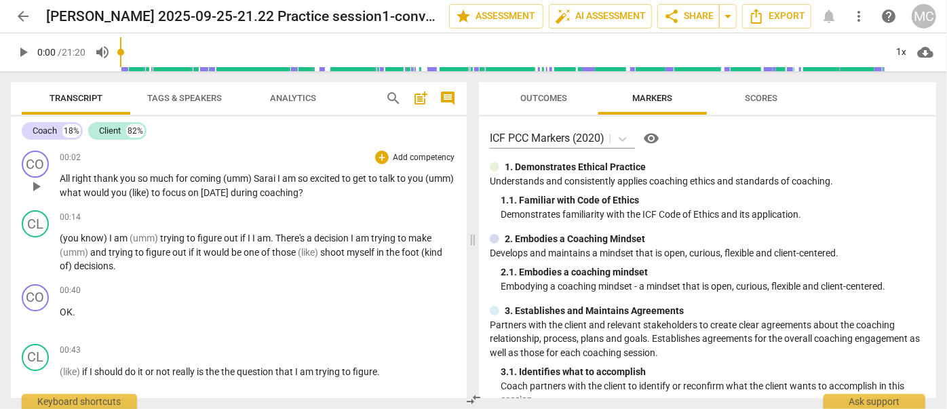
click at [60, 176] on span "All" at bounding box center [66, 178] width 12 height 11
click at [24, 46] on span "play_arrow" at bounding box center [23, 52] width 16 height 16
click at [277, 176] on span "Sarai" at bounding box center [266, 178] width 24 height 11
type input "9"
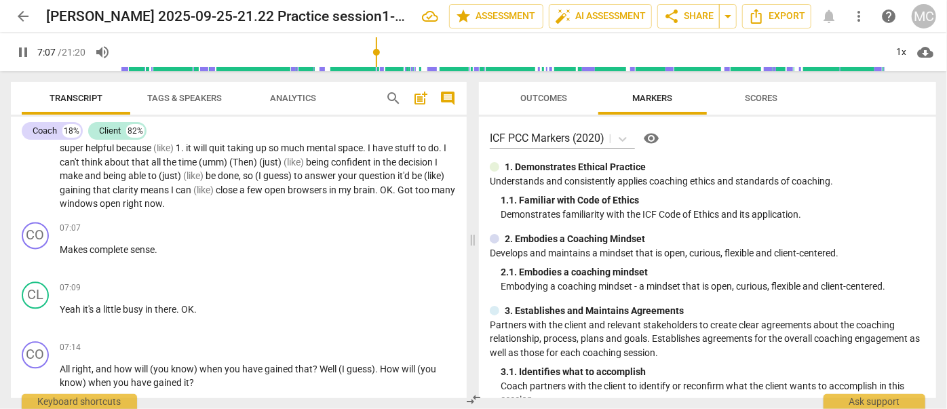
scroll to position [1444, 0]
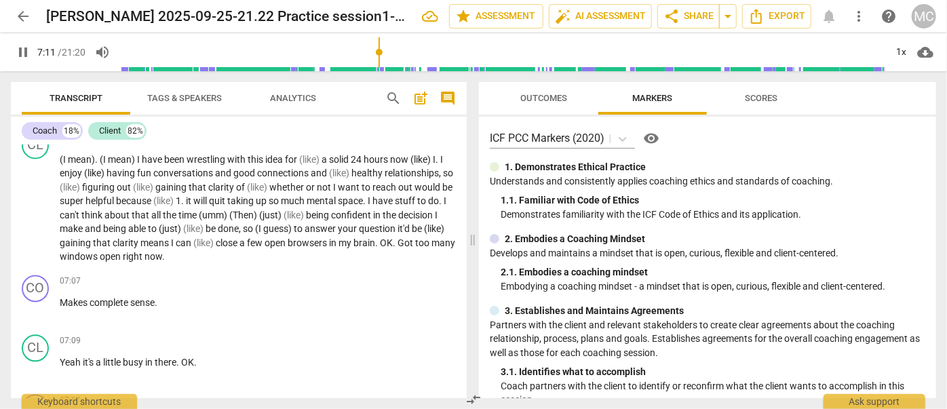
click at [21, 46] on span "pause" at bounding box center [23, 52] width 16 height 16
click at [22, 54] on span "play_arrow" at bounding box center [23, 52] width 16 height 16
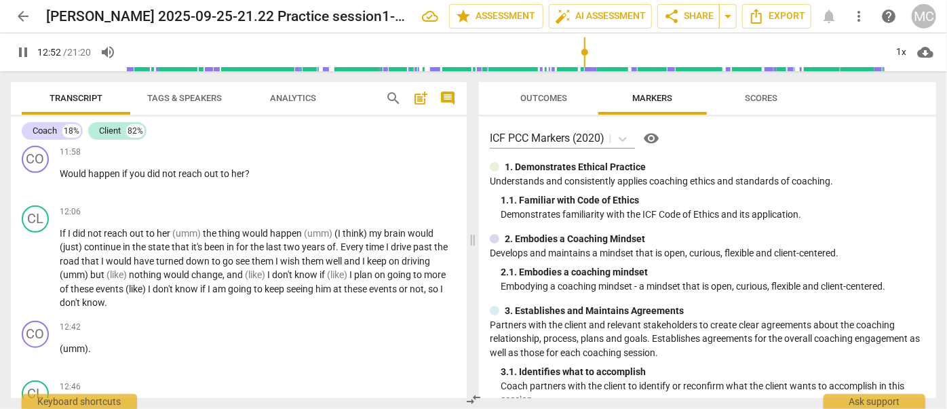
scroll to position [3464, 0]
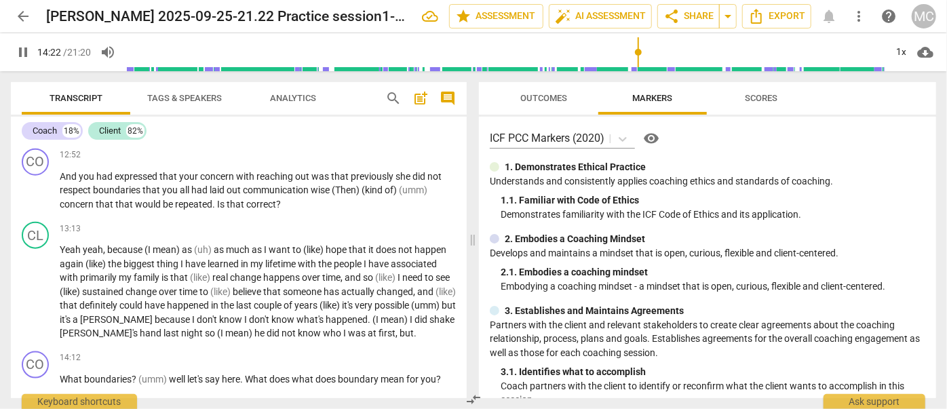
click at [24, 56] on span "pause" at bounding box center [23, 52] width 16 height 16
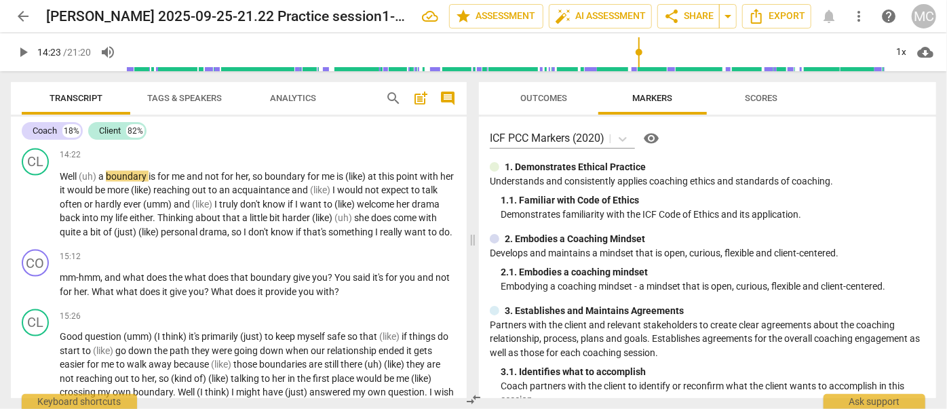
click at [23, 51] on span "play_arrow" at bounding box center [23, 52] width 16 height 16
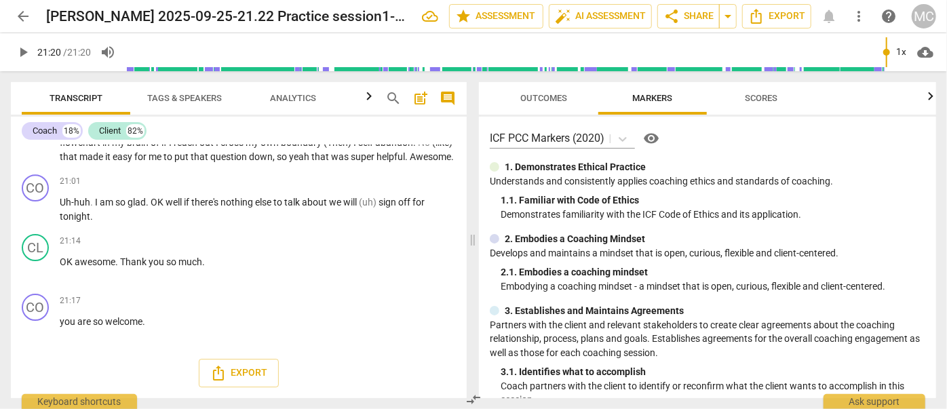
scroll to position [4827, 0]
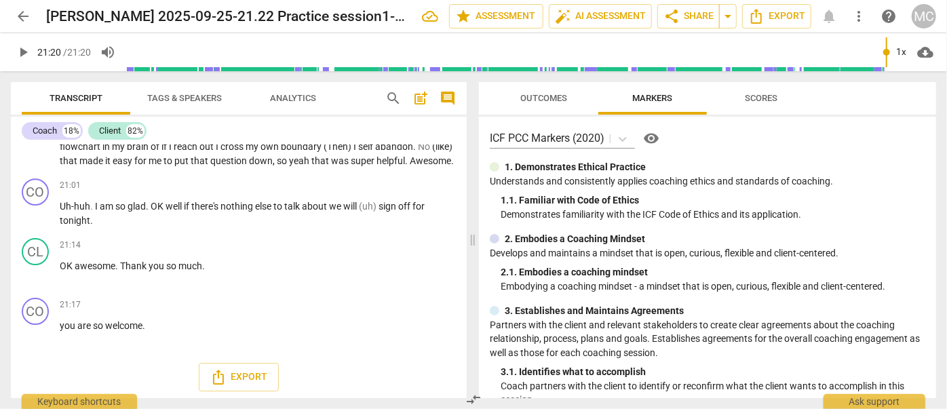
type input "1280"
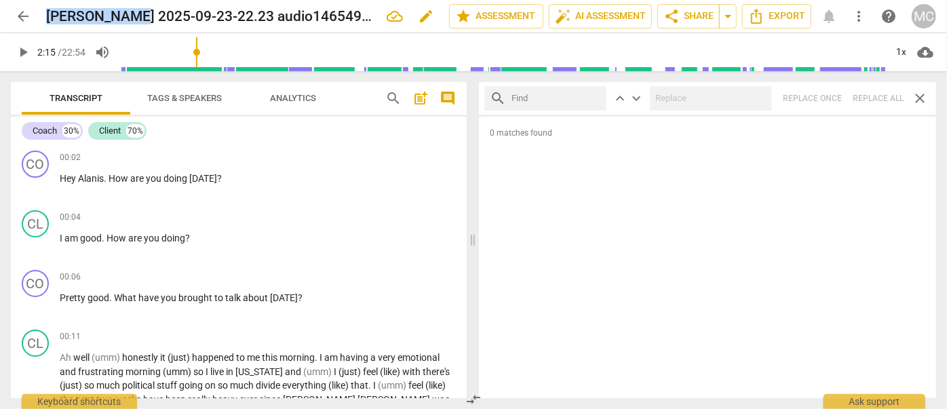
scroll to position [575, 0]
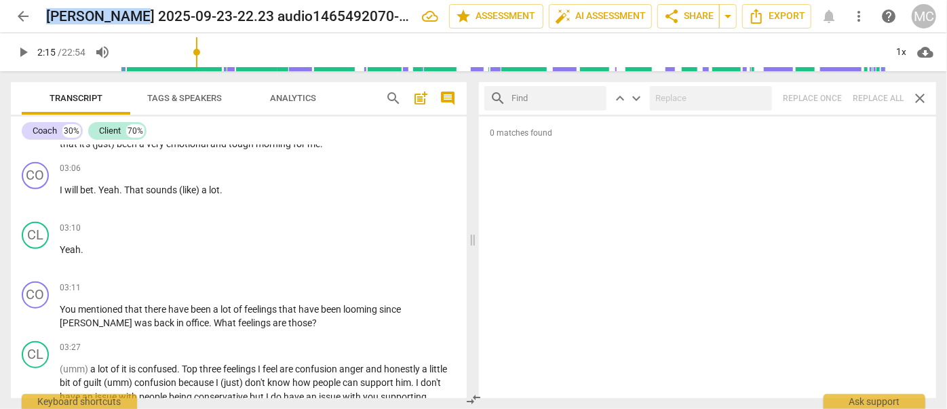
click at [20, 15] on span "arrow_back" at bounding box center [23, 16] width 16 height 16
